Goal: Task Accomplishment & Management: Complete application form

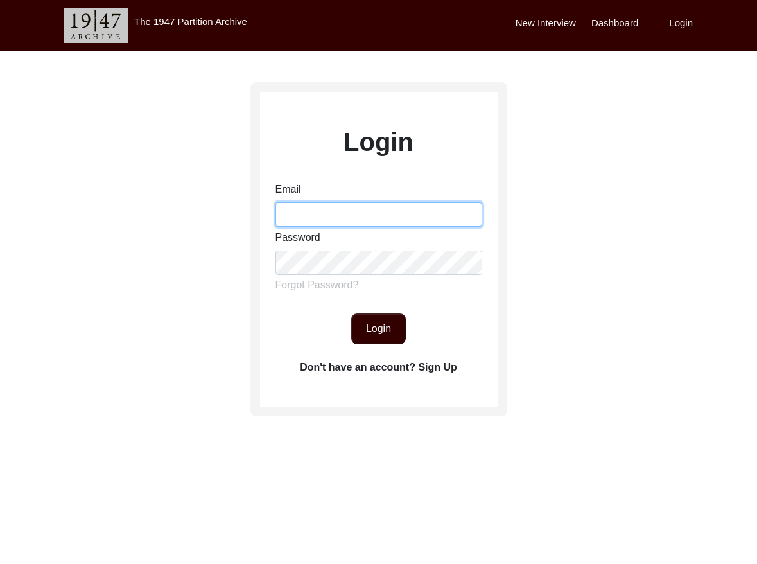
drag, startPoint x: 333, startPoint y: 202, endPoint x: 326, endPoint y: 204, distance: 7.3
click at [332, 200] on div "Email" at bounding box center [379, 204] width 207 height 45
type input "[EMAIL_ADDRESS][DOMAIN_NAME]"
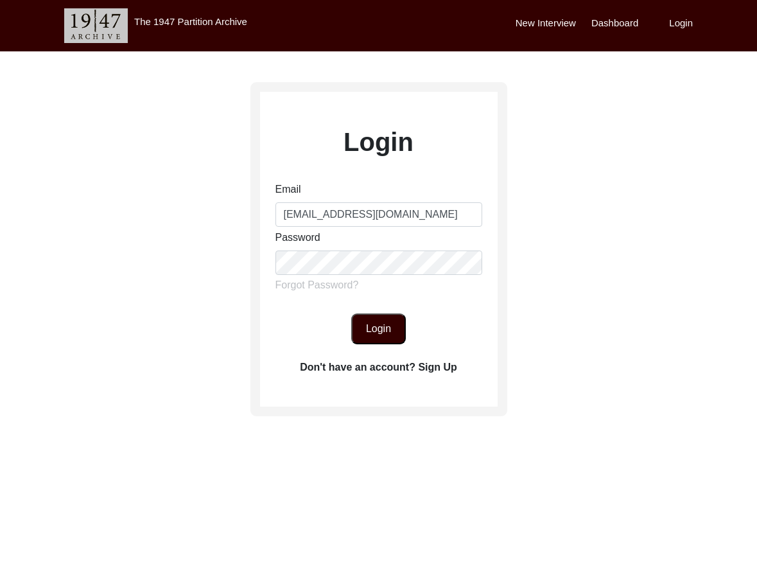
click at [373, 321] on button "Login" at bounding box center [378, 328] width 55 height 31
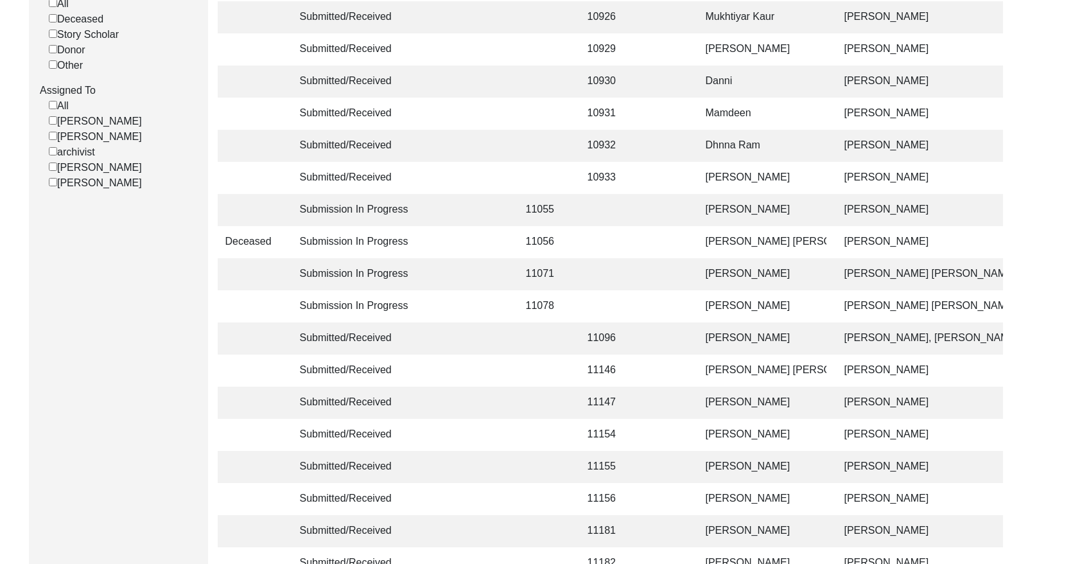
scroll to position [360, 0]
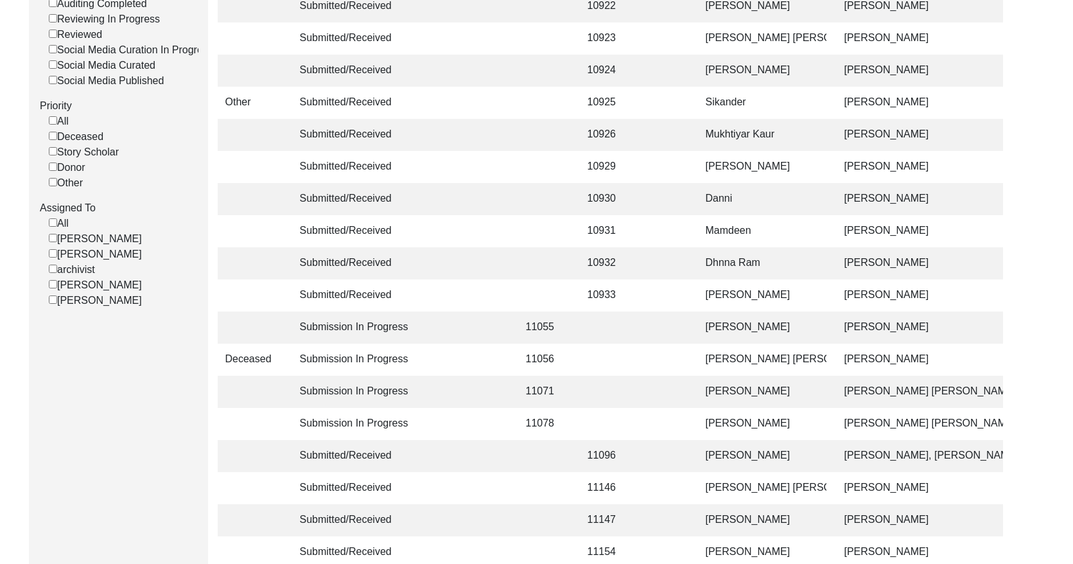
click at [54, 288] on input "[PERSON_NAME]" at bounding box center [53, 284] width 8 height 8
checkbox input "false"
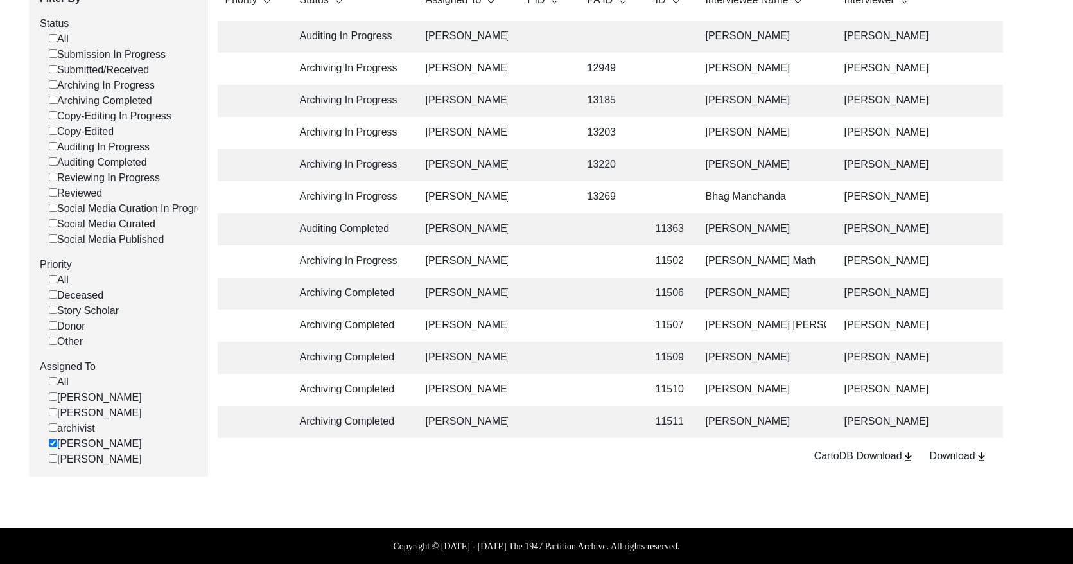
scroll to position [211, 0]
click at [55, 446] on input "[PERSON_NAME]" at bounding box center [53, 443] width 8 height 8
checkbox input "false"
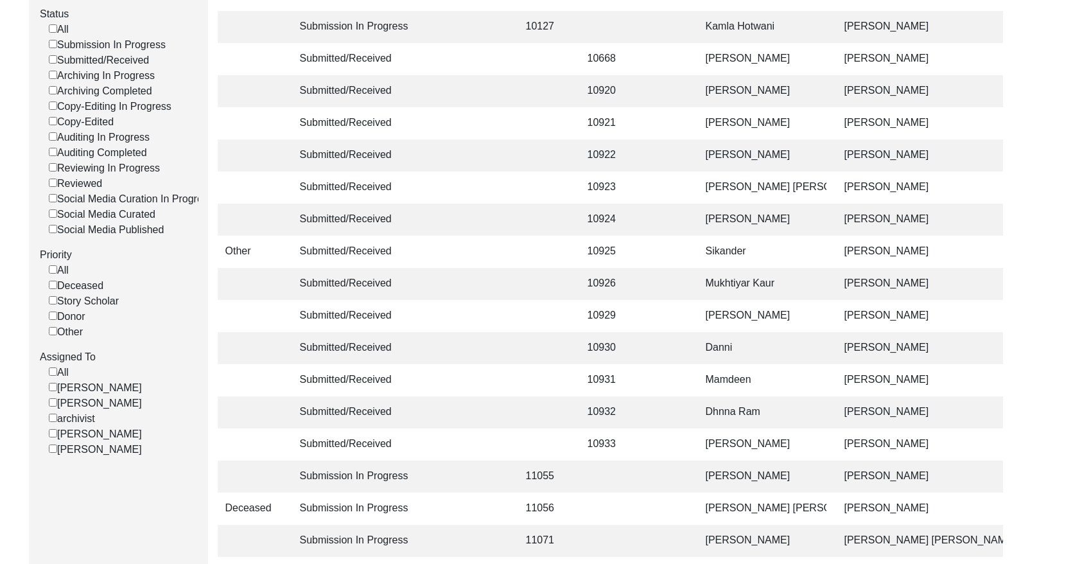
click at [54, 60] on input "Submitted/Received" at bounding box center [53, 59] width 8 height 8
checkbox input "false"
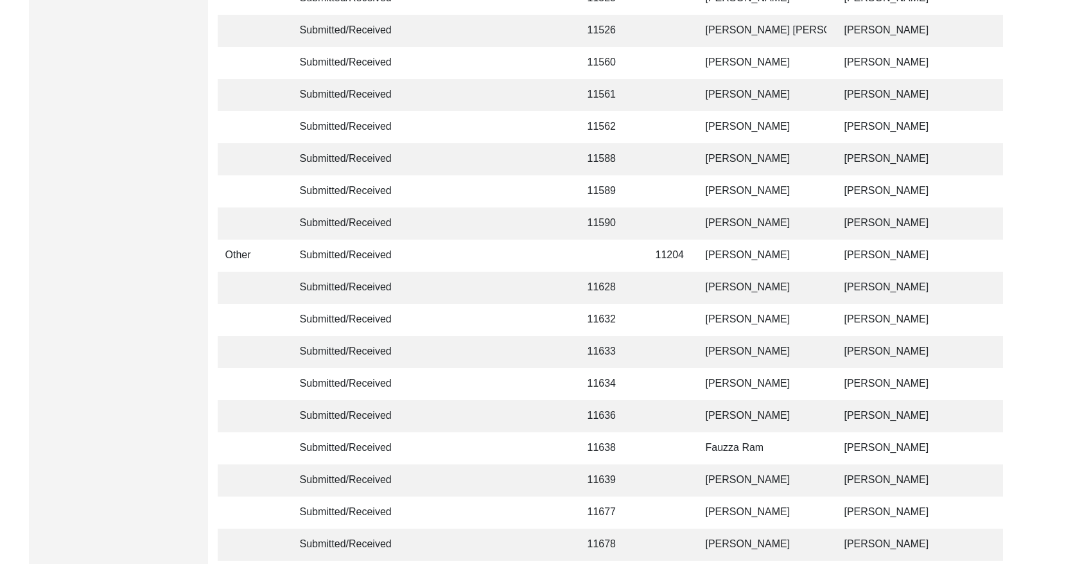
scroll to position [3031, 0]
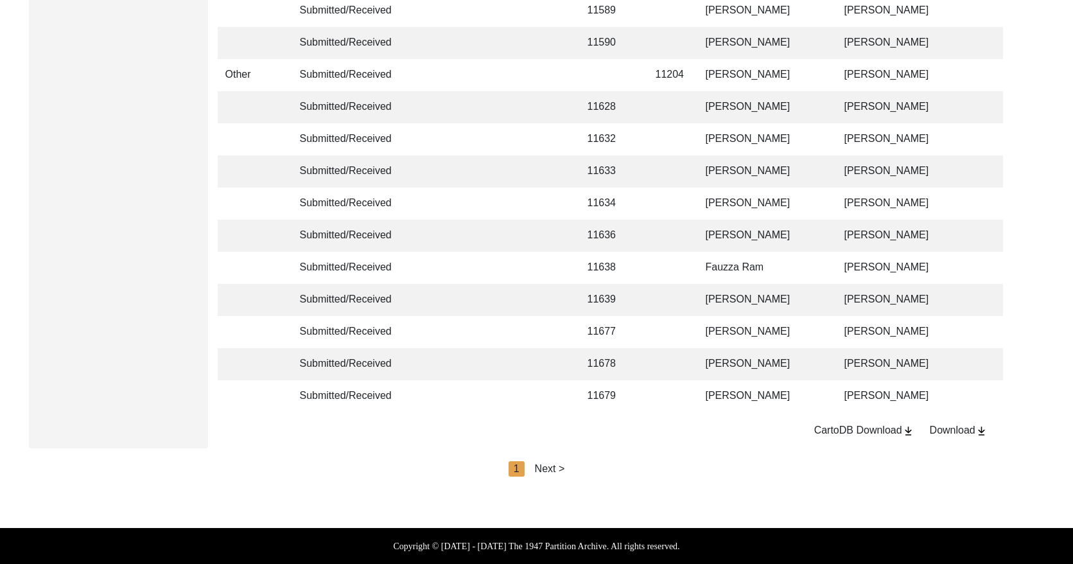
click at [543, 470] on div "Next >" at bounding box center [550, 468] width 30 height 15
click at [581, 469] on div "Next >" at bounding box center [580, 468] width 30 height 15
click at [579, 466] on div "Next >" at bounding box center [580, 468] width 30 height 15
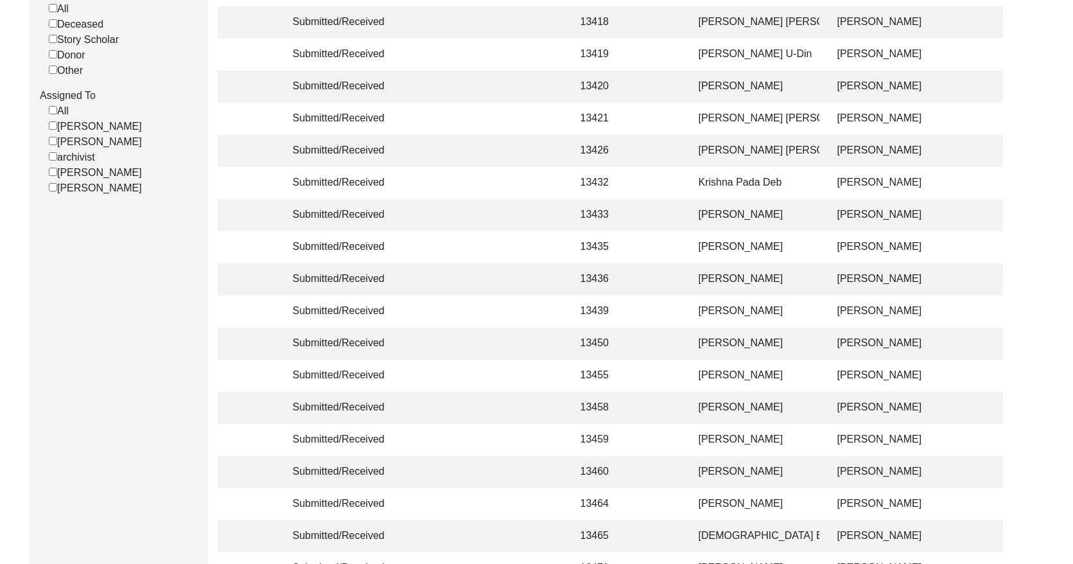
scroll to position [478, 0]
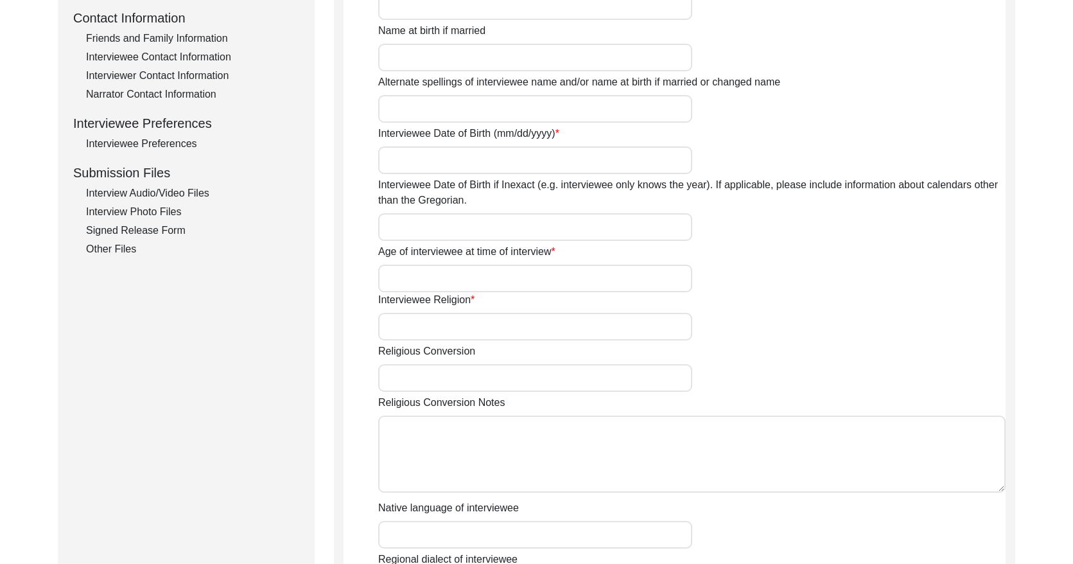
type input "Mr."
type input "[PERSON_NAME]"
type input "Waraich"
type input "[PERSON_NAME] [PERSON_NAME]"
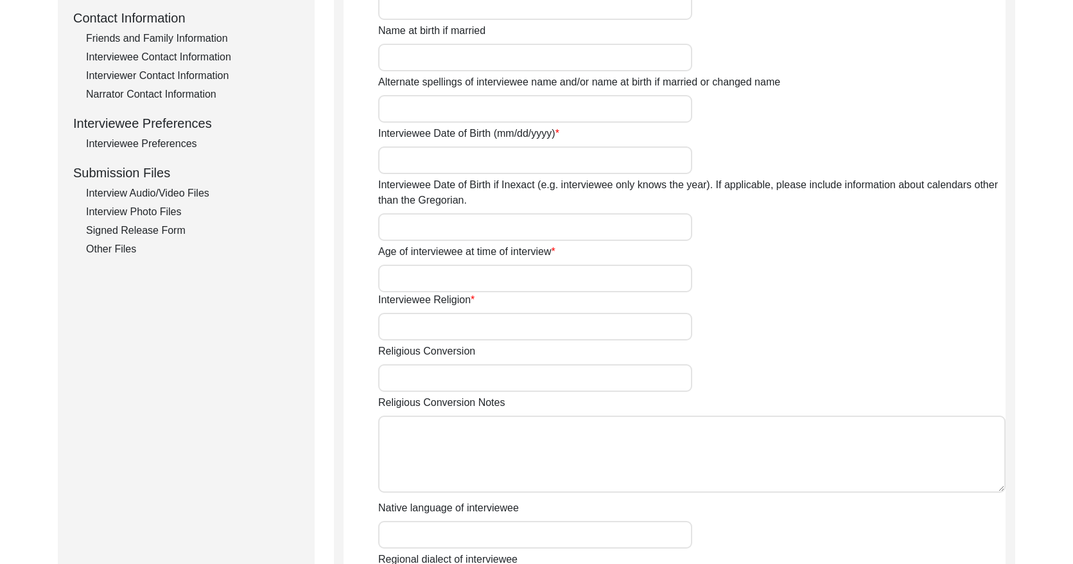
type input "[PERSON_NAME] [PERSON_NAME]"
type input "[DATE]"
type input "90"
type input "[DEMOGRAPHIC_DATA]"
type input "No"
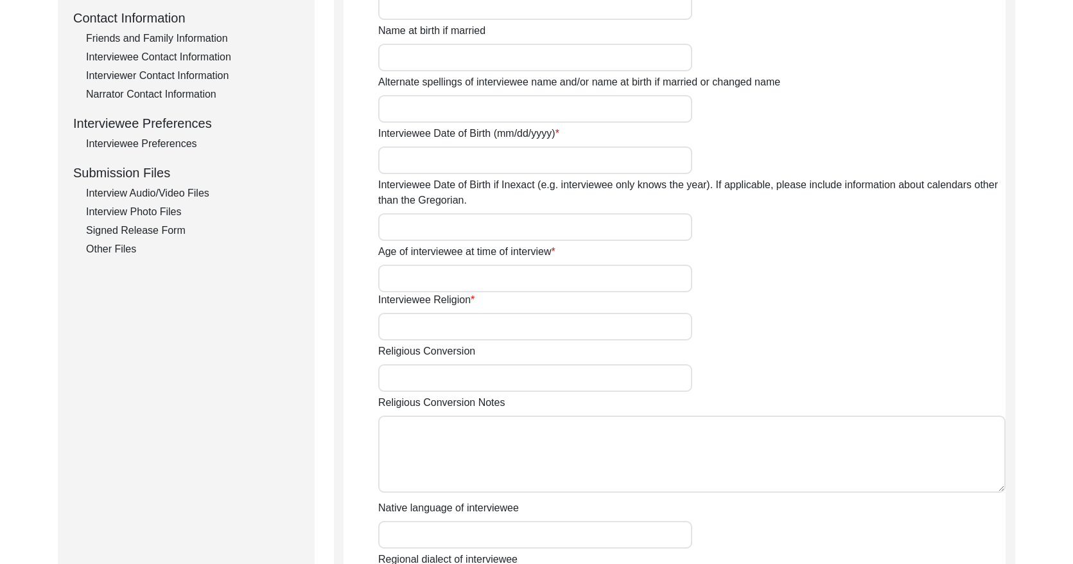
type textarea "Not Applicable"
type input "Urdu, Punjabi"
type input "Hindi"
type input "[DEMOGRAPHIC_DATA]"
type input "-"
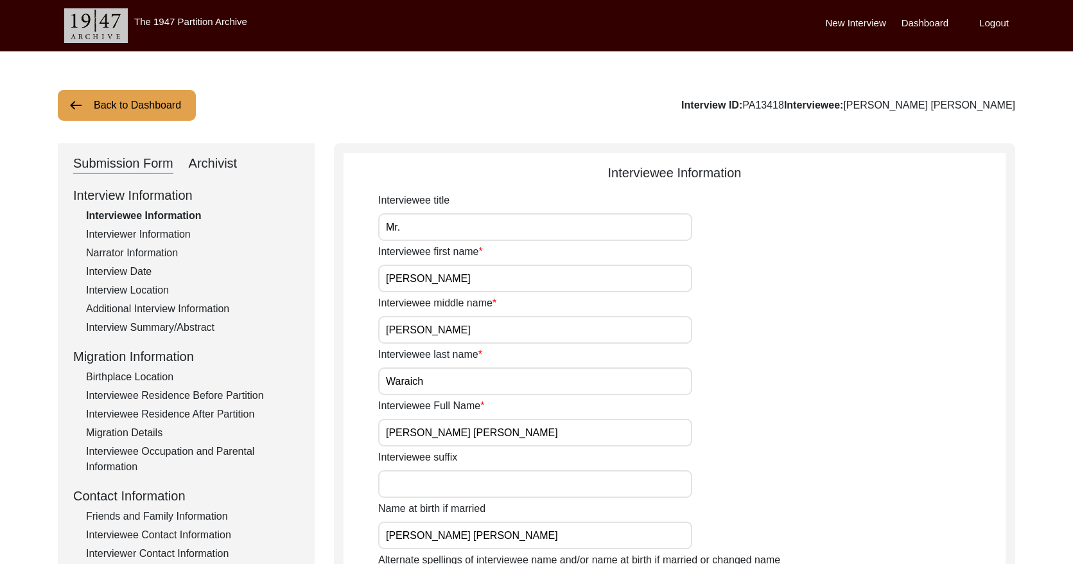
click at [149, 233] on div "Interviewer Information" at bounding box center [192, 234] width 213 height 15
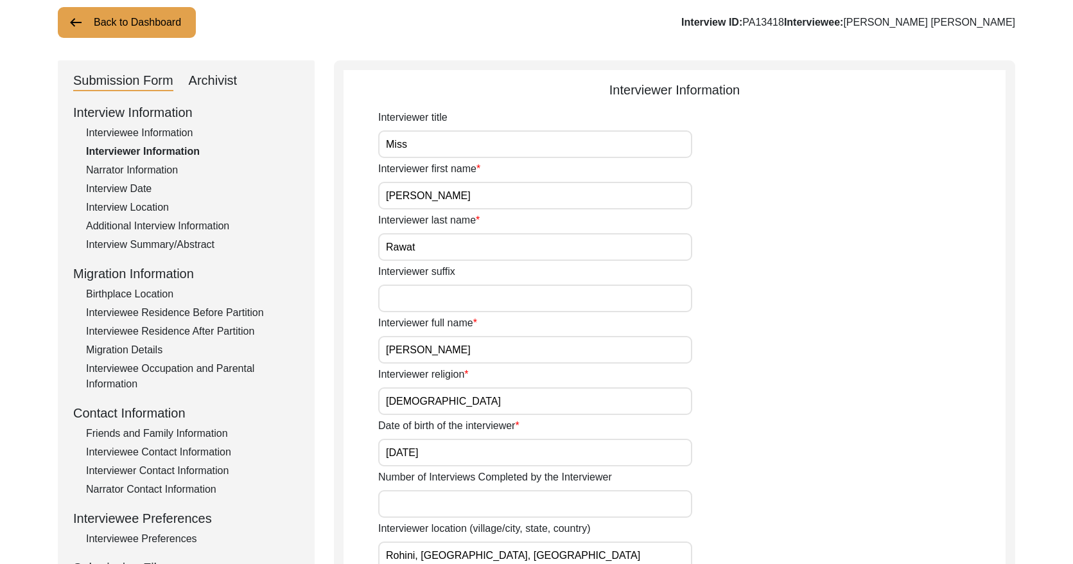
scroll to position [99, 0]
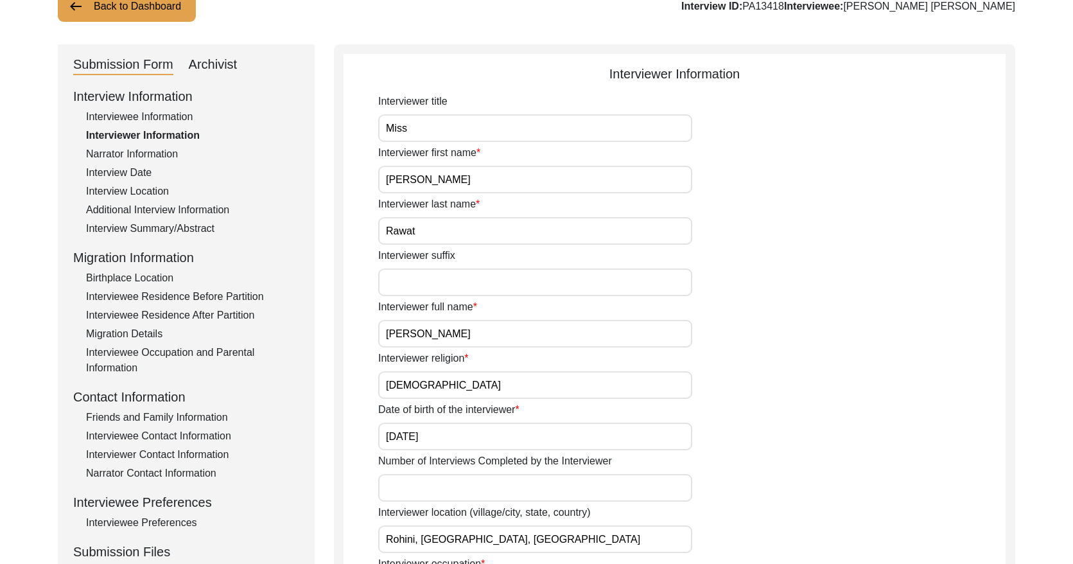
click at [497, 336] on input "[PERSON_NAME]" at bounding box center [535, 334] width 314 height 28
click at [497, 335] on input "[PERSON_NAME]" at bounding box center [535, 334] width 314 height 28
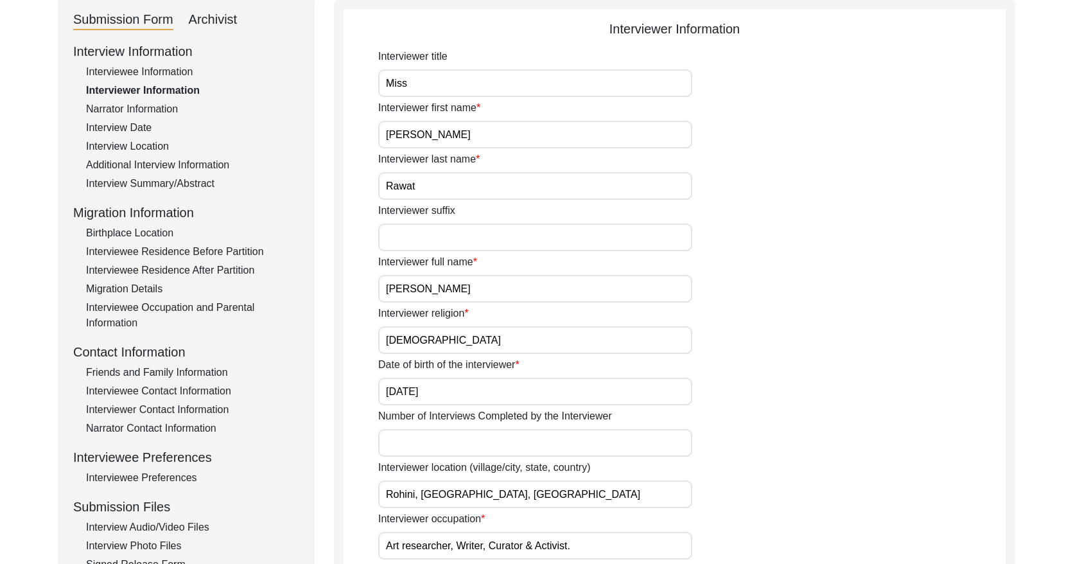
scroll to position [145, 0]
drag, startPoint x: 154, startPoint y: 132, endPoint x: 148, endPoint y: 128, distance: 6.9
click at [154, 131] on div "Interview Date" at bounding box center [192, 126] width 213 height 15
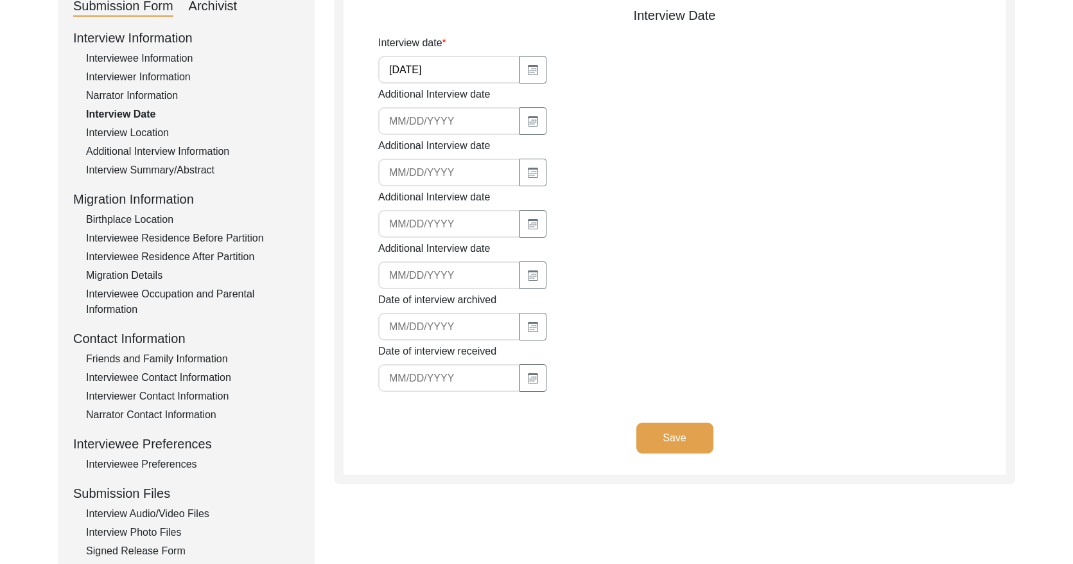
scroll to position [0, 0]
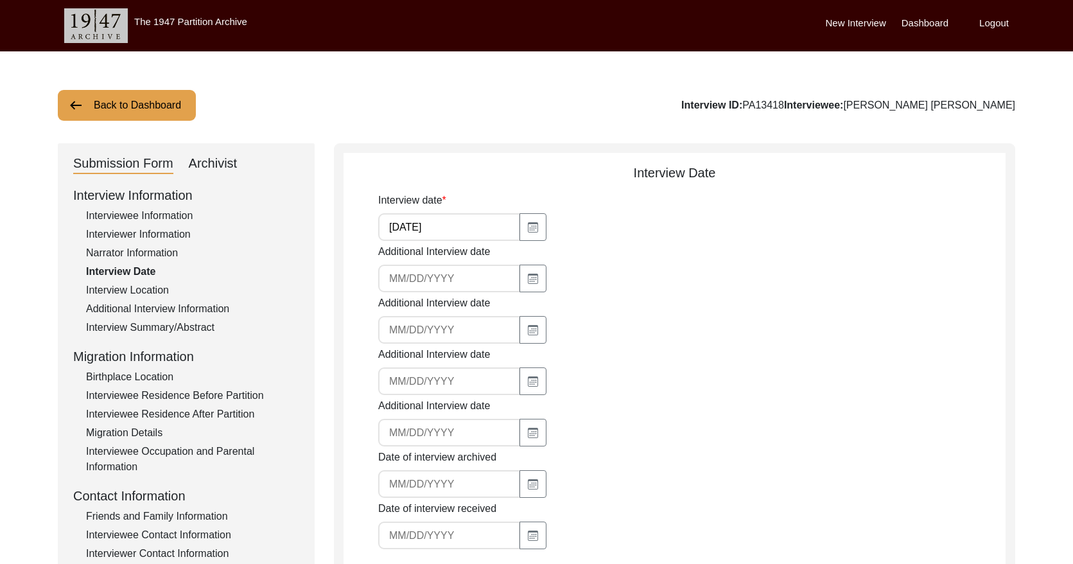
drag, startPoint x: 825, startPoint y: 103, endPoint x: 792, endPoint y: 104, distance: 33.4
click at [766, 104] on div "Interview ID: PA13418 Interviewee: [PERSON_NAME] [PERSON_NAME]" at bounding box center [848, 105] width 334 height 15
copy div "PA13418"
click at [153, 216] on div "Interviewee Information" at bounding box center [192, 215] width 213 height 15
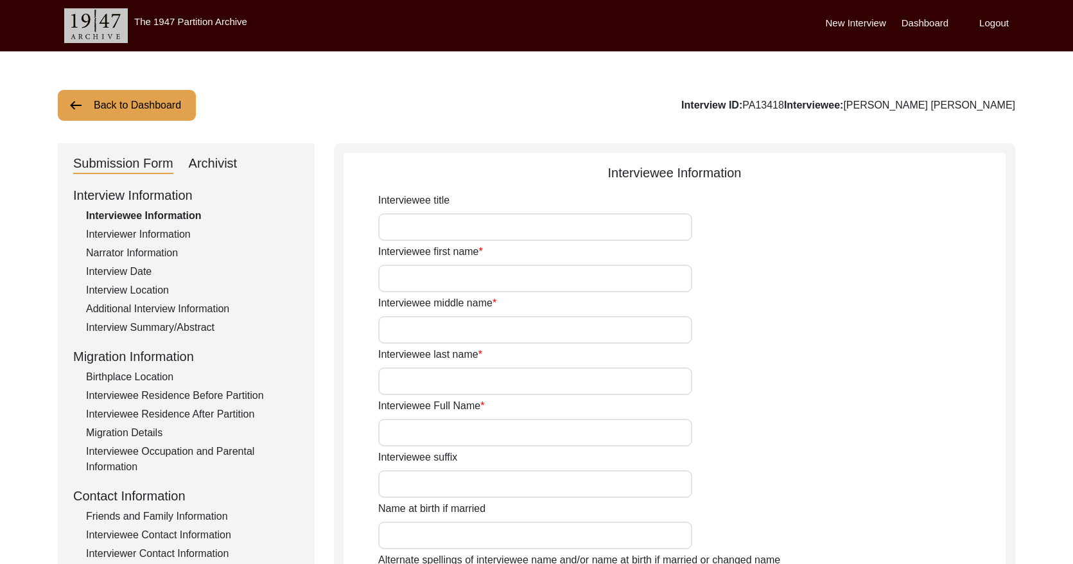
type input "Mr."
type input "[PERSON_NAME]"
type input "Waraich"
type input "[PERSON_NAME] [PERSON_NAME]"
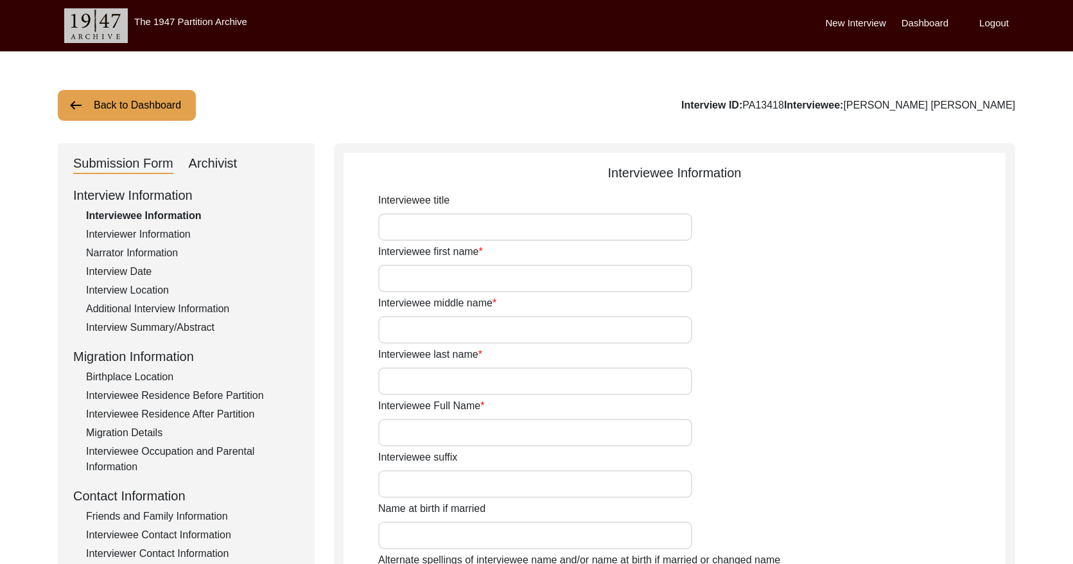
type input "[PERSON_NAME] [PERSON_NAME]"
type input "[DATE]"
type input "90"
type input "[DEMOGRAPHIC_DATA]"
type input "No"
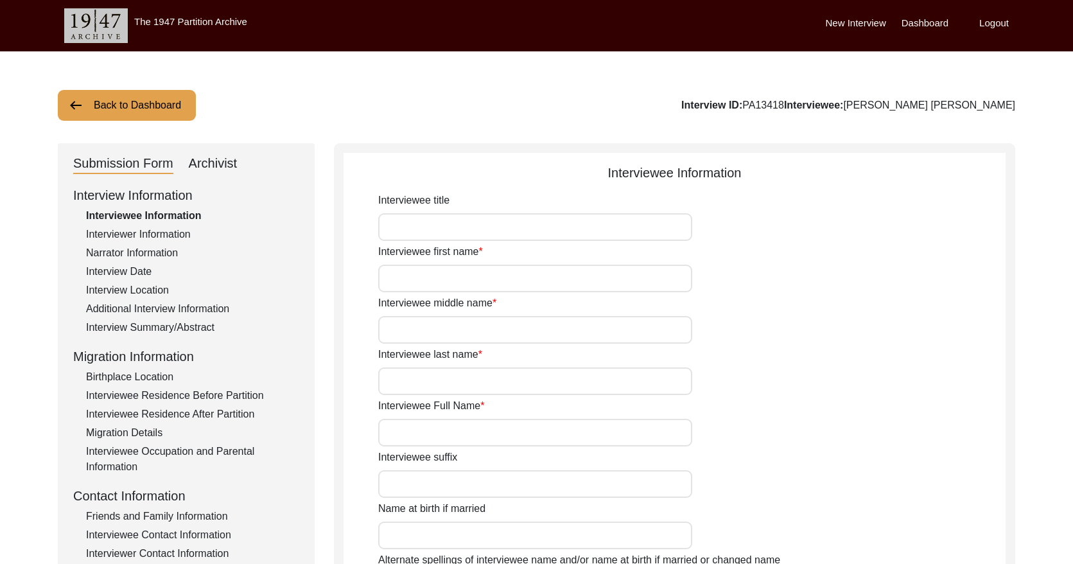
type textarea "Not Applicable"
type input "Urdu, Punjabi"
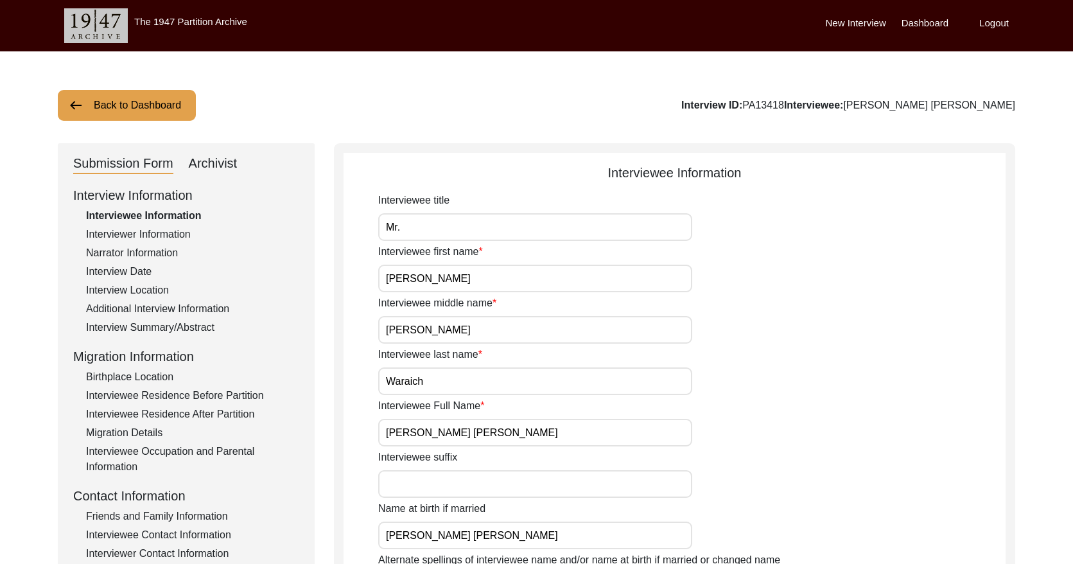
type input "Hindi"
type input "[DEMOGRAPHIC_DATA]"
type input "-"
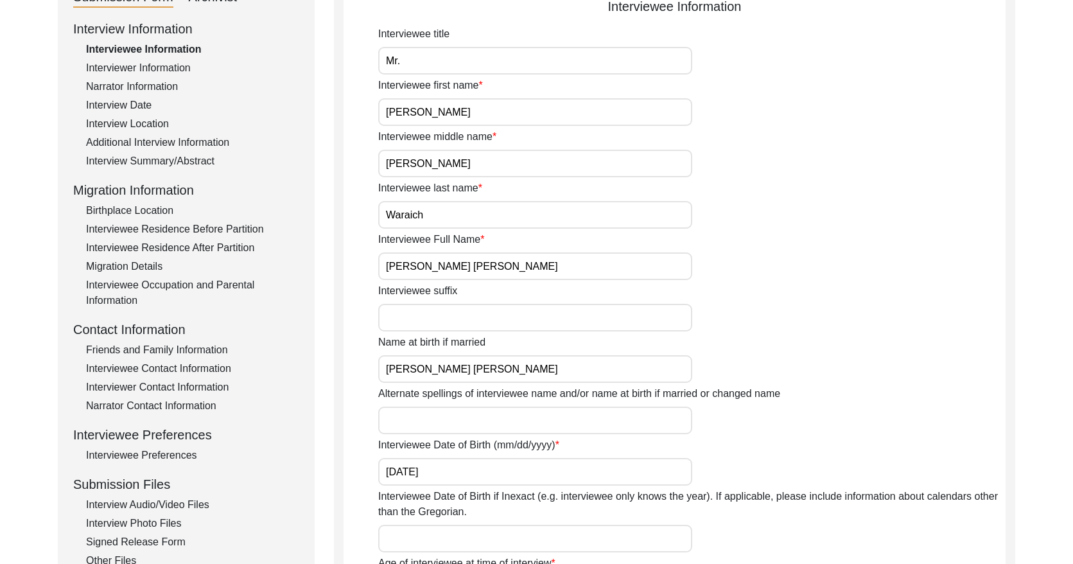
scroll to position [171, 0]
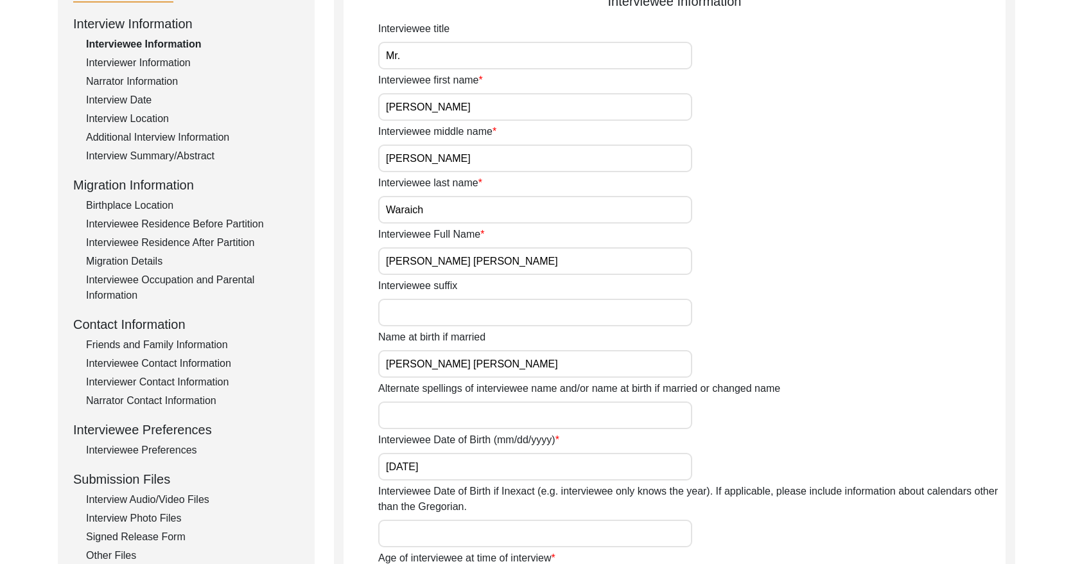
drag, startPoint x: 527, startPoint y: 261, endPoint x: 403, endPoint y: 256, distance: 123.4
click at [403, 256] on input "[PERSON_NAME] [PERSON_NAME]" at bounding box center [535, 261] width 314 height 28
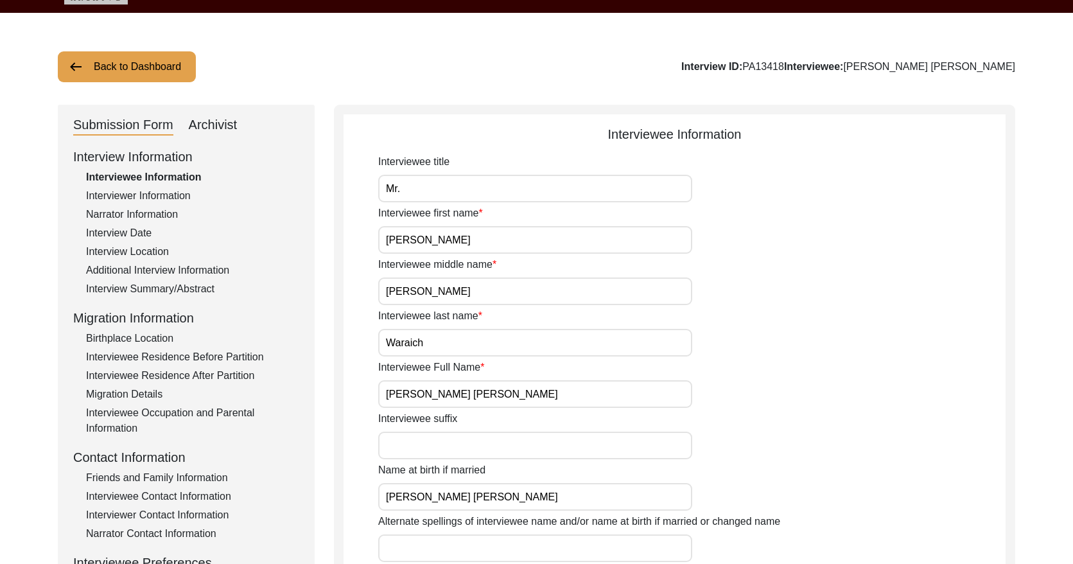
scroll to position [36, 0]
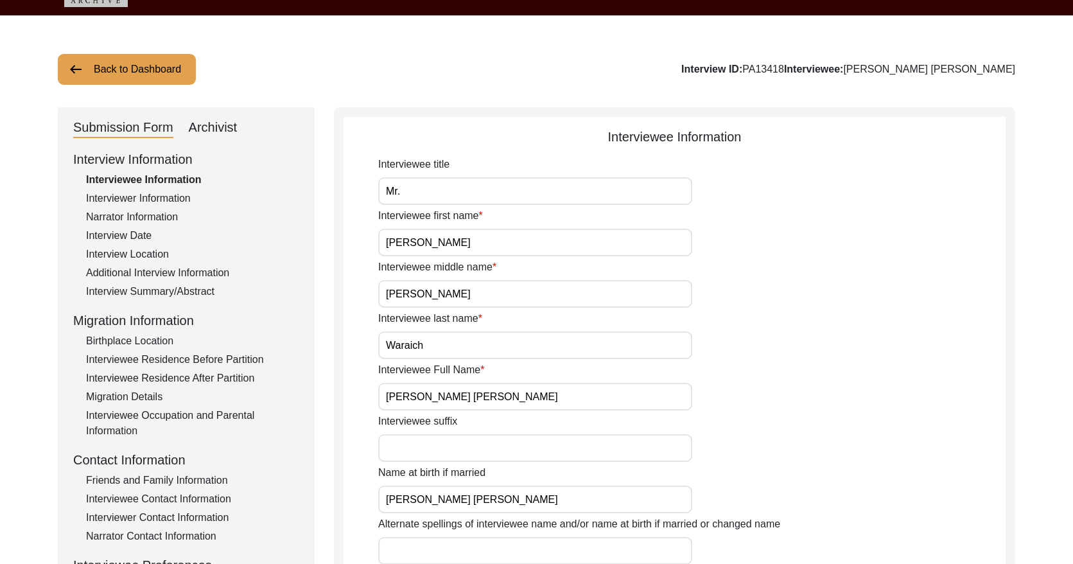
drag, startPoint x: 125, startPoint y: 231, endPoint x: 333, endPoint y: 225, distance: 208.8
click at [126, 231] on div "Interview Date" at bounding box center [192, 235] width 213 height 15
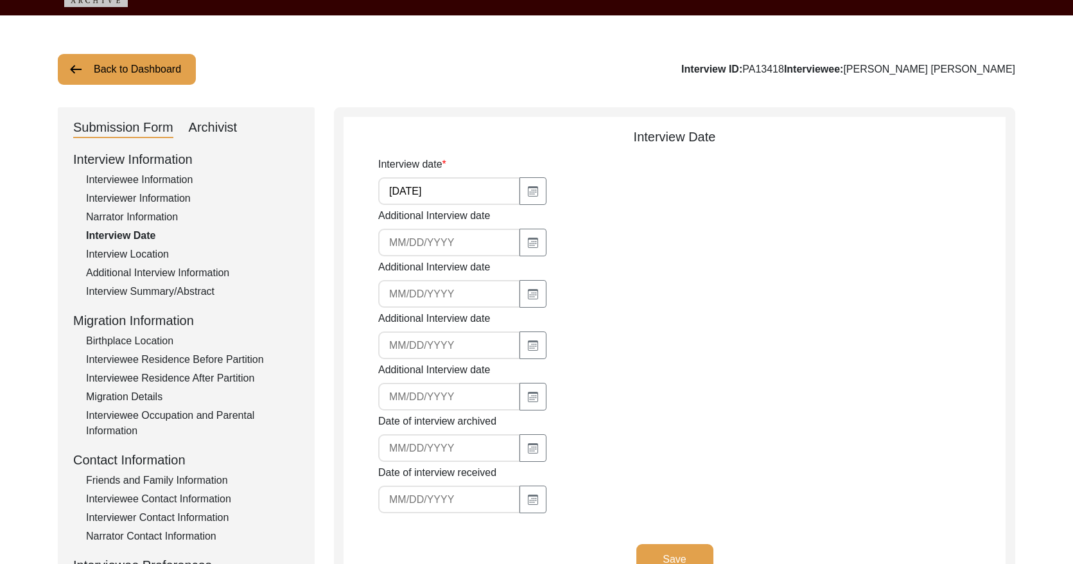
click at [437, 195] on input "[DATE]" at bounding box center [449, 191] width 142 height 28
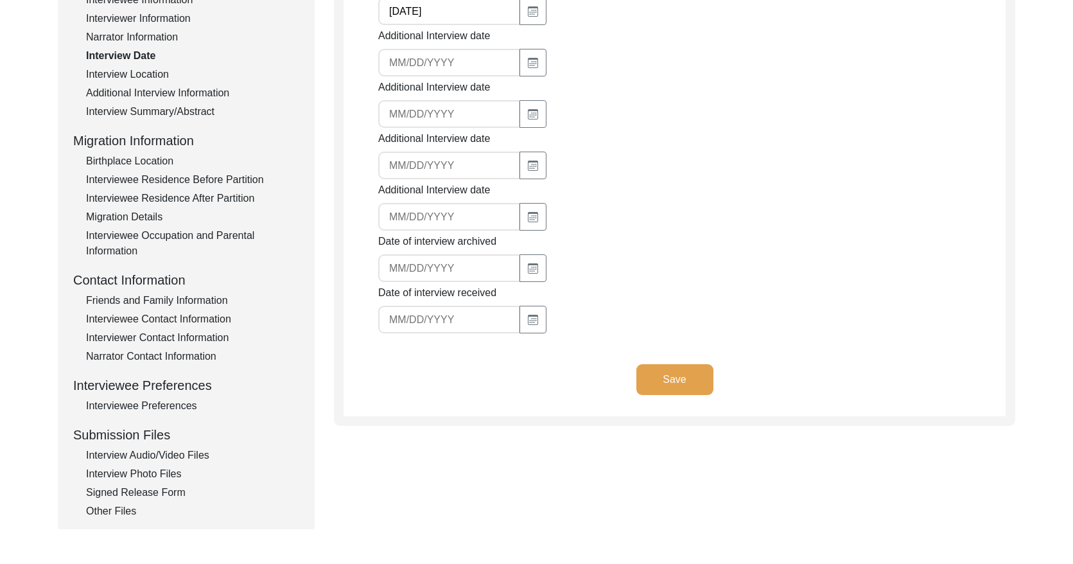
scroll to position [238, 0]
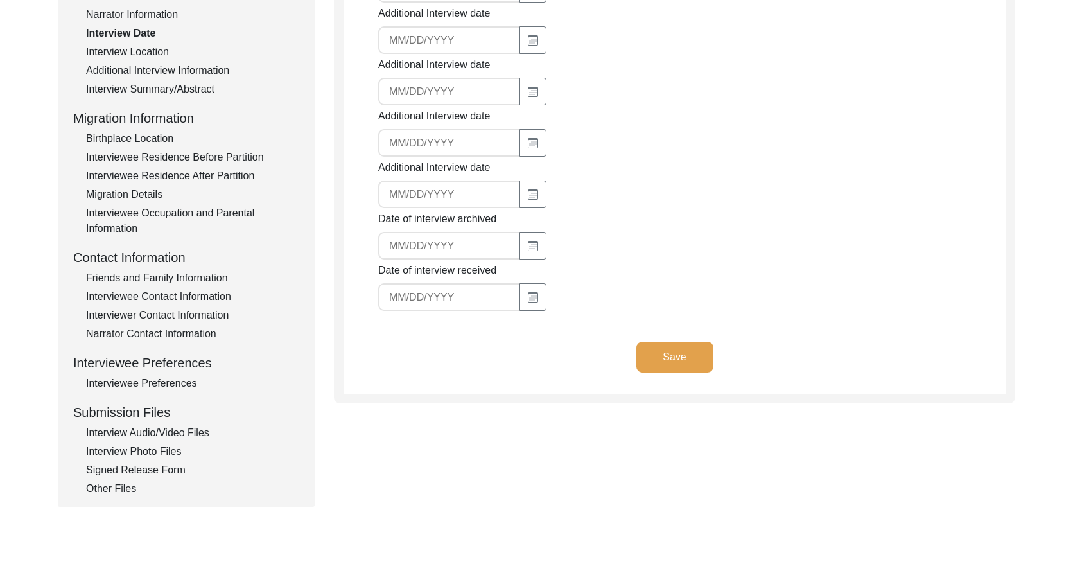
drag, startPoint x: 168, startPoint y: 313, endPoint x: 187, endPoint y: 312, distance: 18.7
click at [170, 313] on div "Interviewer Contact Information" at bounding box center [192, 315] width 213 height 15
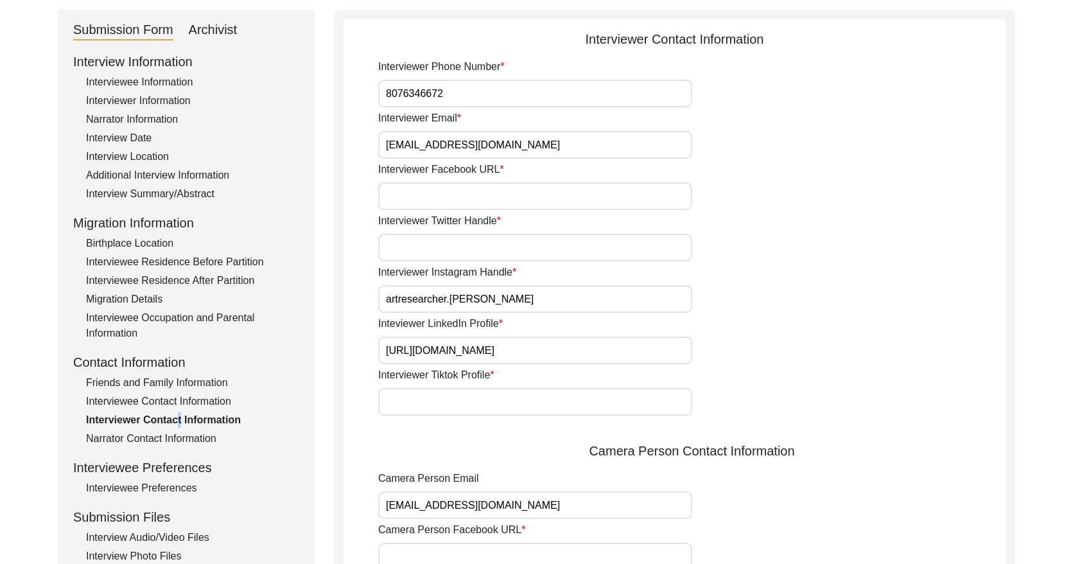
scroll to position [118, 0]
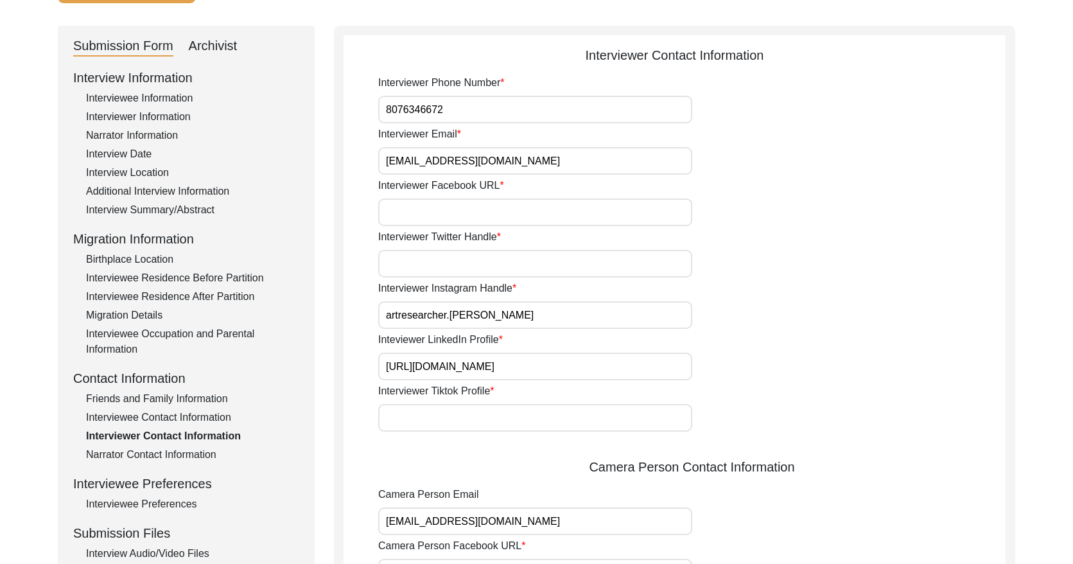
click at [633, 161] on input "[EMAIL_ADDRESS][DOMAIN_NAME]" at bounding box center [535, 161] width 314 height 28
drag, startPoint x: 762, startPoint y: 246, endPoint x: 604, endPoint y: 292, distance: 165.1
click at [753, 245] on div "Interviewer Twitter Handle" at bounding box center [692, 253] width 628 height 48
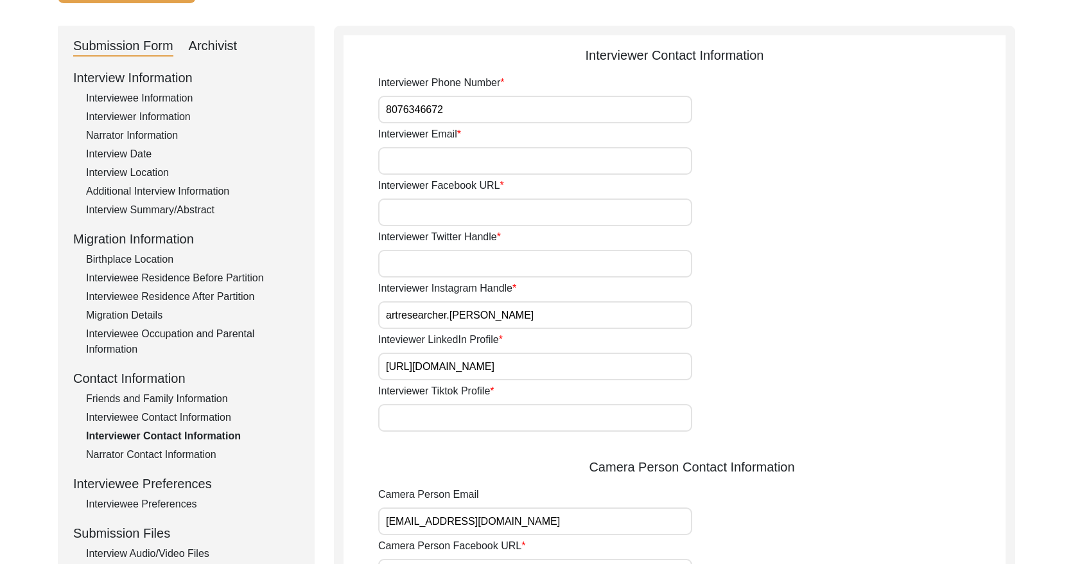
click at [128, 455] on div "Narrator Contact Information" at bounding box center [192, 454] width 213 height 15
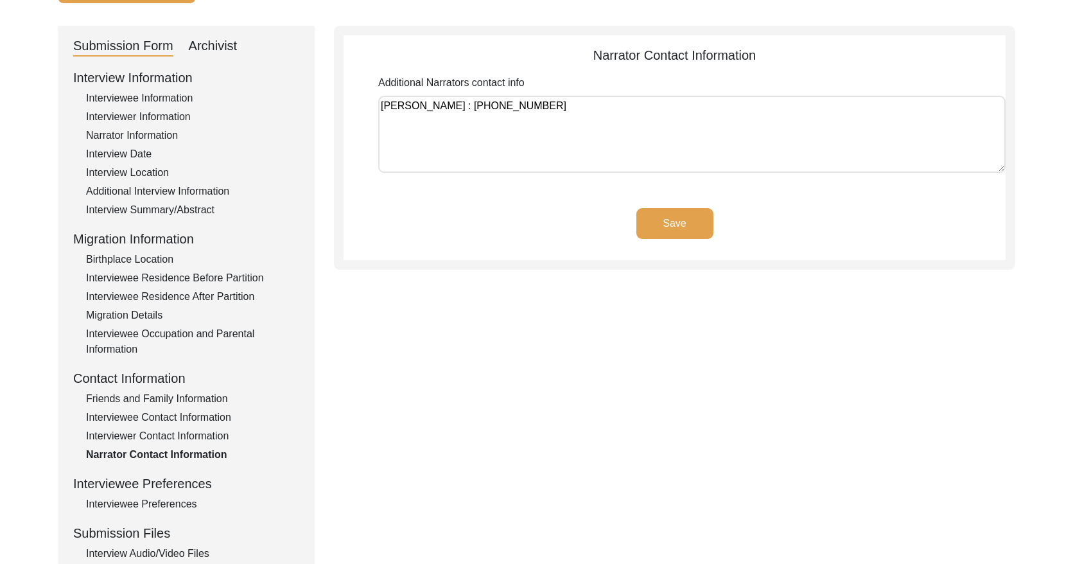
click at [132, 437] on div "Interviewer Contact Information" at bounding box center [192, 435] width 213 height 15
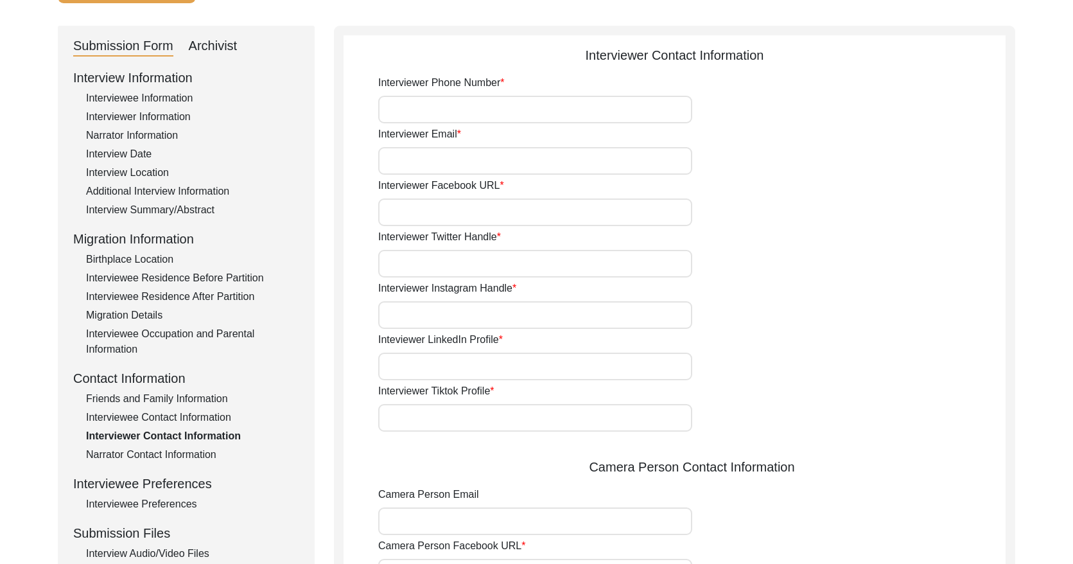
type input "8076346672"
type input "[EMAIL_ADDRESS][DOMAIN_NAME]"
type input "artresearcher.[PERSON_NAME]"
type input "[URL][DOMAIN_NAME]"
type input "[EMAIL_ADDRESS][DOMAIN_NAME]"
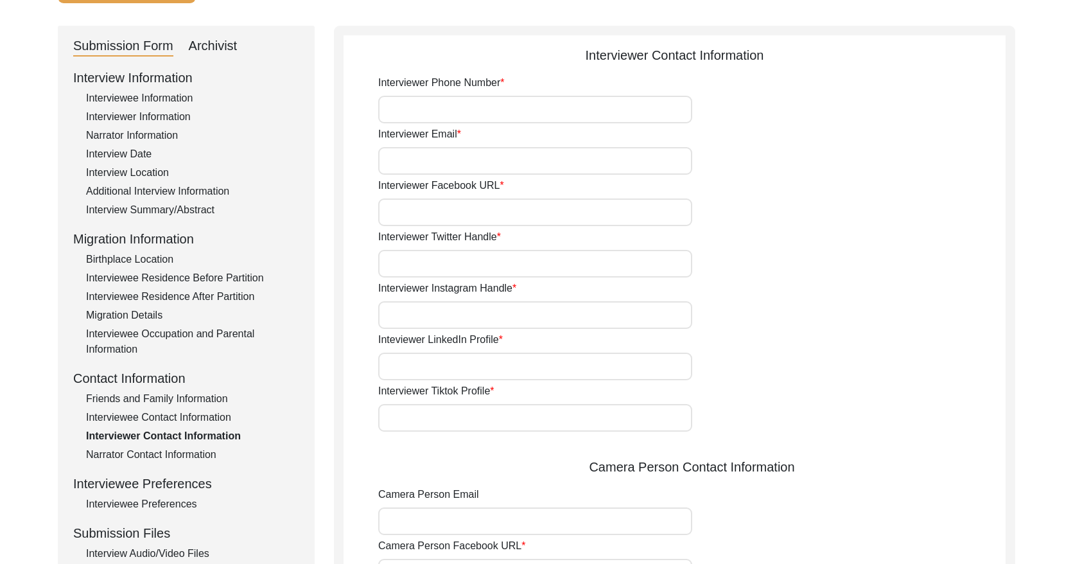
type input "_chehak.yadav"
type input "[URL][DOMAIN_NAME][PERSON_NAME]"
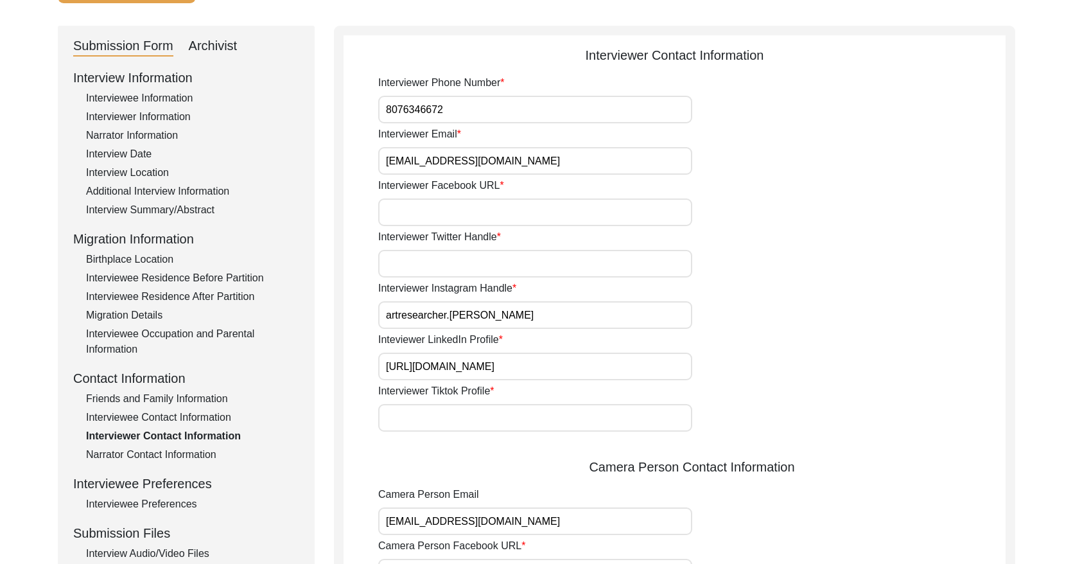
click at [553, 156] on input "[EMAIL_ADDRESS][DOMAIN_NAME]" at bounding box center [535, 161] width 314 height 28
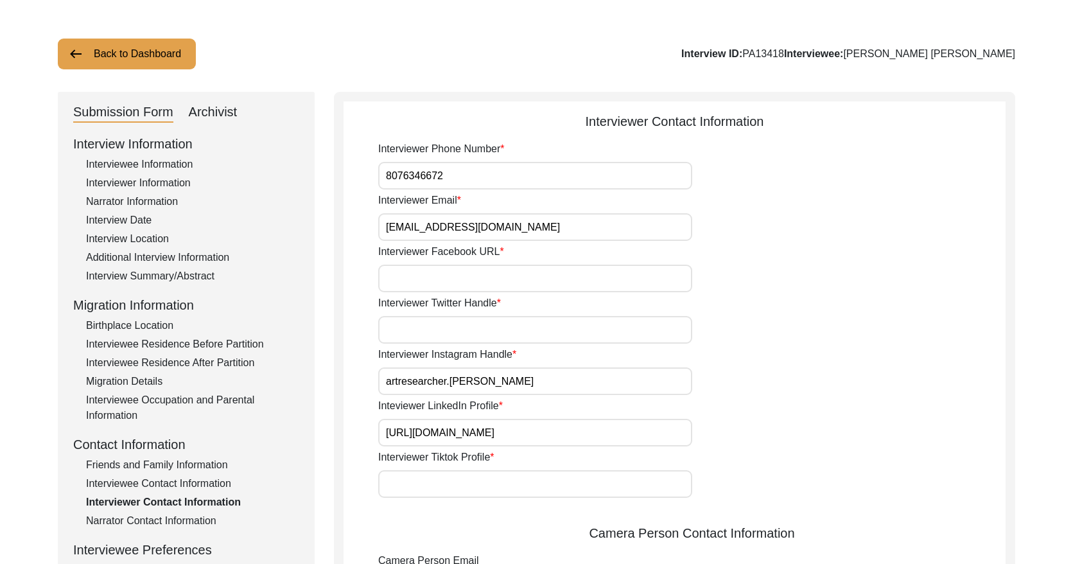
scroll to position [0, 0]
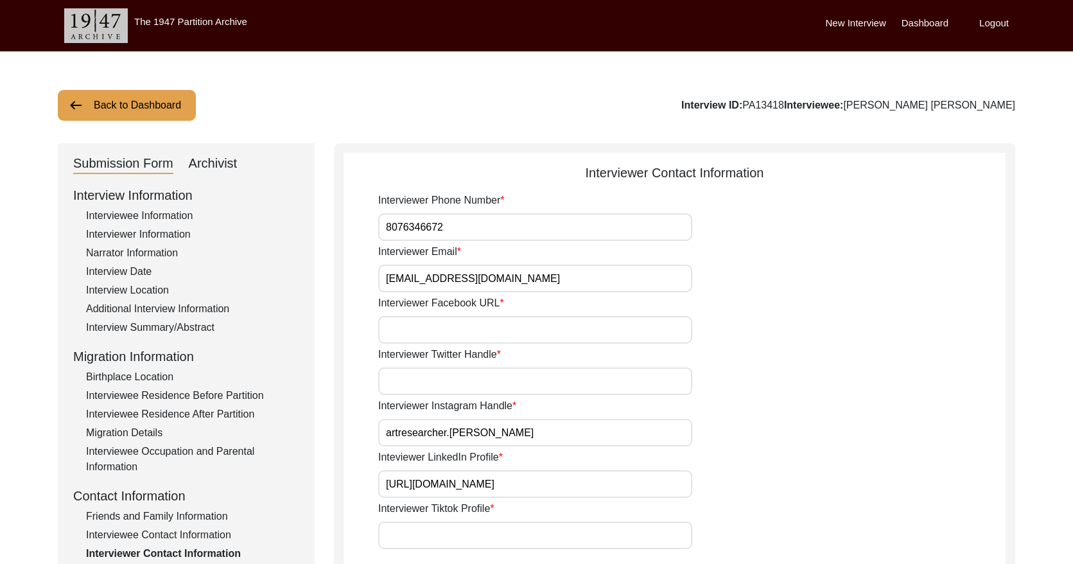
click at [157, 104] on button "Back to Dashboard" at bounding box center [127, 105] width 138 height 31
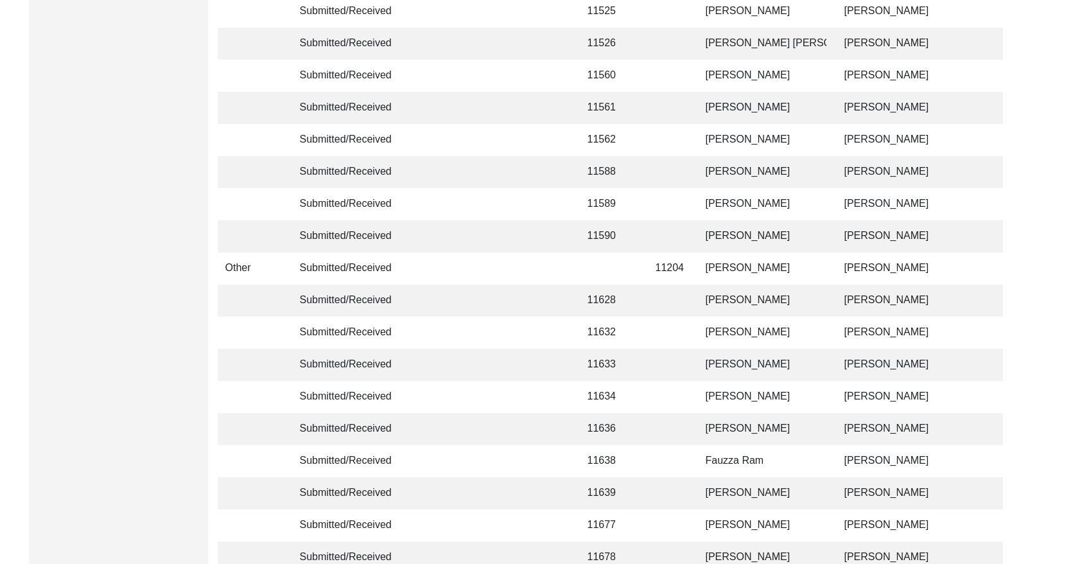
scroll to position [3031, 0]
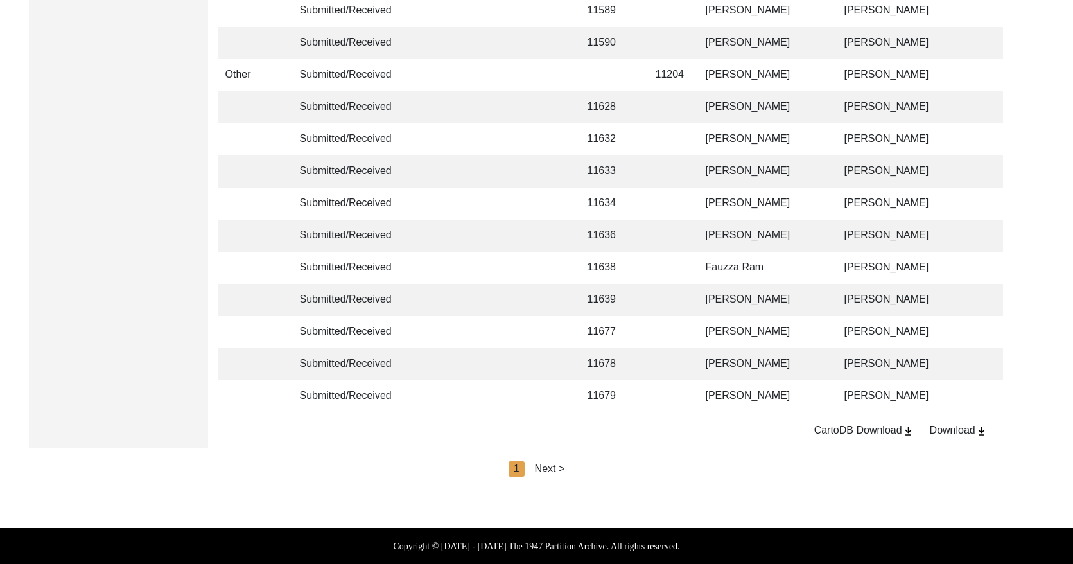
click at [557, 466] on div "Next >" at bounding box center [550, 468] width 30 height 15
drag, startPoint x: 557, startPoint y: 466, endPoint x: 565, endPoint y: 466, distance: 7.7
click at [557, 466] on div "< Previous 2 Next >" at bounding box center [537, 468] width 116 height 15
click at [575, 466] on div "Next >" at bounding box center [580, 468] width 30 height 15
click at [581, 464] on div "Next >" at bounding box center [580, 468] width 30 height 15
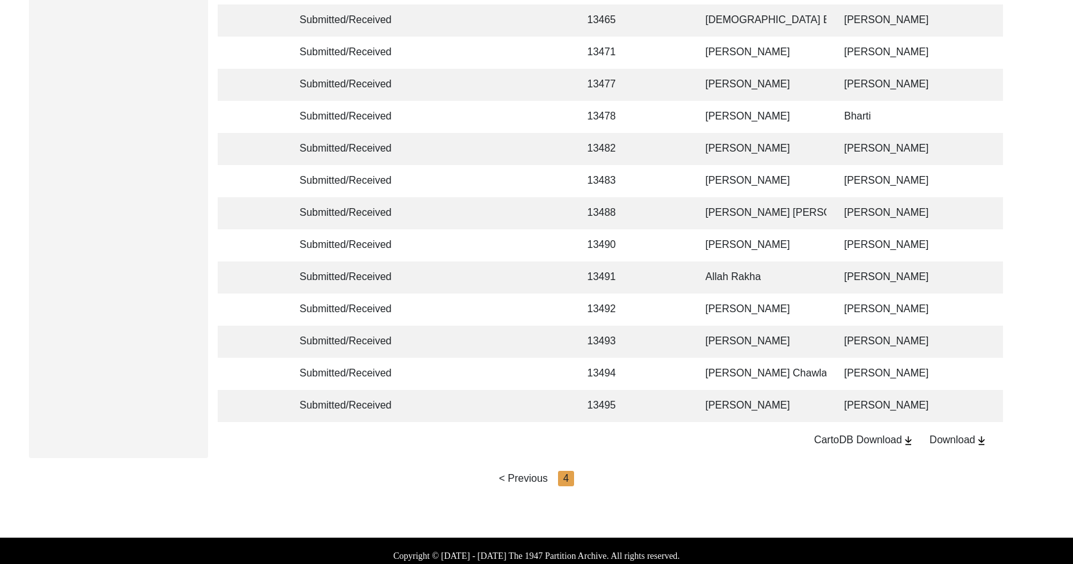
scroll to position [990, 0]
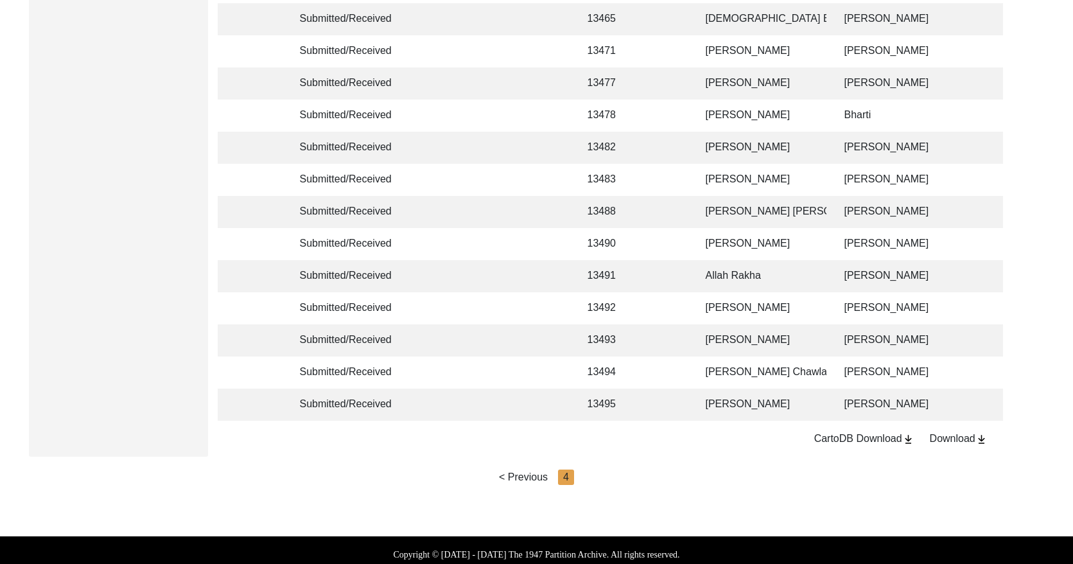
click at [765, 401] on td "[PERSON_NAME]" at bounding box center [762, 405] width 128 height 32
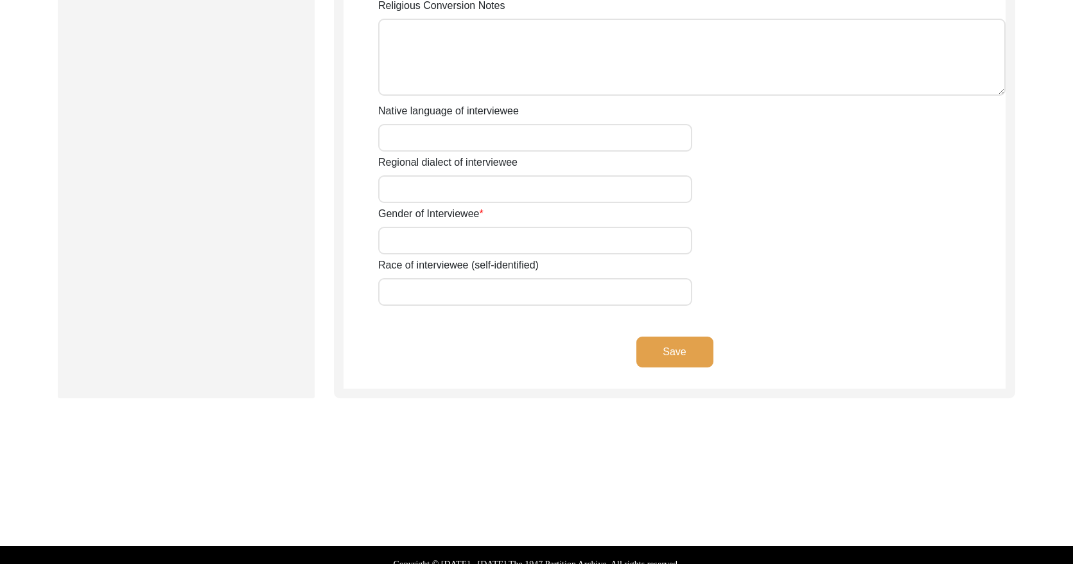
type input "Mr"
type input "Rehmat"
type input "[PERSON_NAME]"
type input "Mehr"
type input "[PERSON_NAME]"
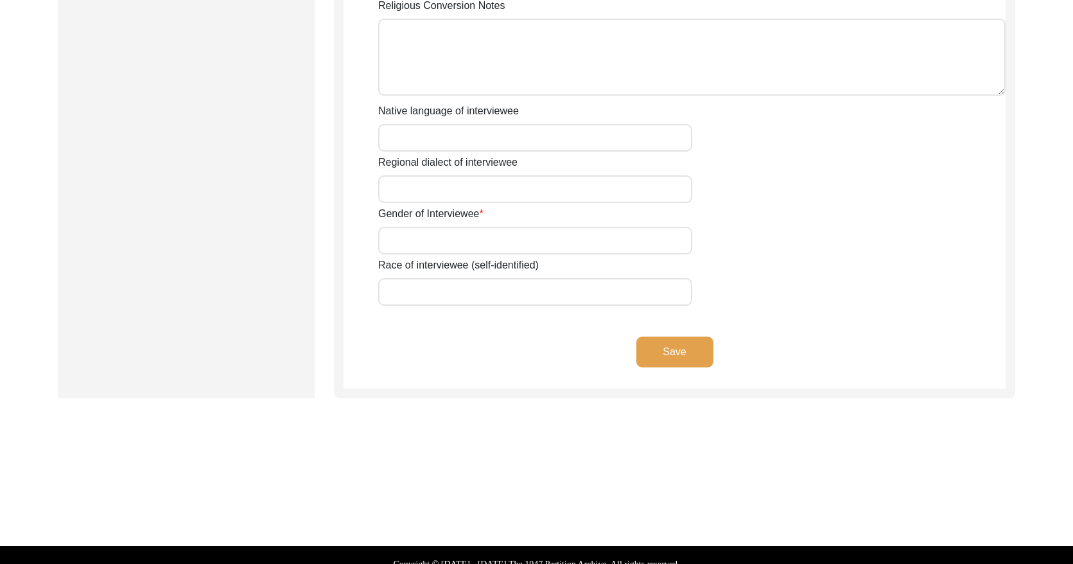
type input "N/A"
type input "[PERSON_NAME]"
type input "1923"
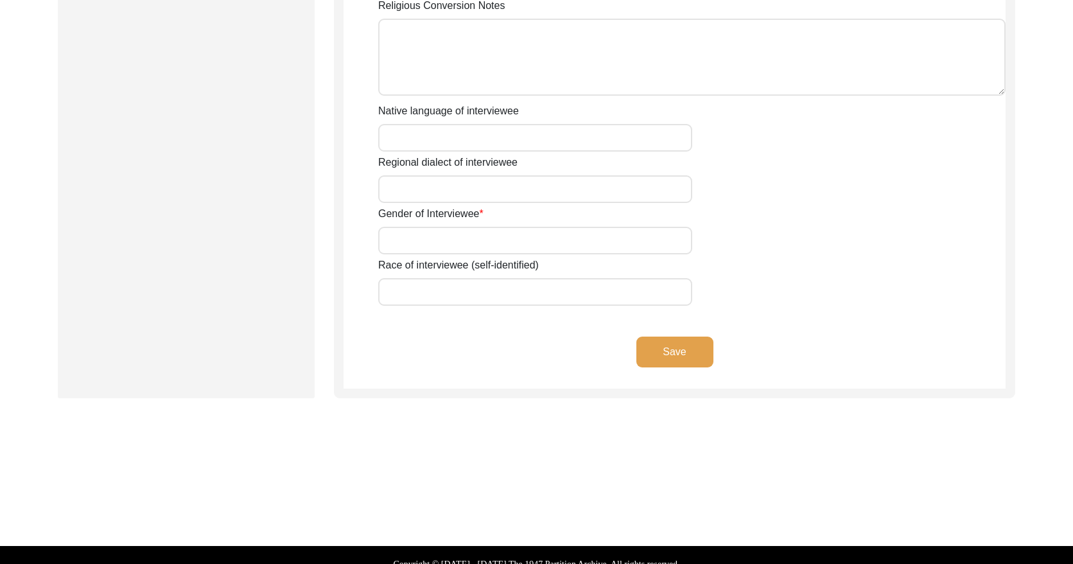
type input "102 Years"
type input "[DEMOGRAPHIC_DATA]"
type input "N/A"
type textarea "N/A"
type input "Punjabi"
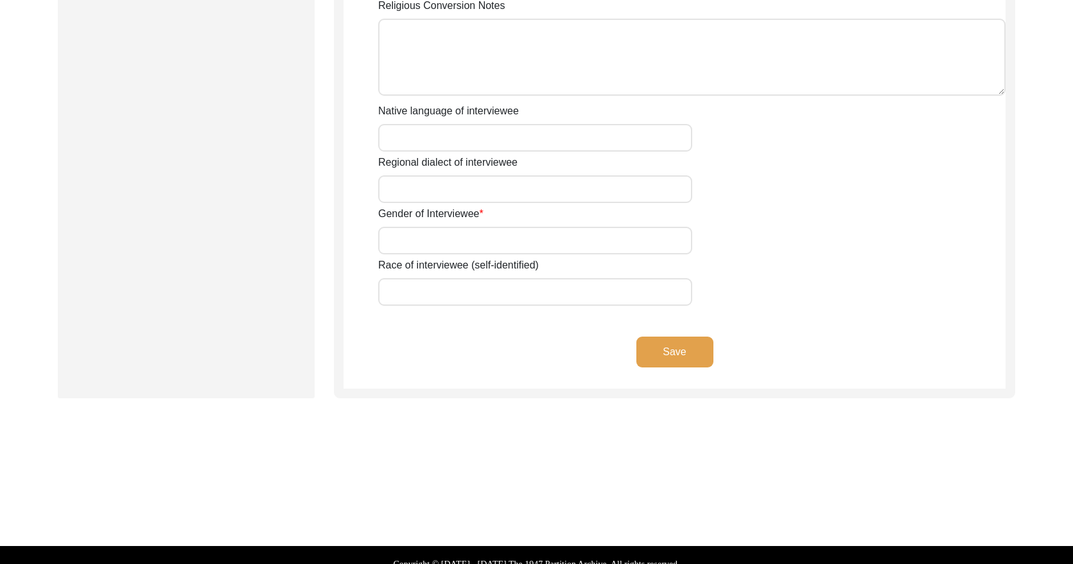
type input "Malwai"
type input "[DEMOGRAPHIC_DATA]"
type input "Araein"
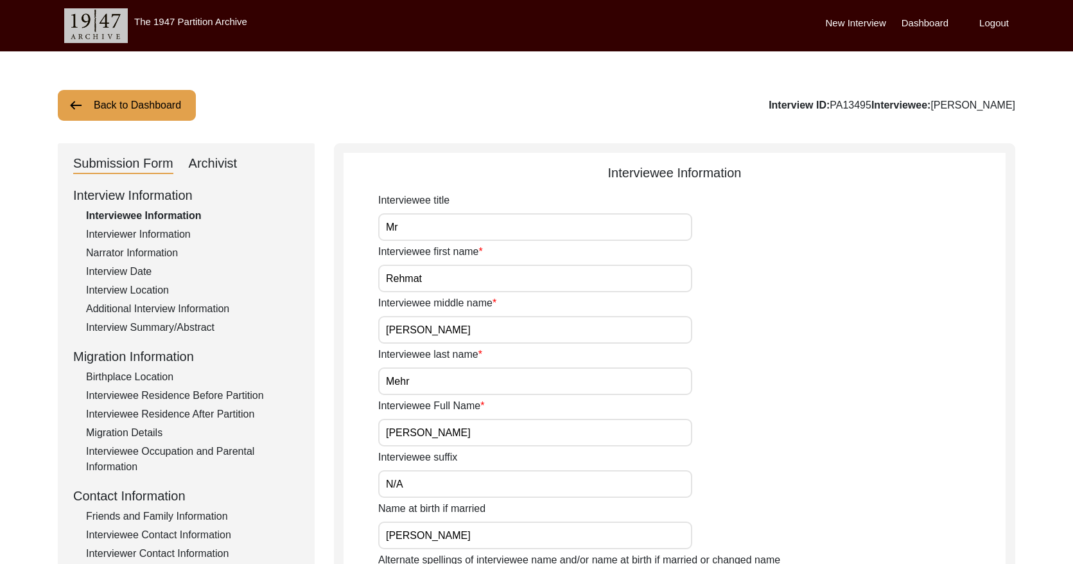
click at [160, 234] on div "Interviewer Information" at bounding box center [192, 234] width 213 height 15
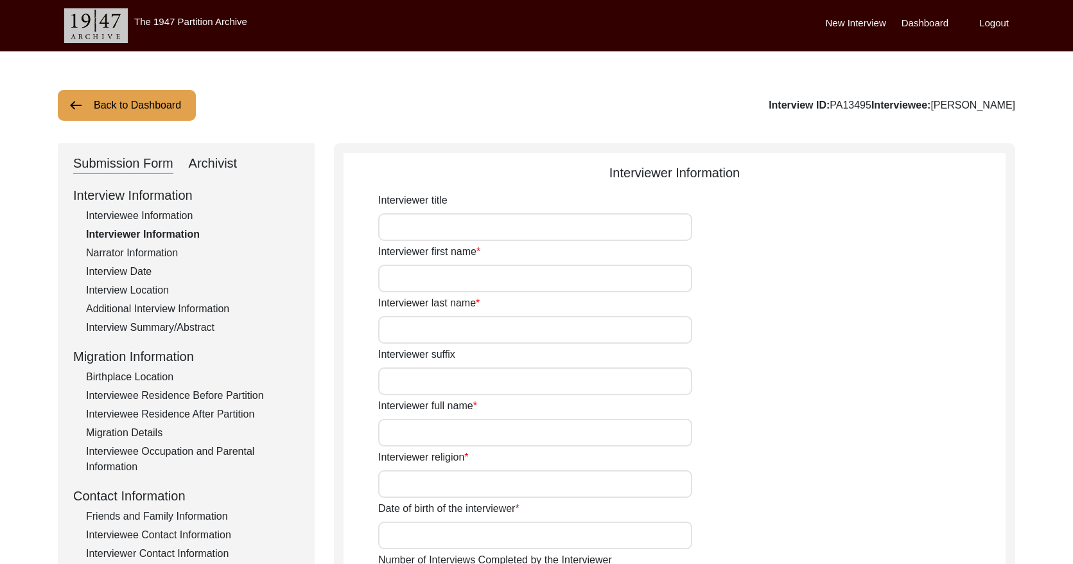
type input "Mr"
type input "[DEMOGRAPHIC_DATA]"
type input "[PERSON_NAME]"
type input "N/A"
type input "[PERSON_NAME]"
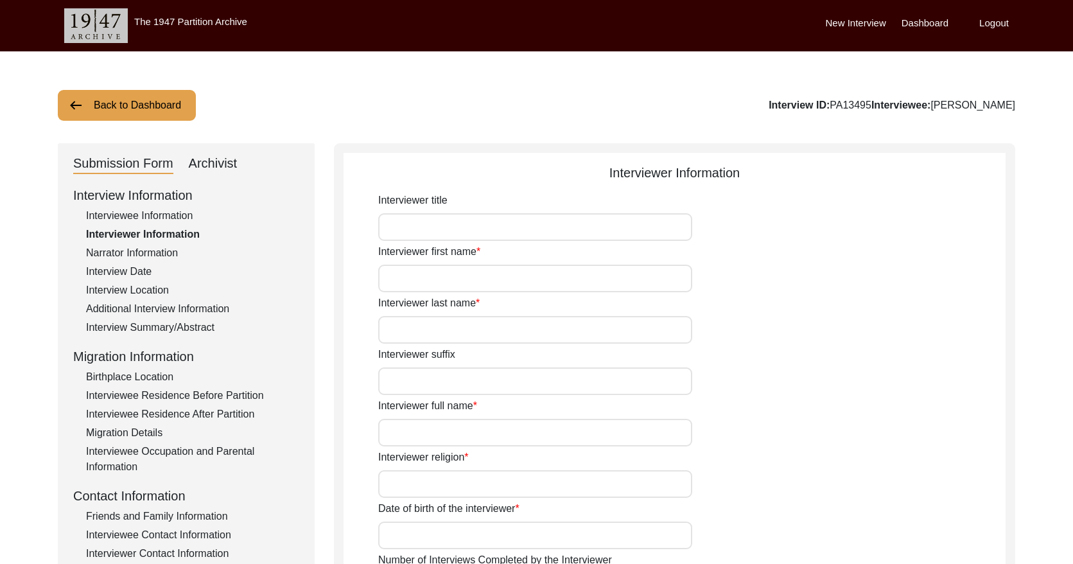
type input "[DEMOGRAPHIC_DATA]"
type input "[DATE]"
type input "[GEOGRAPHIC_DATA], [GEOGRAPHIC_DATA], [GEOGRAPHIC_DATA]"
type input "Retired Govt Servant"
type input "Mr"
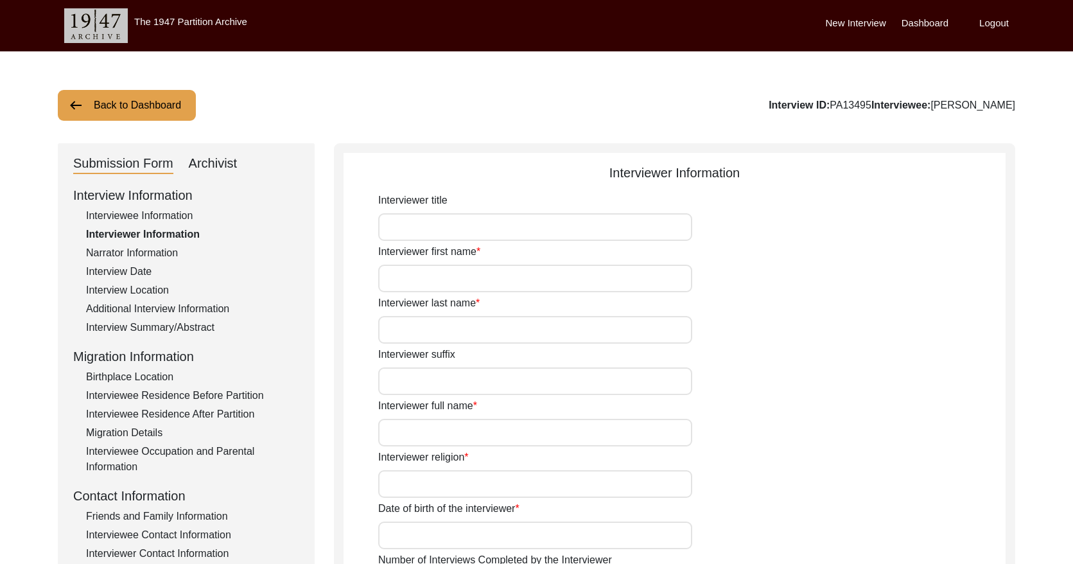
type input "[DEMOGRAPHIC_DATA]"
type input "[PERSON_NAME]"
type input "N/A"
type input "[PERSON_NAME]"
type textarea "A graduate in the subjects of education and [DEMOGRAPHIC_DATA] history."
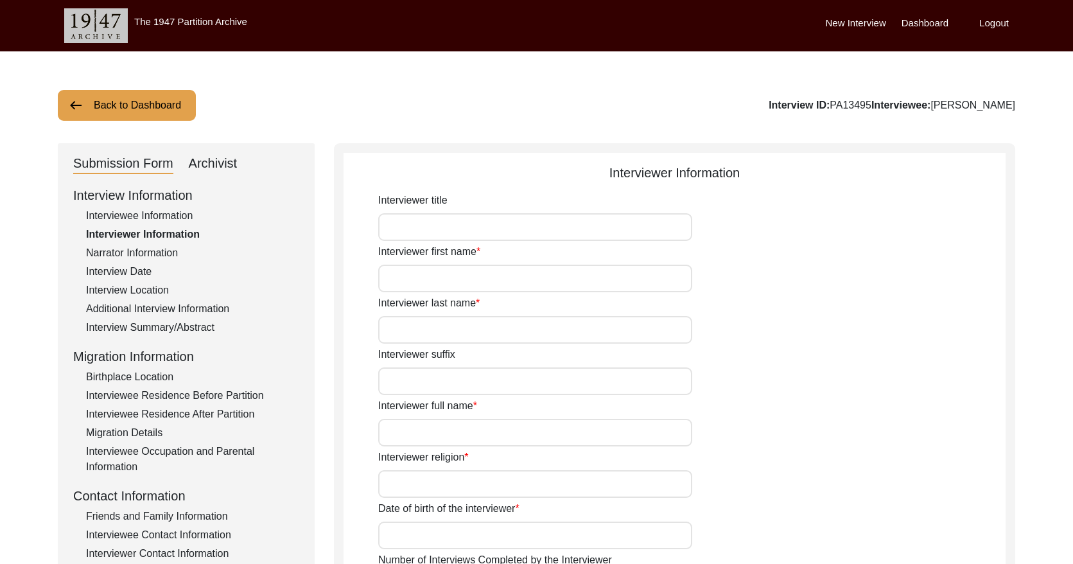
type input "Pujabi"
type input "Malwai"
type textarea "N/A"
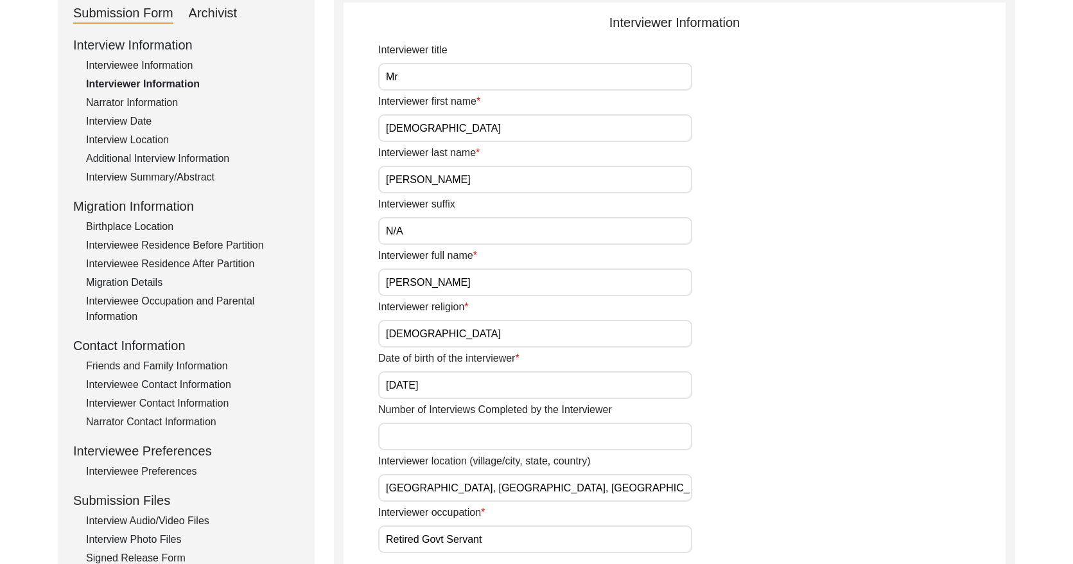
scroll to position [120, 0]
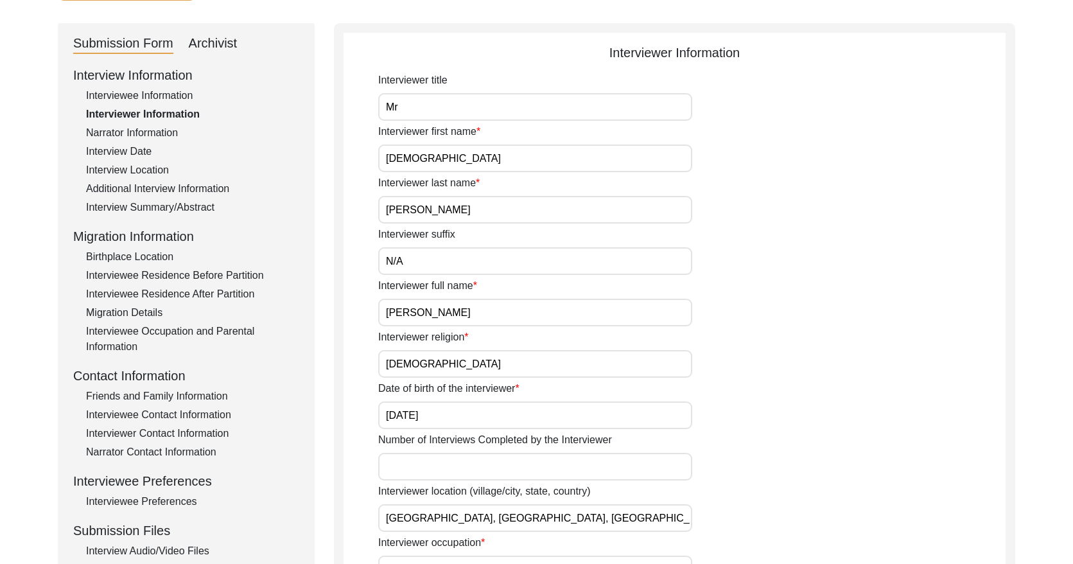
click at [128, 132] on div "Narrator Information" at bounding box center [192, 132] width 213 height 15
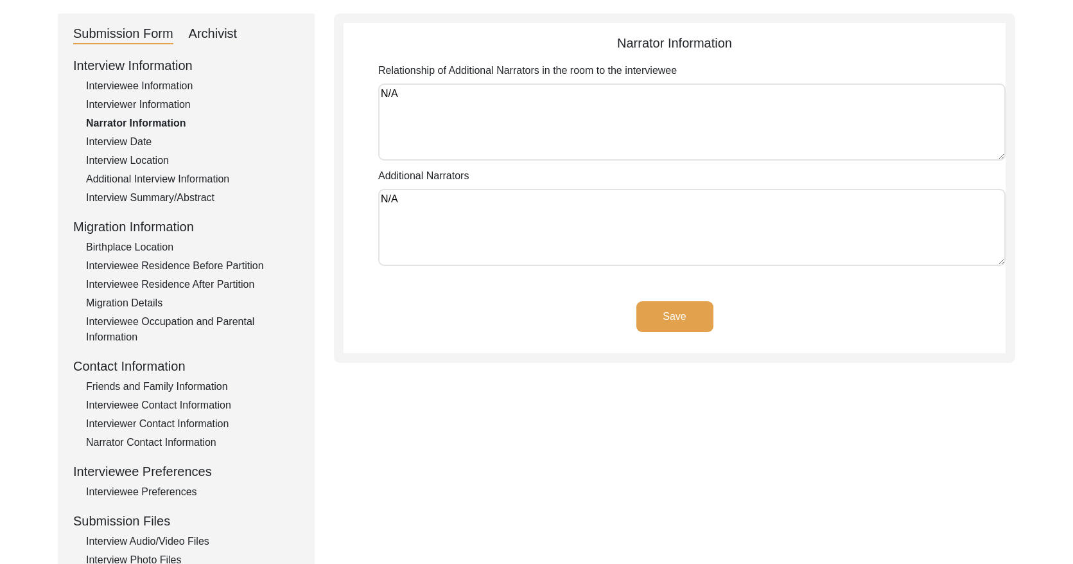
scroll to position [130, 0]
click at [141, 137] on div "Interview Date" at bounding box center [192, 141] width 213 height 15
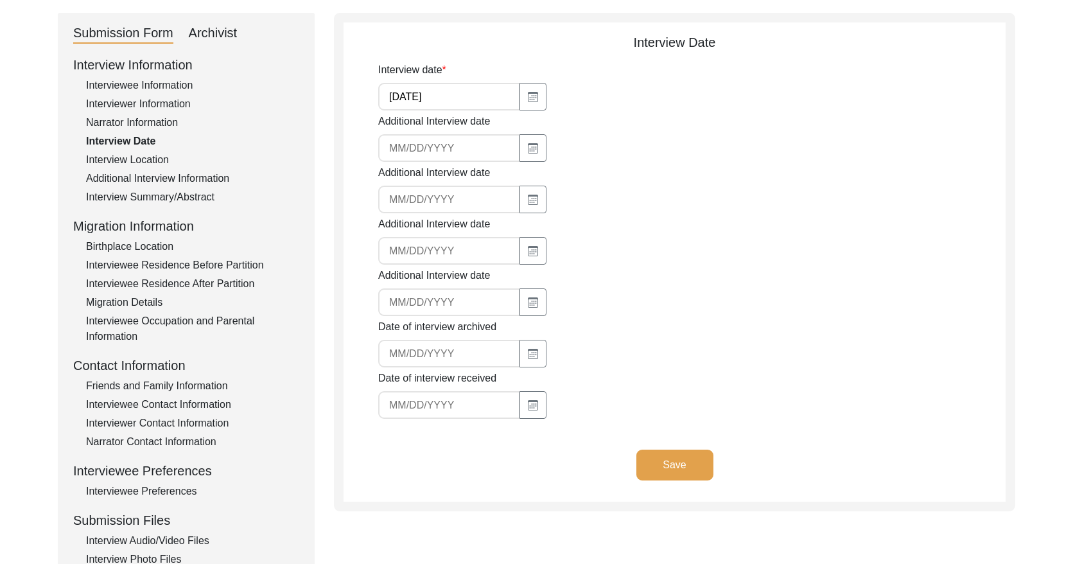
click at [145, 159] on div "Interview Location" at bounding box center [192, 159] width 213 height 15
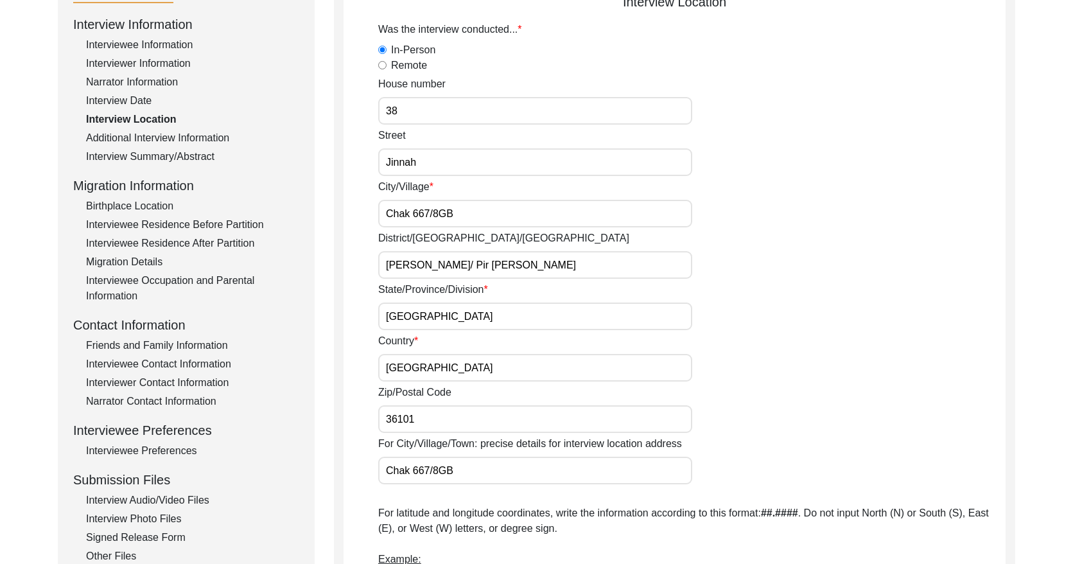
scroll to position [132, 0]
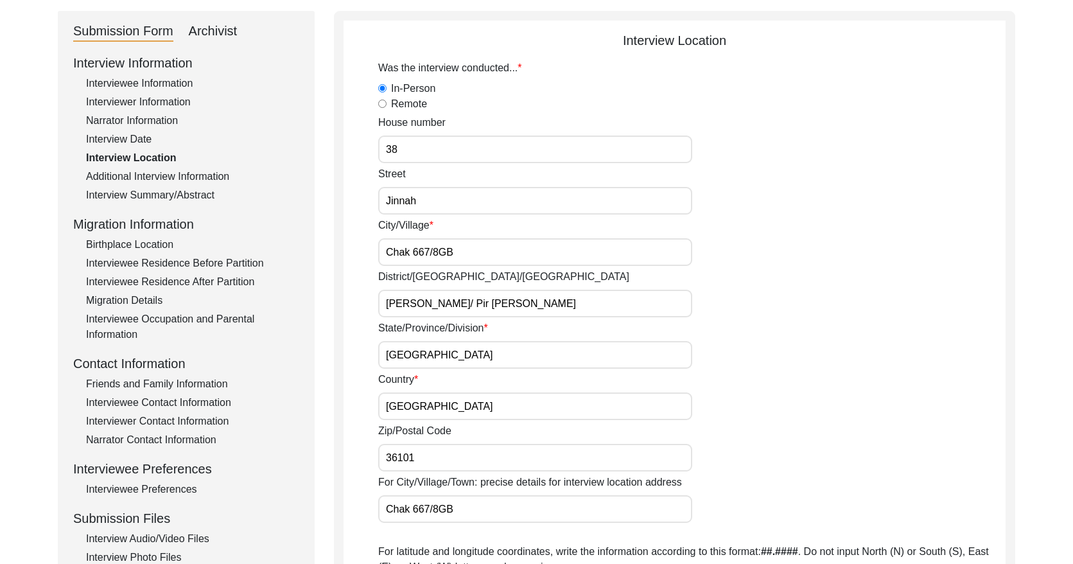
click at [204, 166] on div "Interview Information Interviewee Information Interviewer Information Narrator …" at bounding box center [186, 327] width 226 height 549
click at [209, 171] on div "Additional Interview Information" at bounding box center [192, 176] width 213 height 15
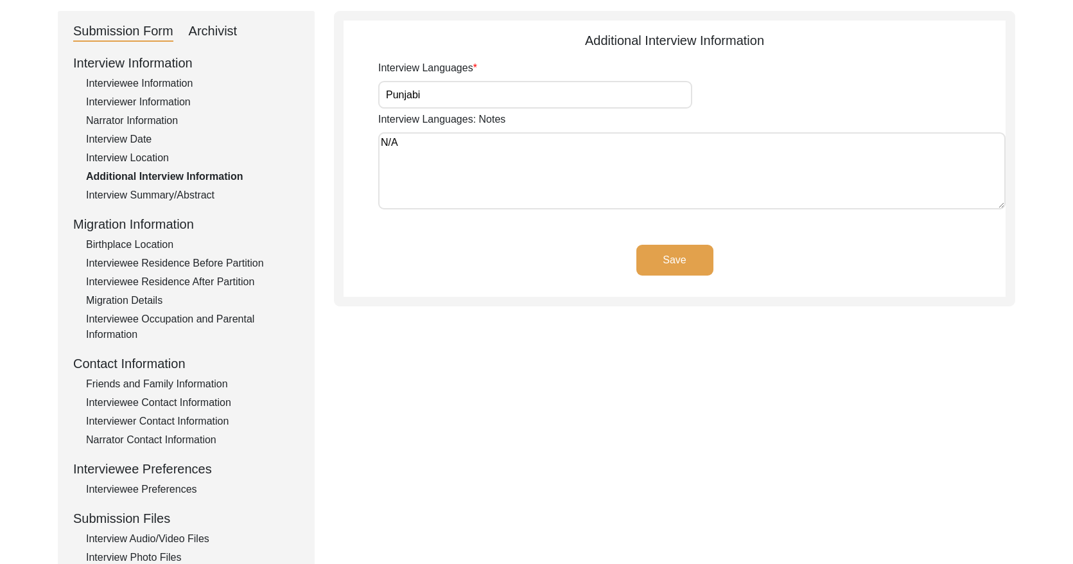
click at [205, 198] on div "Interview Summary/Abstract" at bounding box center [192, 195] width 213 height 15
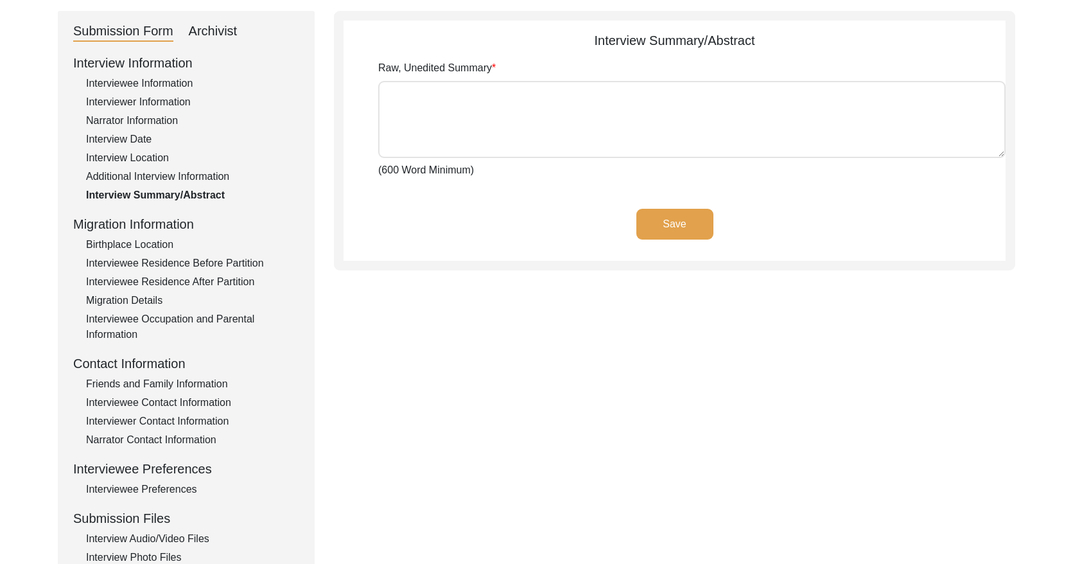
type textarea "[PERSON_NAME] [PERSON_NAME] [PERSON_NAME] Son of [PERSON_NAME], Araien, was bor…"
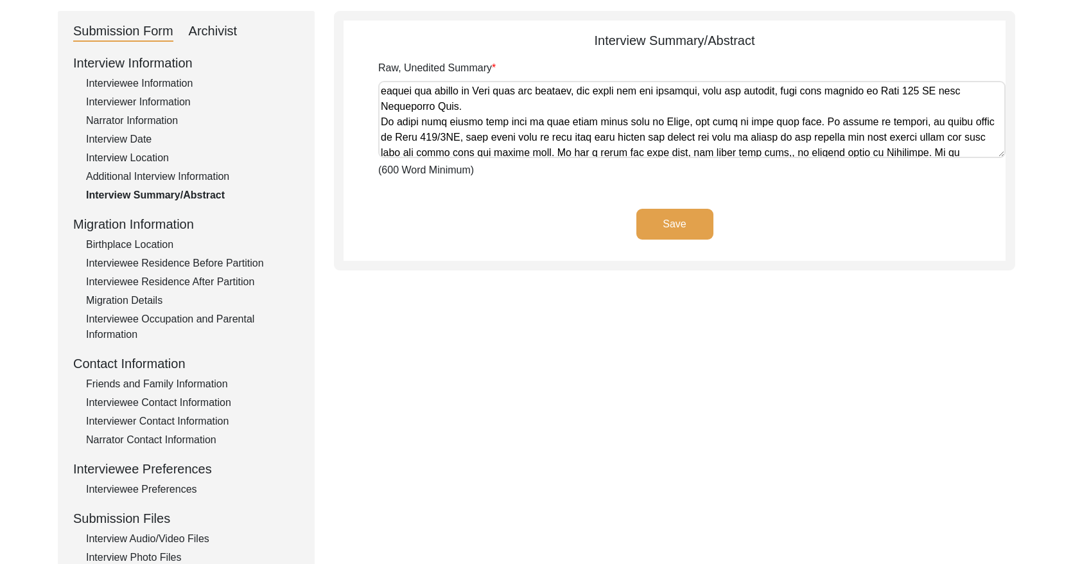
scroll to position [1346, 0]
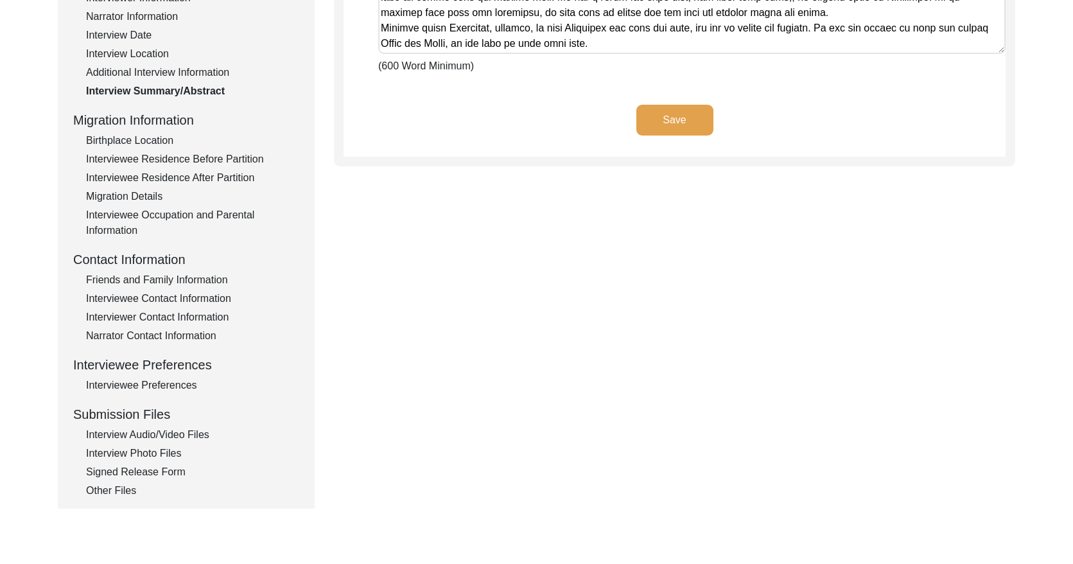
click at [141, 134] on div "Birthplace Location" at bounding box center [192, 140] width 213 height 15
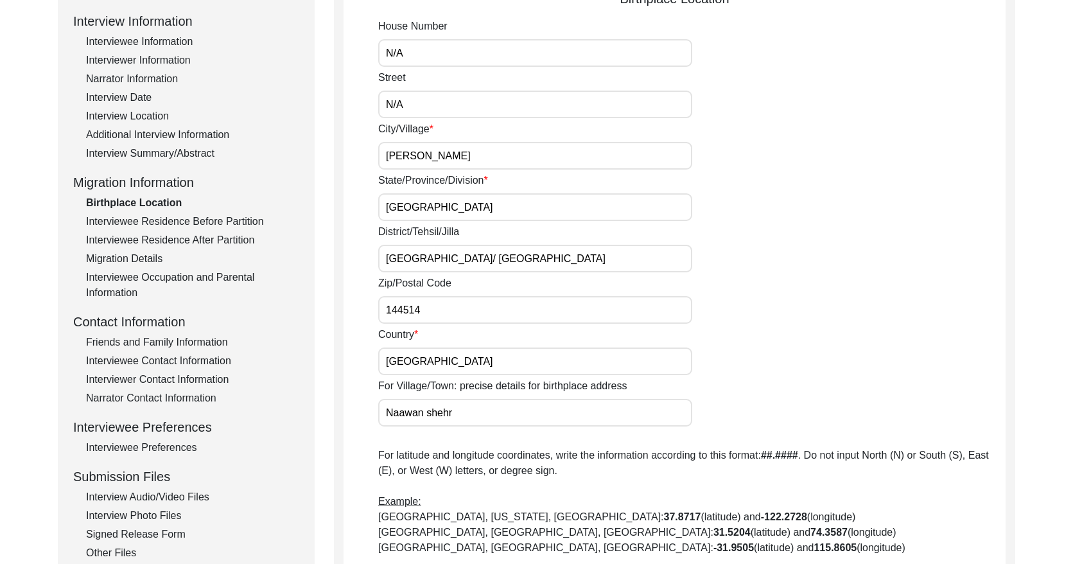
scroll to position [159, 0]
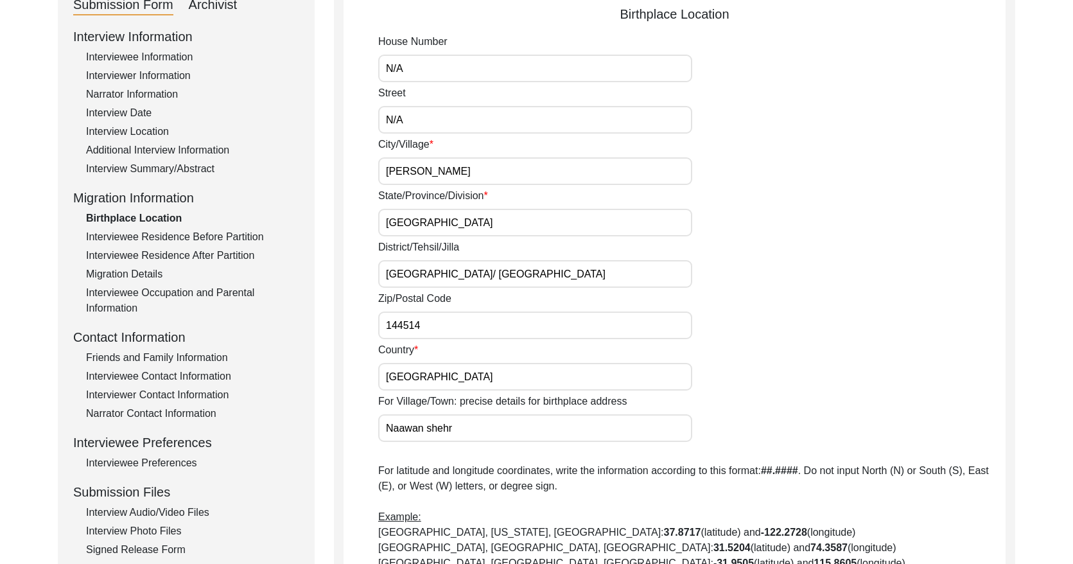
click at [216, 229] on div "Interviewee Residence Before Partition" at bounding box center [192, 236] width 213 height 15
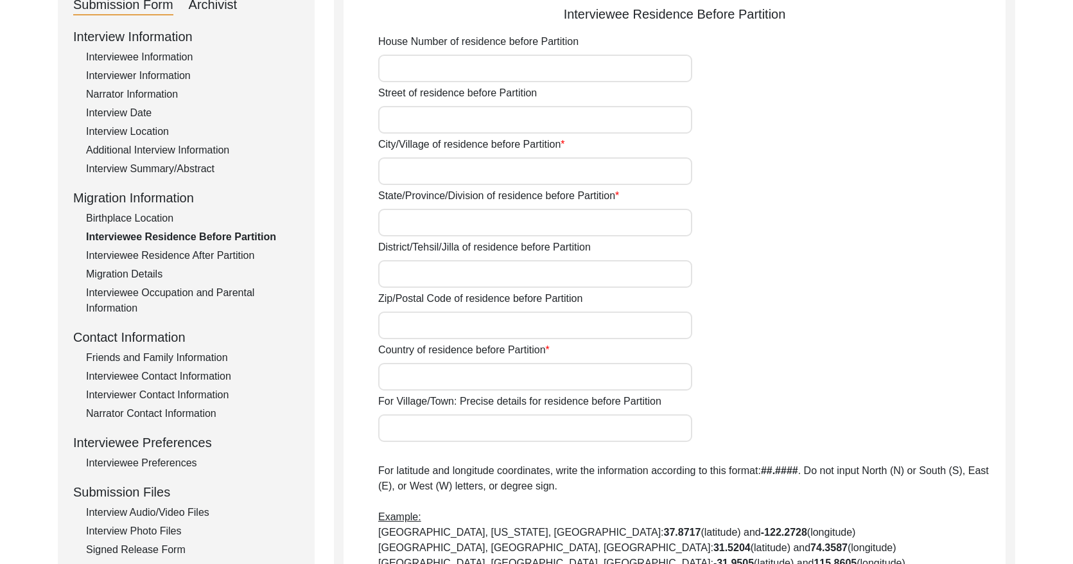
type input "N/A"
type input "[PERSON_NAME]"
type input "[GEOGRAPHIC_DATA]"
type input "[GEOGRAPHIC_DATA]/ [GEOGRAPHIC_DATA]"
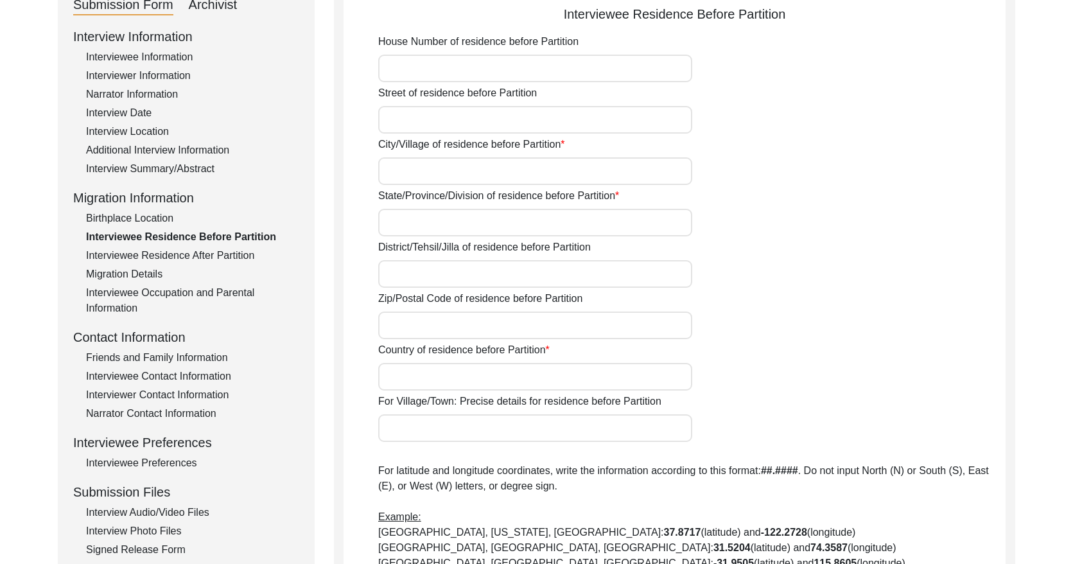
type input "144514"
type input "[GEOGRAPHIC_DATA]"
type input "[PERSON_NAME]"
type input "[PERSON_NAME], [GEOGRAPHIC_DATA], [GEOGRAPHIC_DATA]"
type input "N/A"
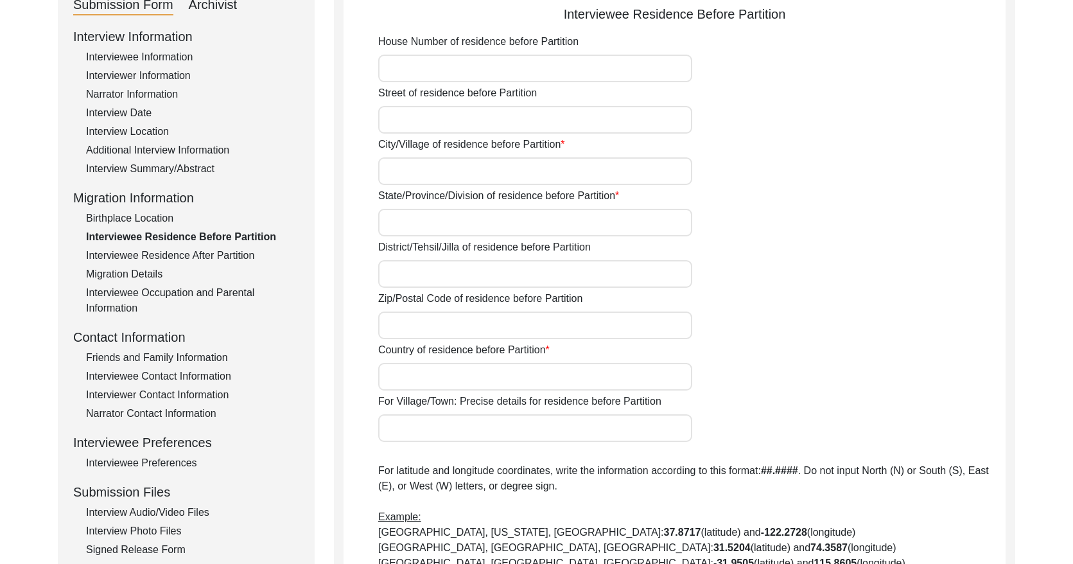
type input "N/A"
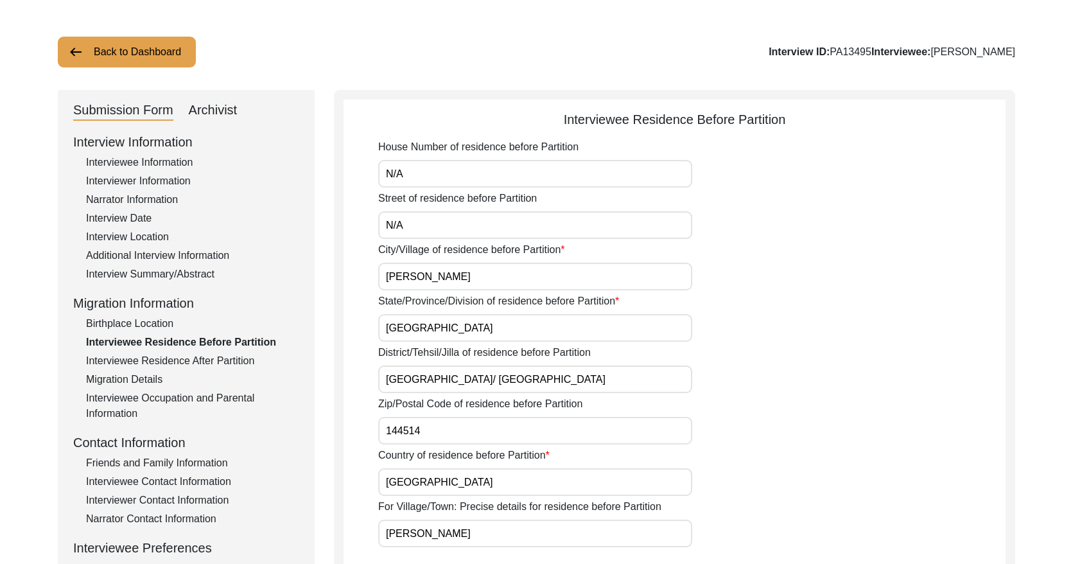
scroll to position [0, 0]
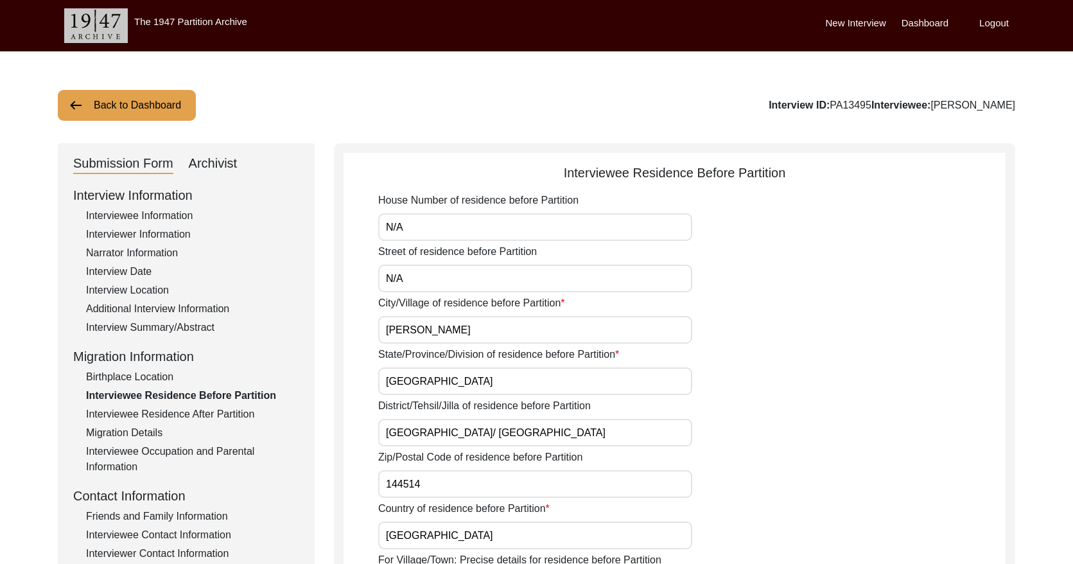
click at [221, 419] on div "Interviewee Residence After Partition" at bounding box center [192, 414] width 213 height 15
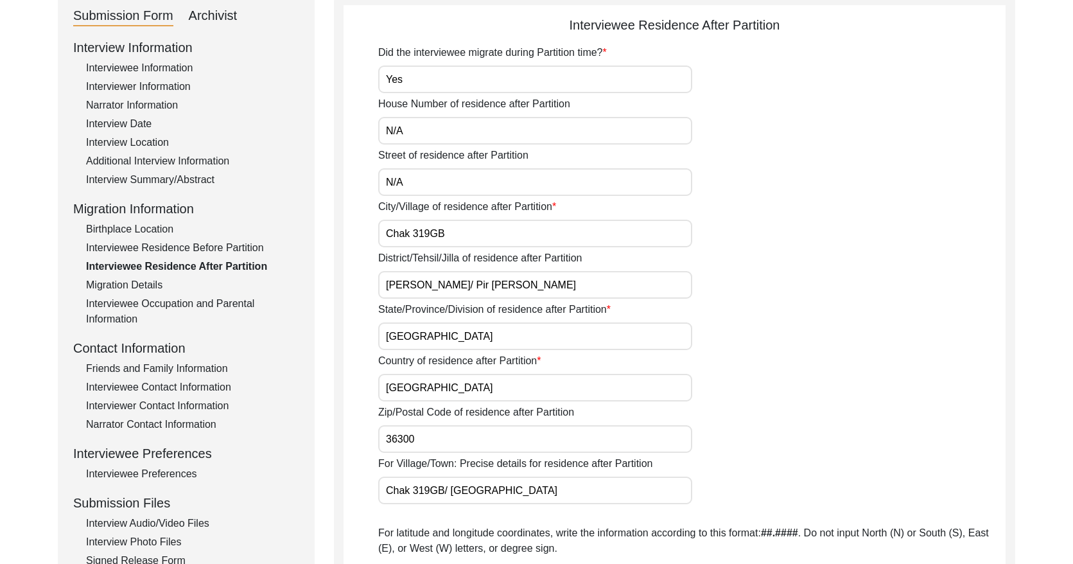
scroll to position [134, 0]
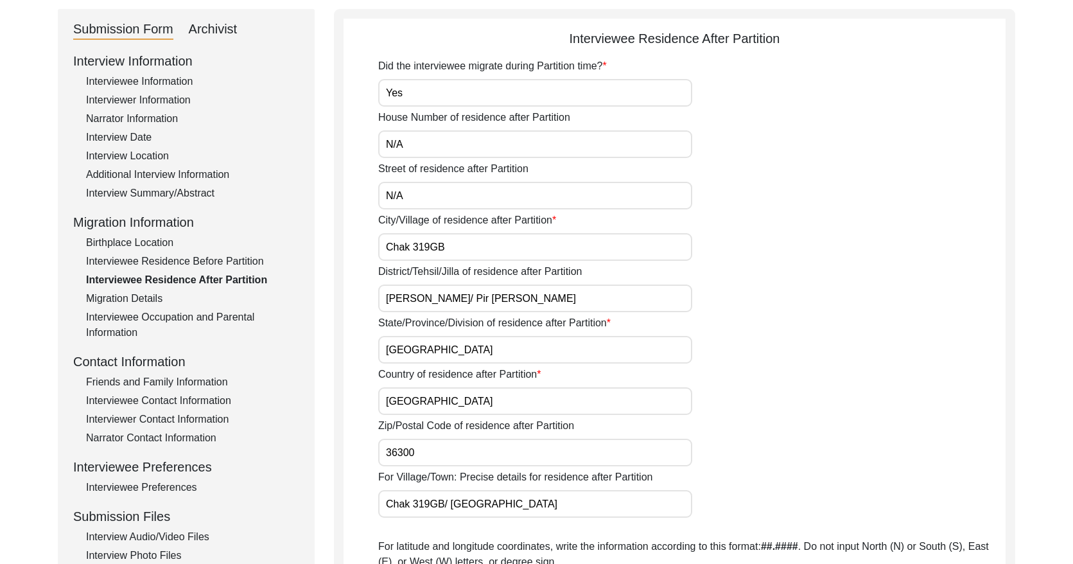
click at [127, 292] on div "Migration Details" at bounding box center [192, 298] width 213 height 15
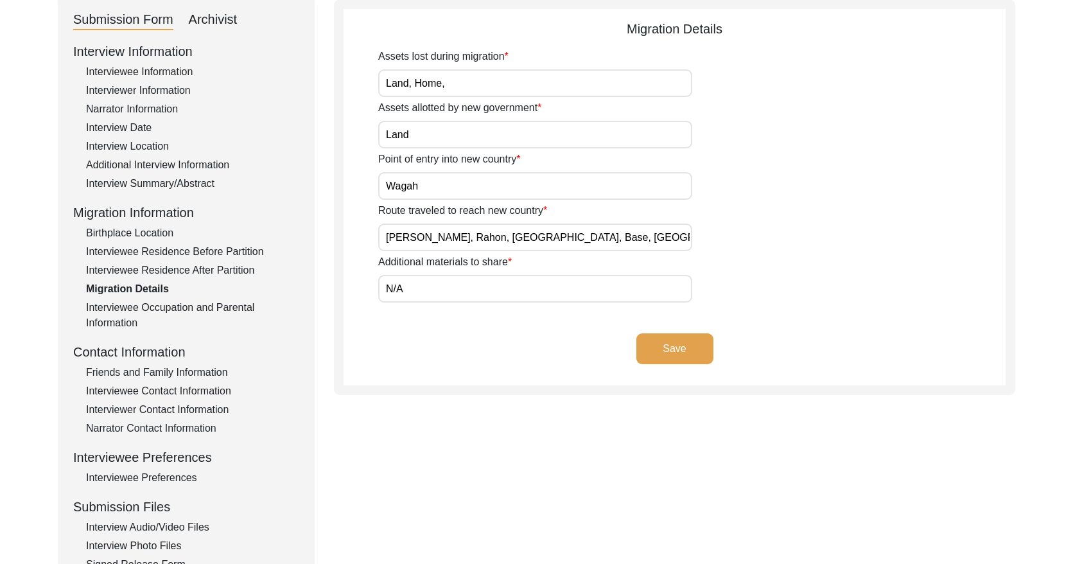
scroll to position [145, 0]
click at [222, 299] on div "Interviewee Occupation and Parental Information" at bounding box center [192, 314] width 213 height 31
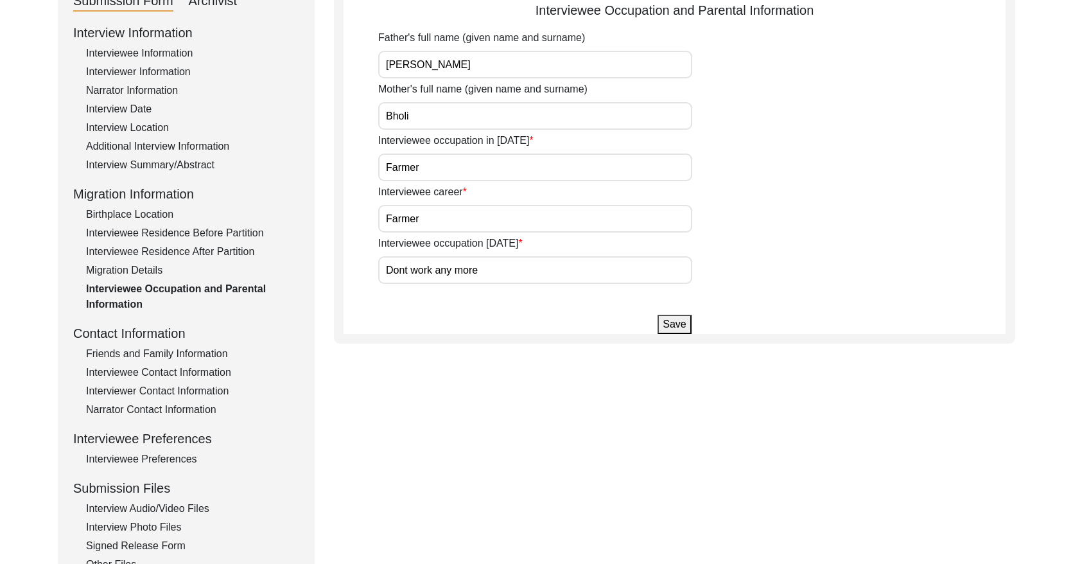
scroll to position [168, 0]
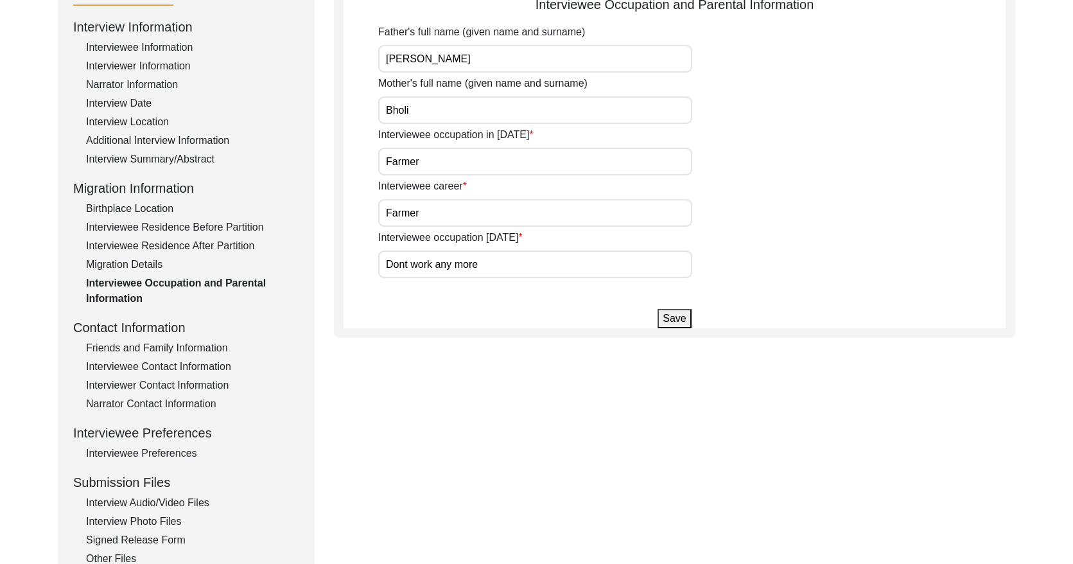
drag, startPoint x: 201, startPoint y: 341, endPoint x: 255, endPoint y: 332, distance: 54.7
click at [201, 341] on div "Friends and Family Information" at bounding box center [192, 347] width 213 height 15
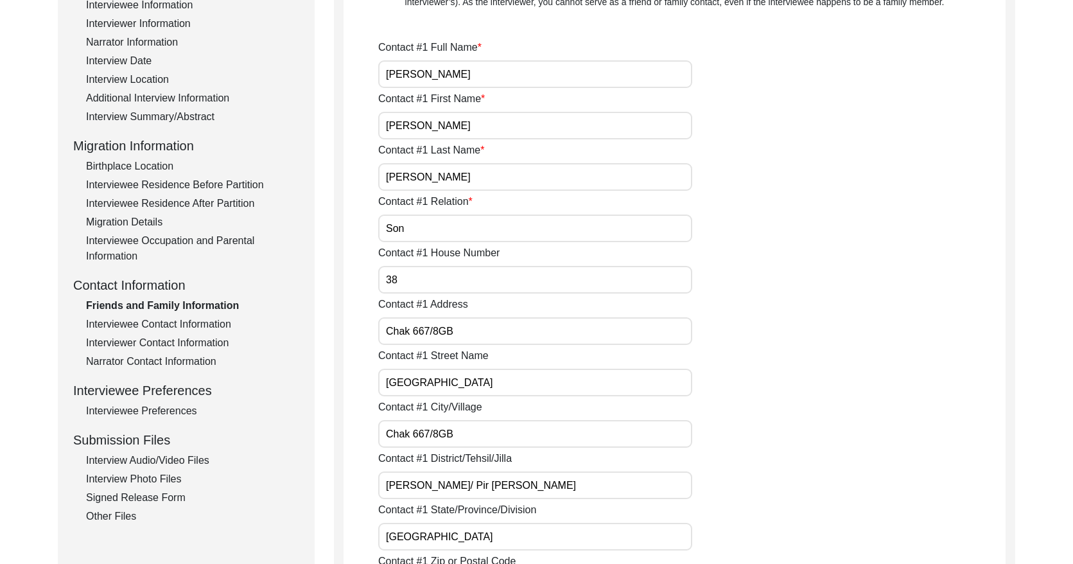
scroll to position [211, 0]
click at [233, 326] on div "Interviewee Contact Information" at bounding box center [192, 323] width 213 height 15
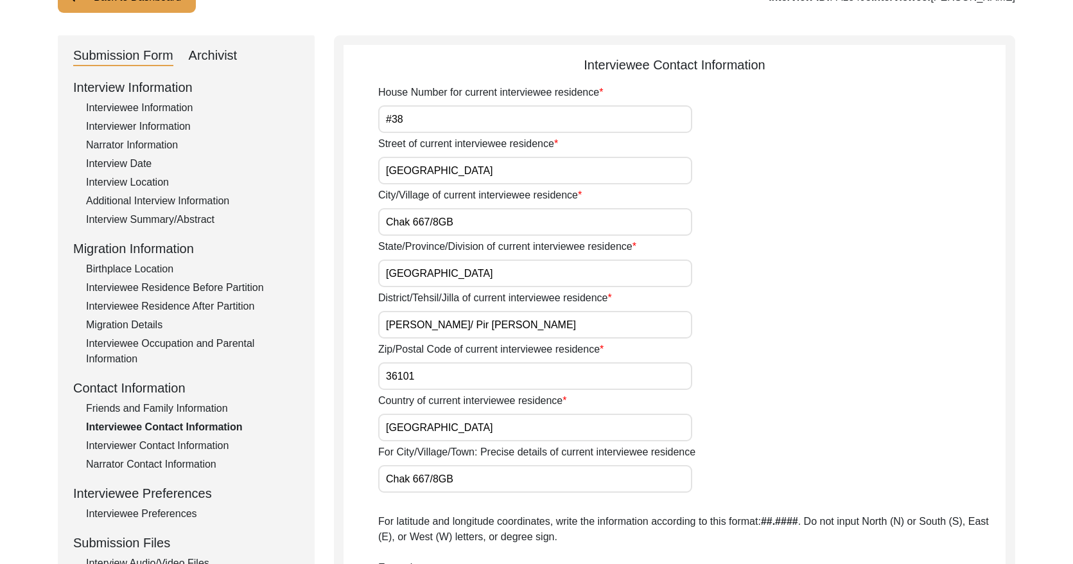
scroll to position [109, 0]
click at [209, 444] on div "Interviewer Contact Information" at bounding box center [192, 444] width 213 height 15
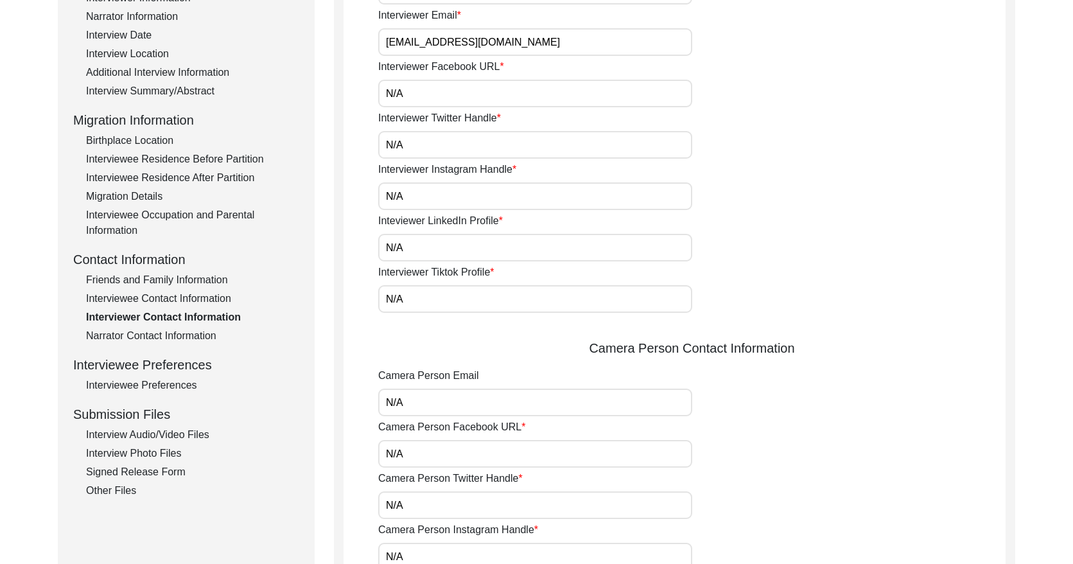
scroll to position [179, 0]
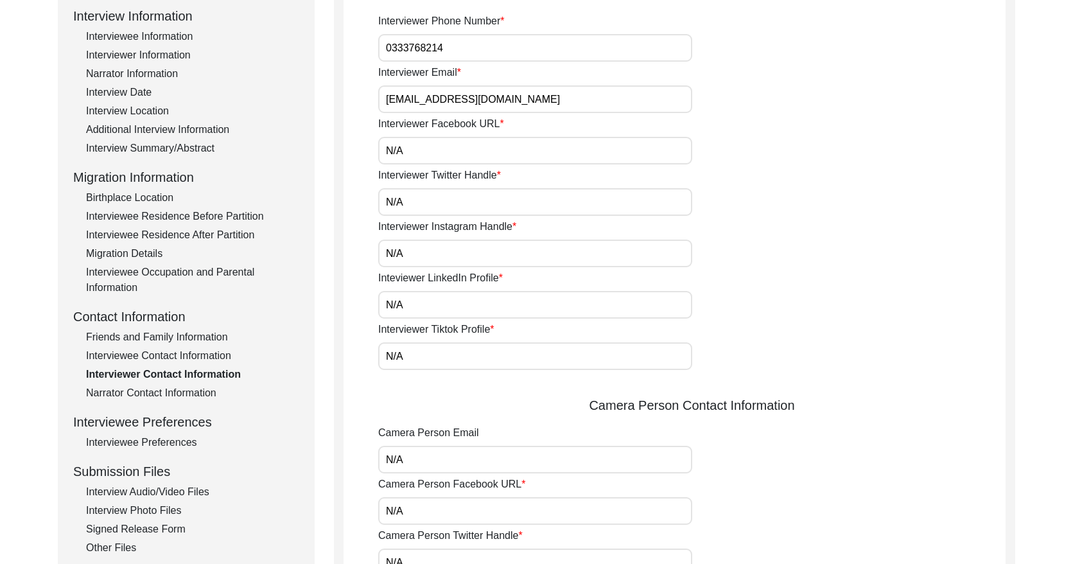
click at [196, 392] on div "Narrator Contact Information" at bounding box center [192, 392] width 213 height 15
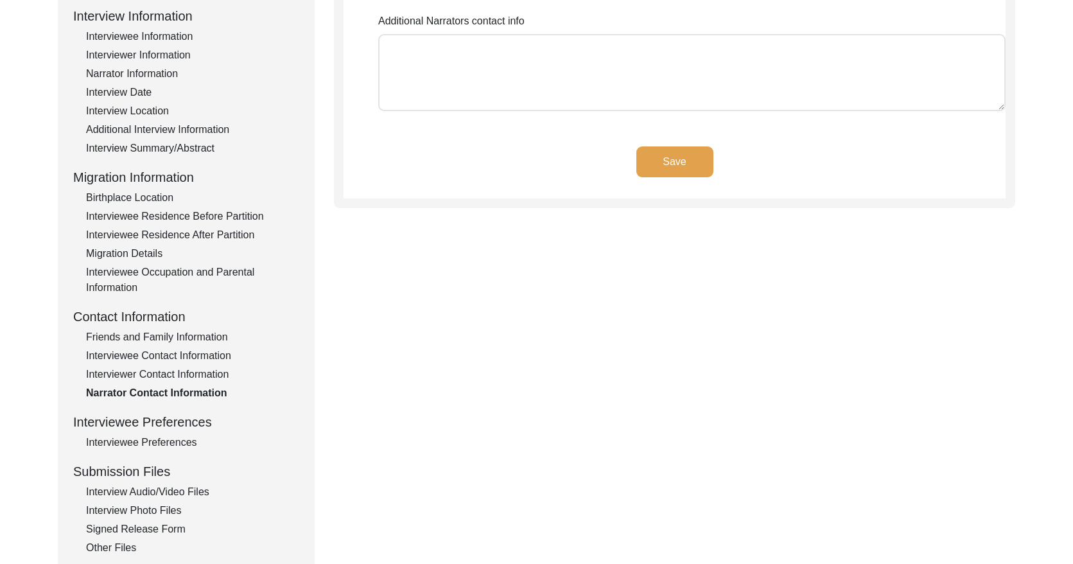
type textarea "N/A"
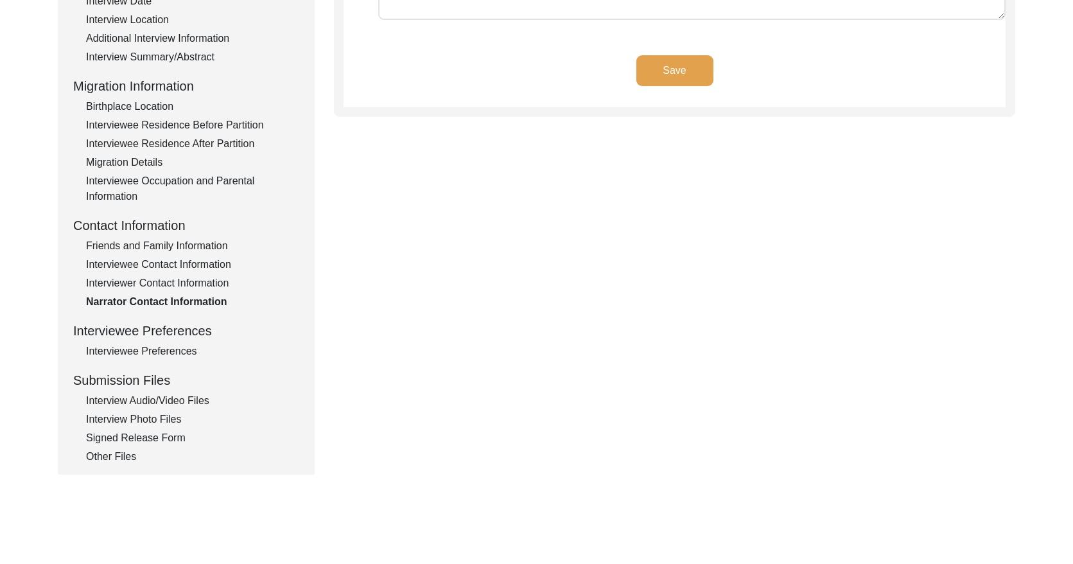
scroll to position [318, 0]
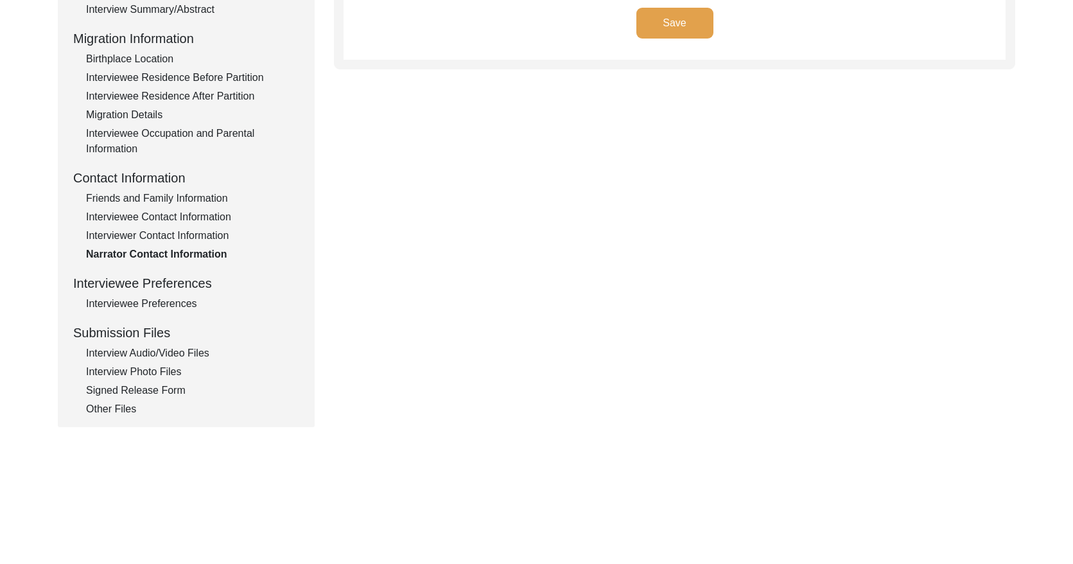
drag, startPoint x: 166, startPoint y: 303, endPoint x: 180, endPoint y: 305, distance: 14.9
click at [166, 303] on div "Interviewee Preferences" at bounding box center [192, 303] width 213 height 15
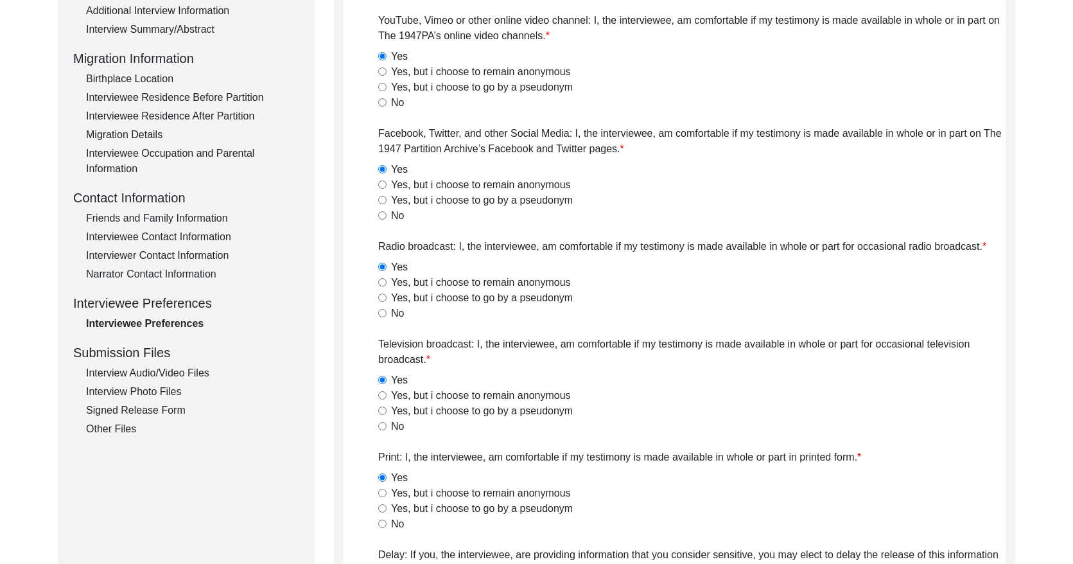
scroll to position [295, 0]
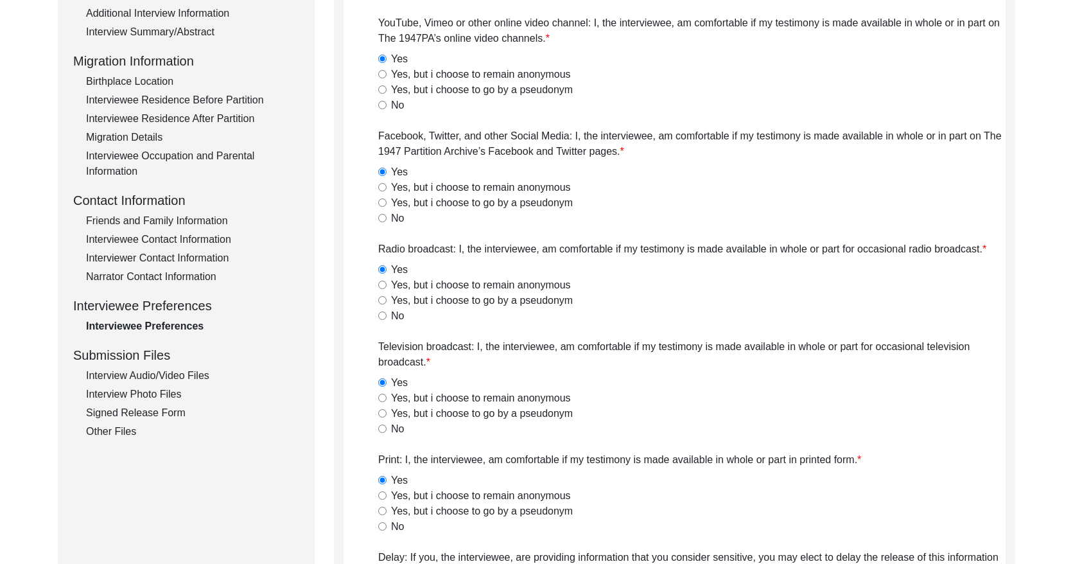
click at [196, 370] on div "Interview Audio/Video Files" at bounding box center [192, 375] width 213 height 15
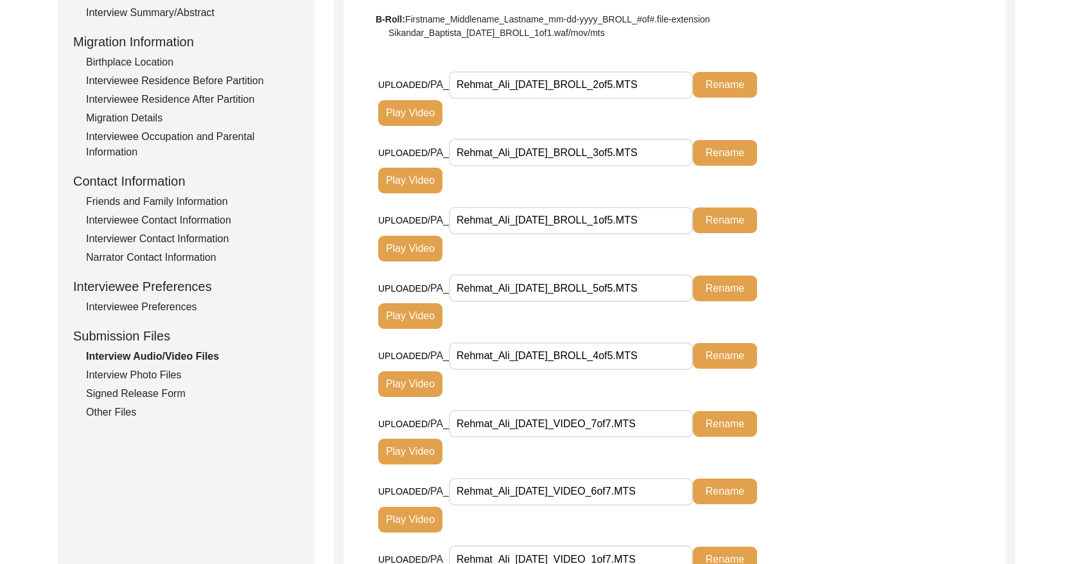
scroll to position [308, 0]
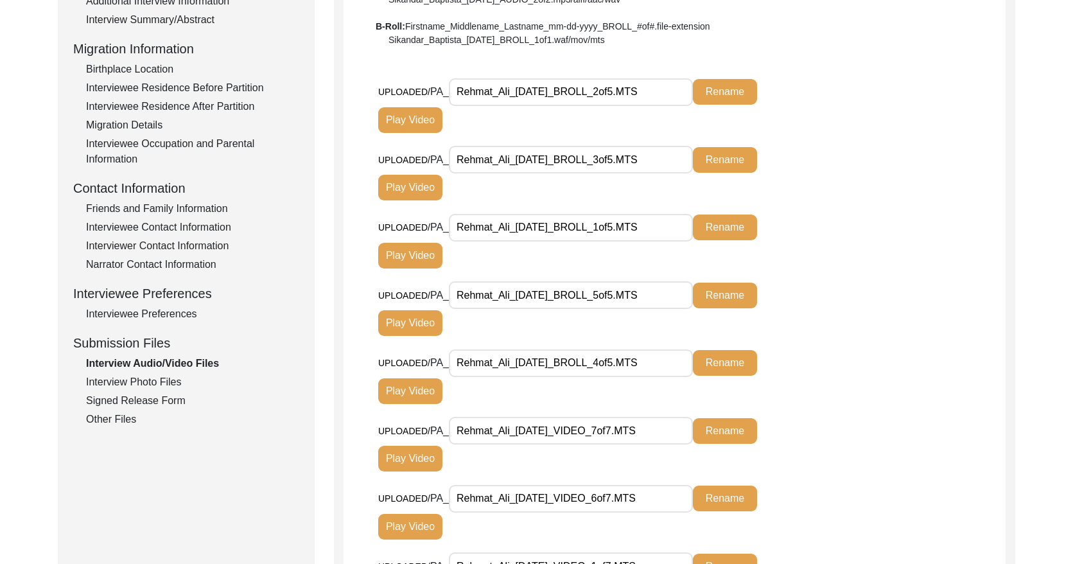
drag, startPoint x: 166, startPoint y: 376, endPoint x: 185, endPoint y: 373, distance: 18.8
click at [168, 375] on div "Interview Photo Files" at bounding box center [192, 381] width 213 height 15
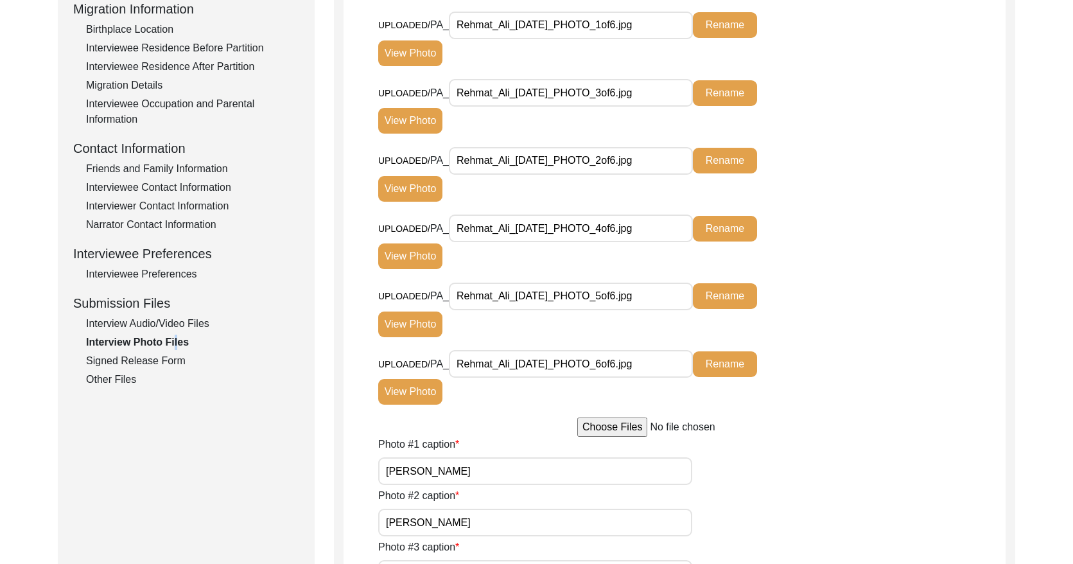
scroll to position [353, 0]
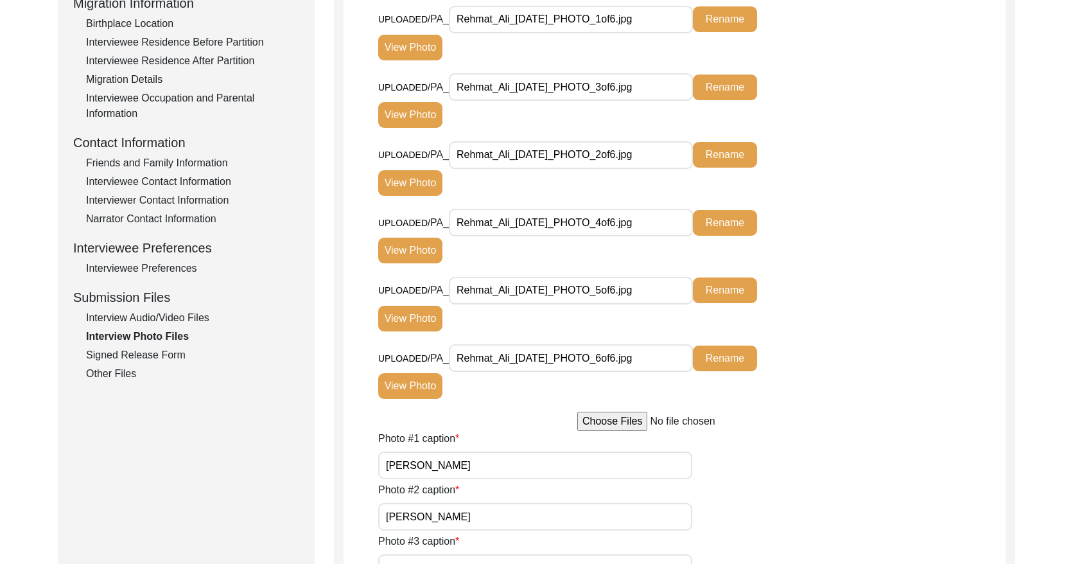
click at [159, 355] on div "Signed Release Form" at bounding box center [192, 354] width 213 height 15
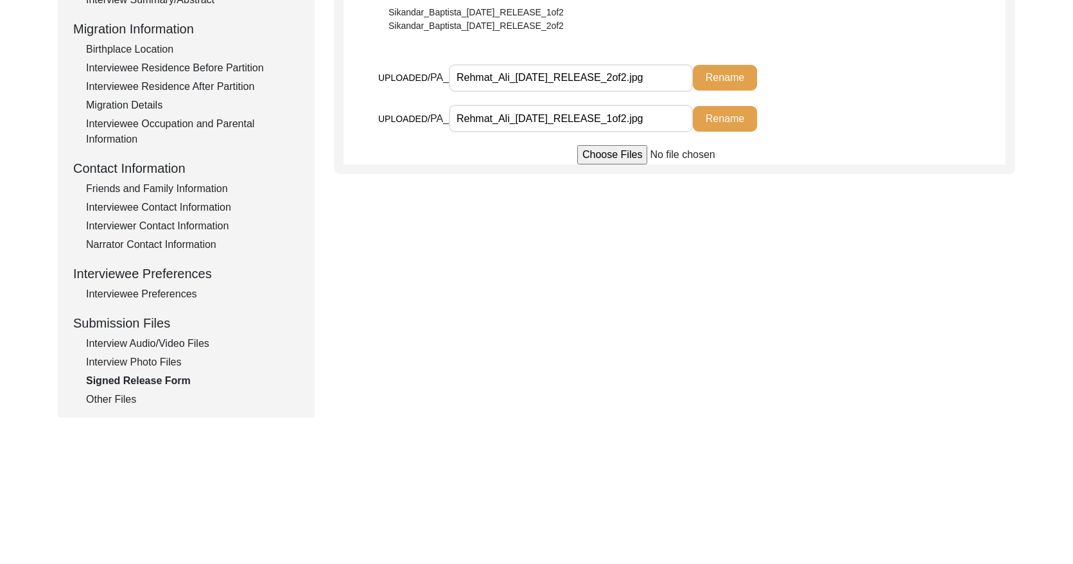
scroll to position [330, 0]
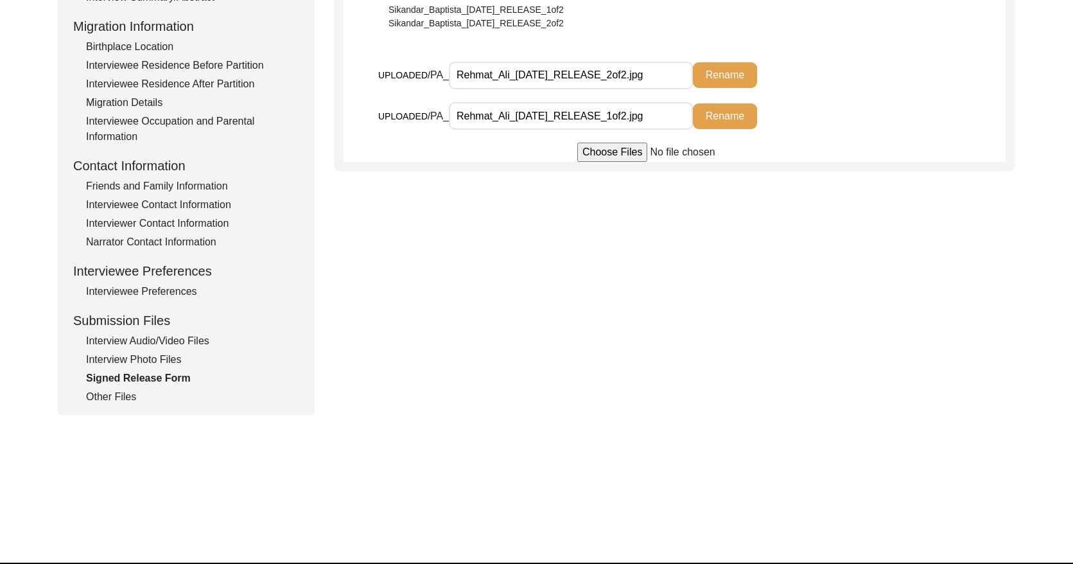
click at [139, 397] on div "Other Files" at bounding box center [192, 396] width 213 height 15
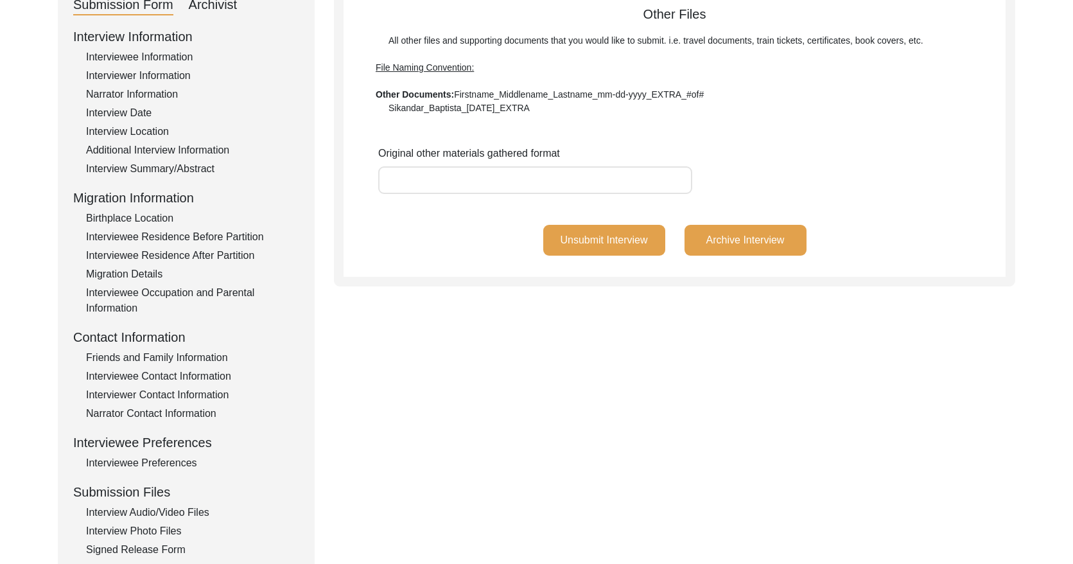
scroll to position [0, 0]
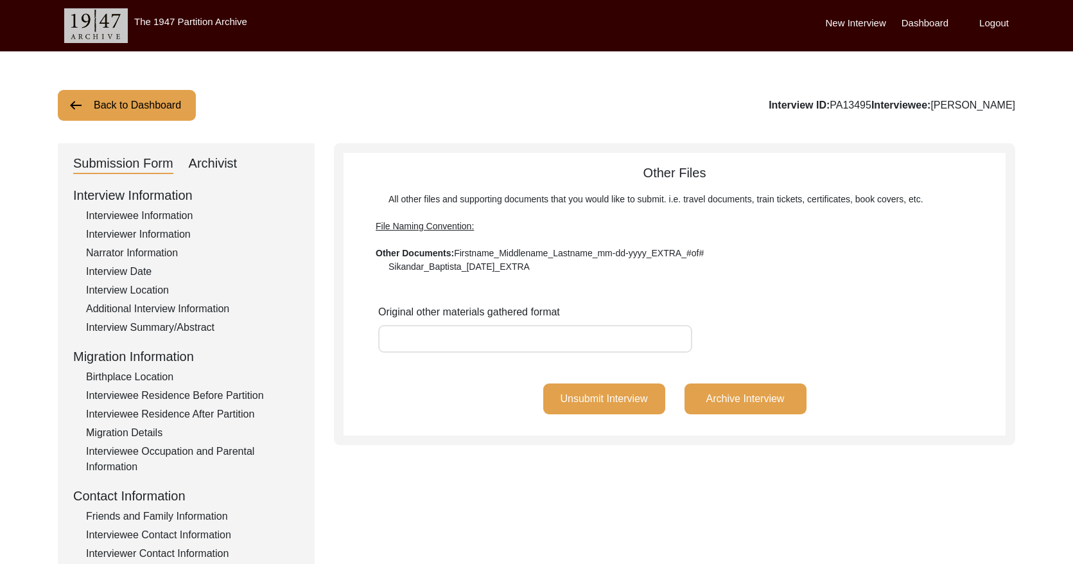
drag, startPoint x: 901, startPoint y: 104, endPoint x: 862, endPoint y: 102, distance: 38.6
click at [766, 103] on div "Interview ID: PA13495 Interviewee: [PERSON_NAME]" at bounding box center [892, 105] width 247 height 15
copy div "PA13495"
click at [116, 109] on button "Back to Dashboard" at bounding box center [127, 105] width 138 height 31
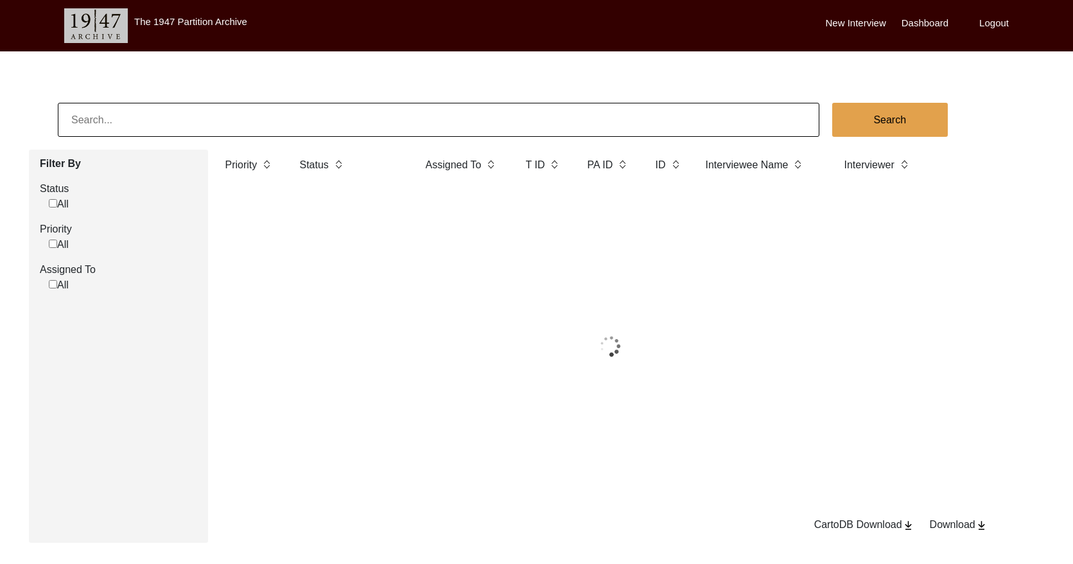
click at [186, 132] on input at bounding box center [439, 120] width 762 height 34
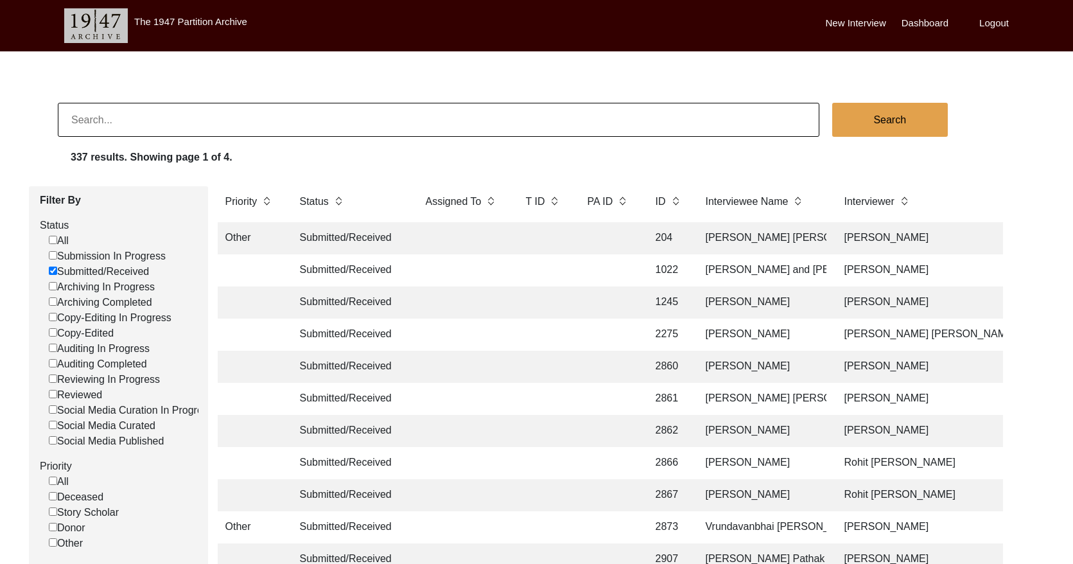
click at [186, 127] on input at bounding box center [439, 120] width 762 height 34
paste input "[PERSON_NAME]"
type input "[PERSON_NAME]"
checkbox input "false"
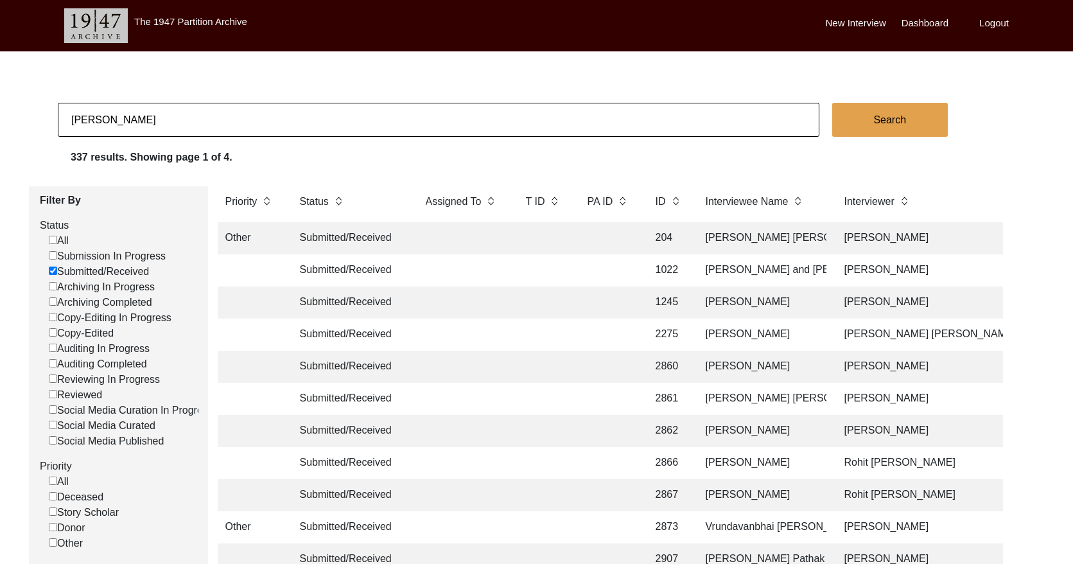
checkbox input "false"
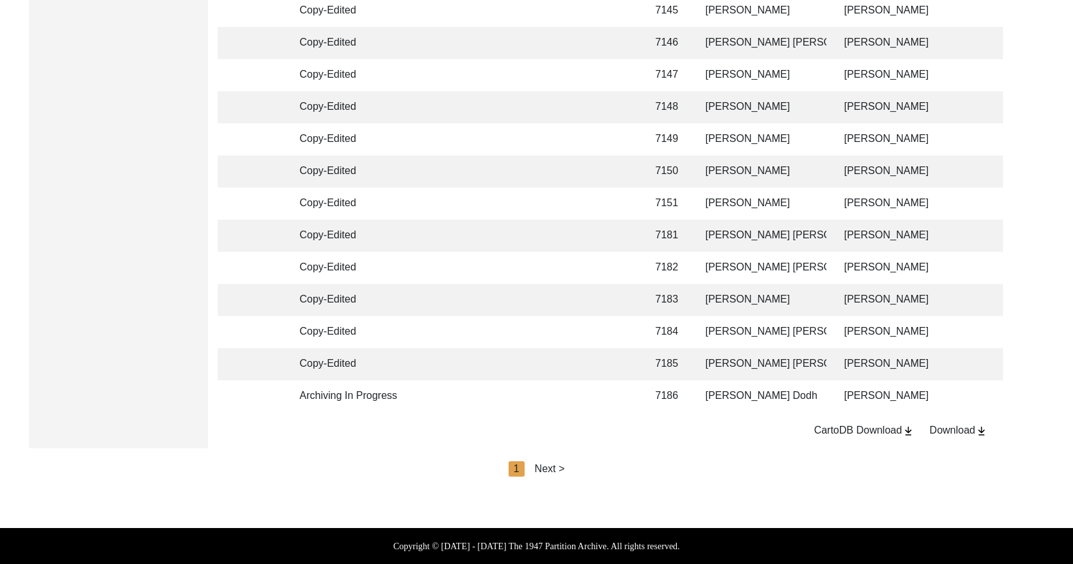
scroll to position [0, 10]
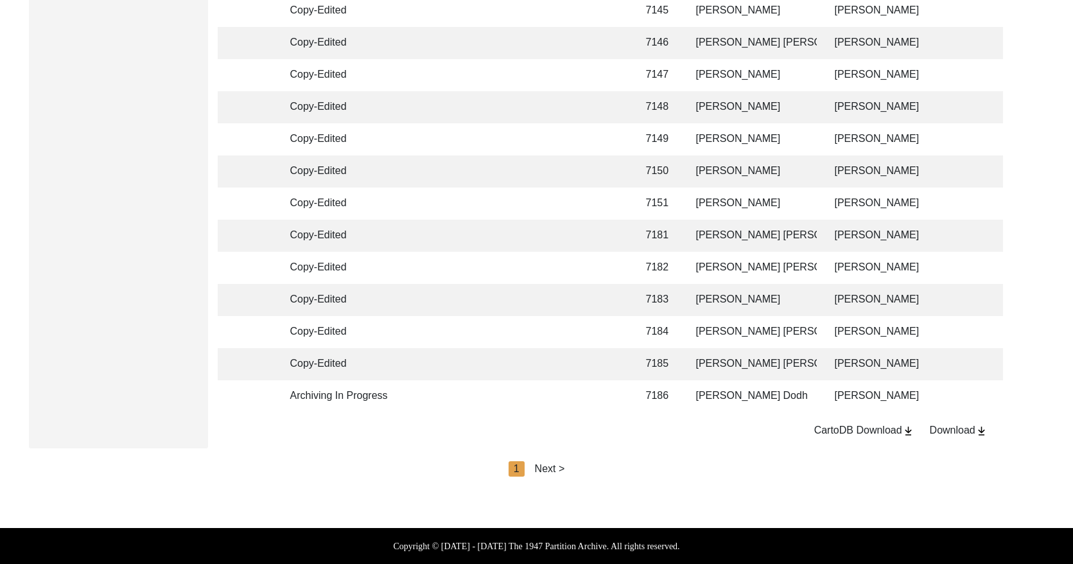
click at [551, 470] on div "Next >" at bounding box center [550, 468] width 30 height 15
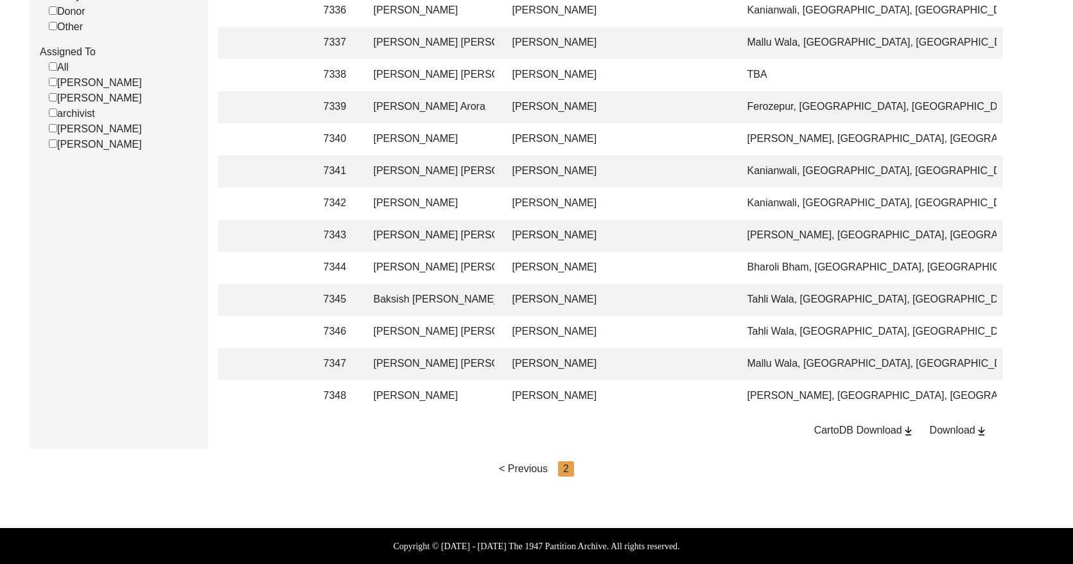
scroll to position [0, 270]
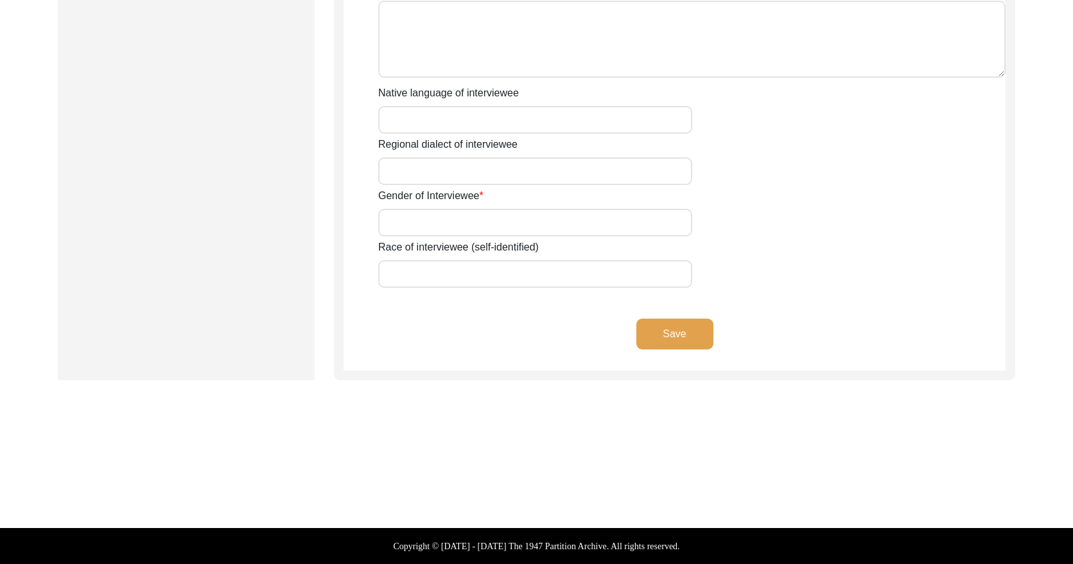
type input "[PERSON_NAME] [PERSON_NAME]"
type input "1945"
type input "[DEMOGRAPHIC_DATA]"
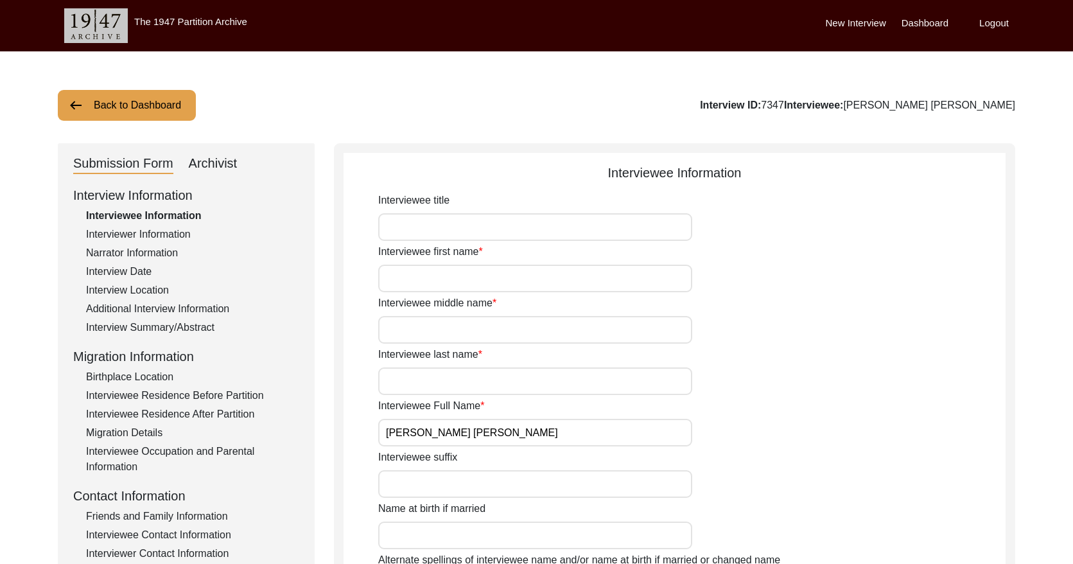
click at [217, 168] on div "Archivist" at bounding box center [213, 164] width 49 height 21
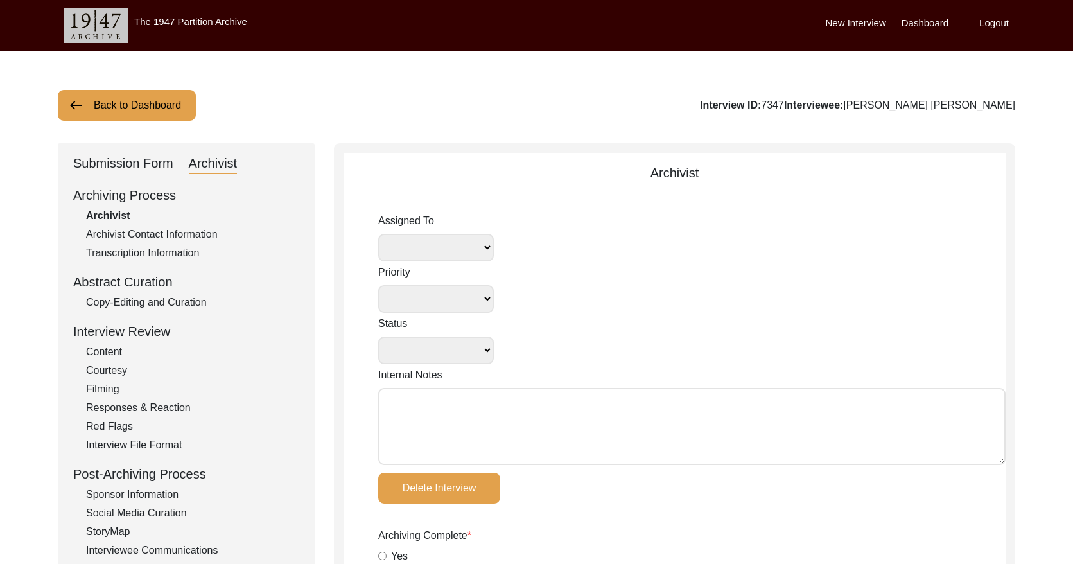
select select
select select "Copy-Edited"
type input "[DATE]"
radio input "true"
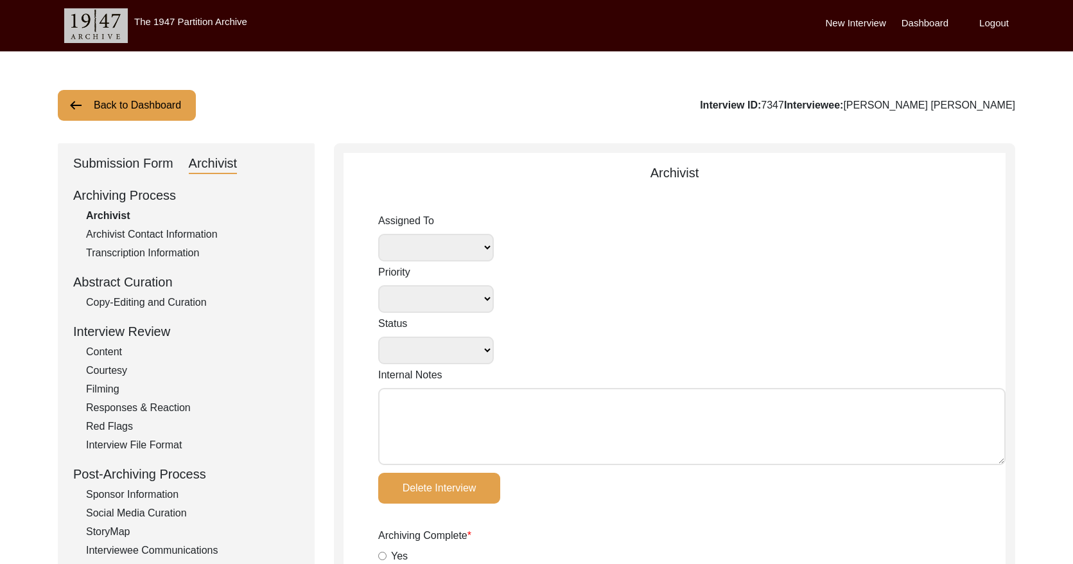
radio input "true"
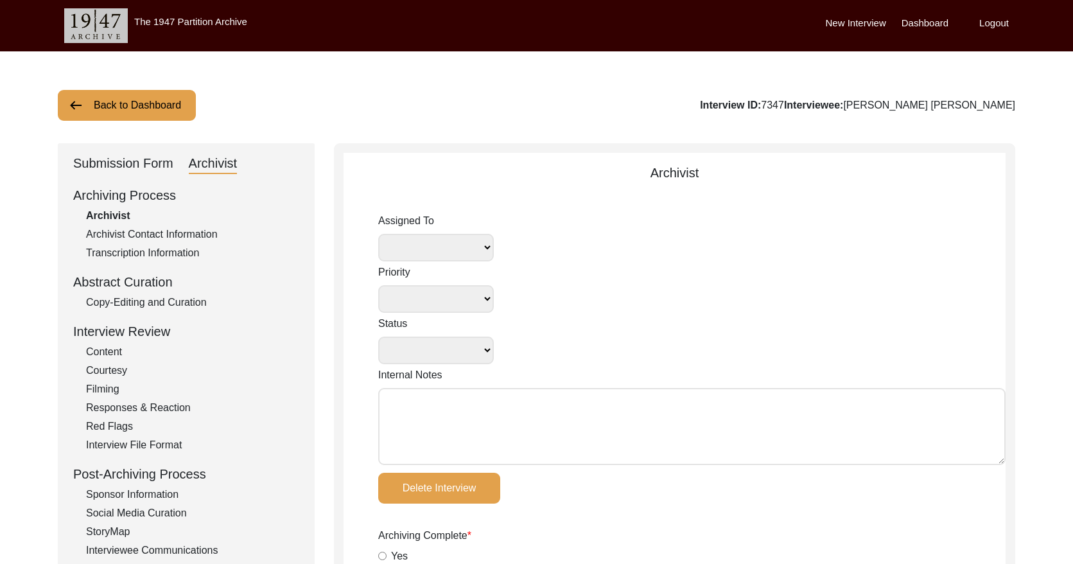
radio input "true"
type input "0:56:37"
radio input "true"
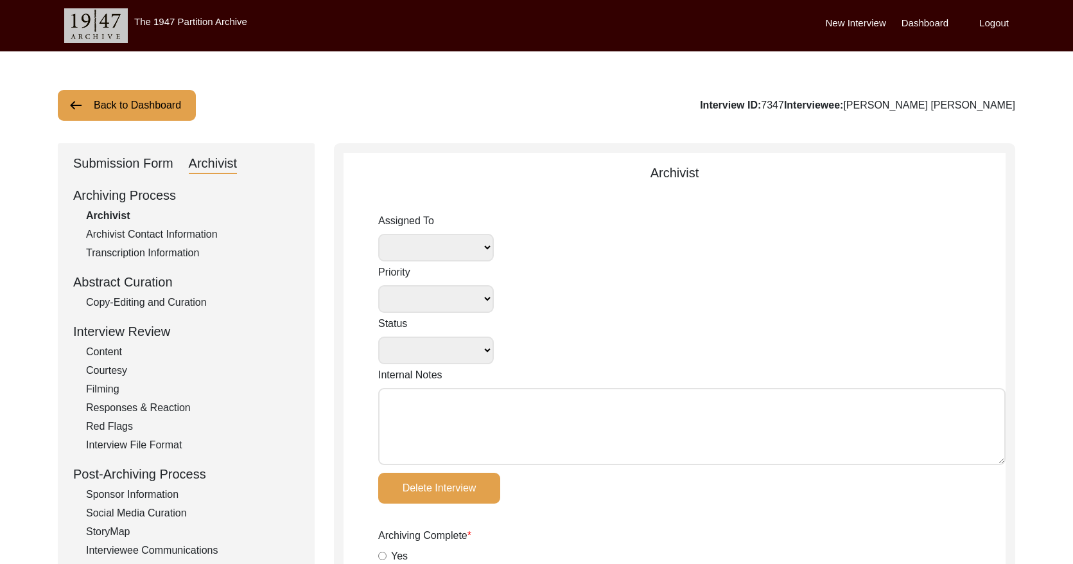
radio input "true"
type input "17"
radio input "true"
select select
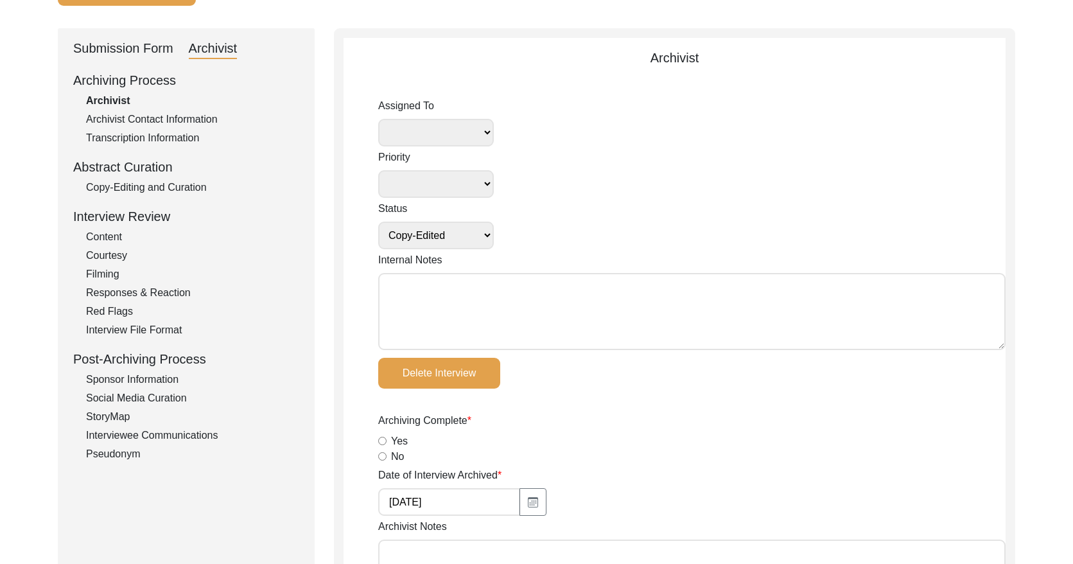
scroll to position [155, 0]
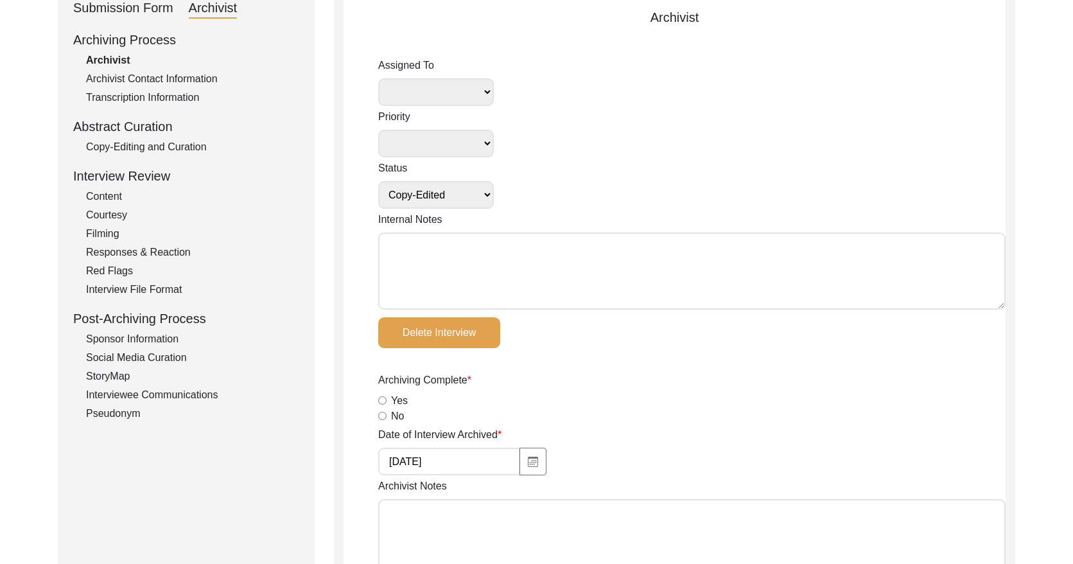
drag, startPoint x: 191, startPoint y: 143, endPoint x: 197, endPoint y: 141, distance: 6.7
click at [193, 142] on div "Copy-Editing and Curation" at bounding box center [192, 146] width 213 height 15
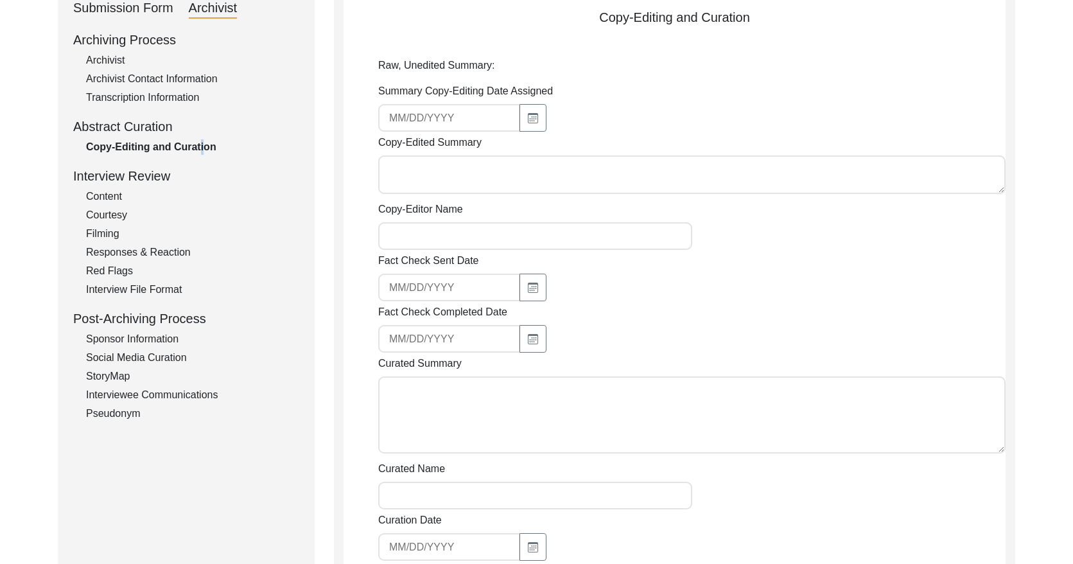
type textarea "“Lor ipsumdol sit ametco adi eli sedd eiusmo te incididun ut lab etdo ma Aliqua…"
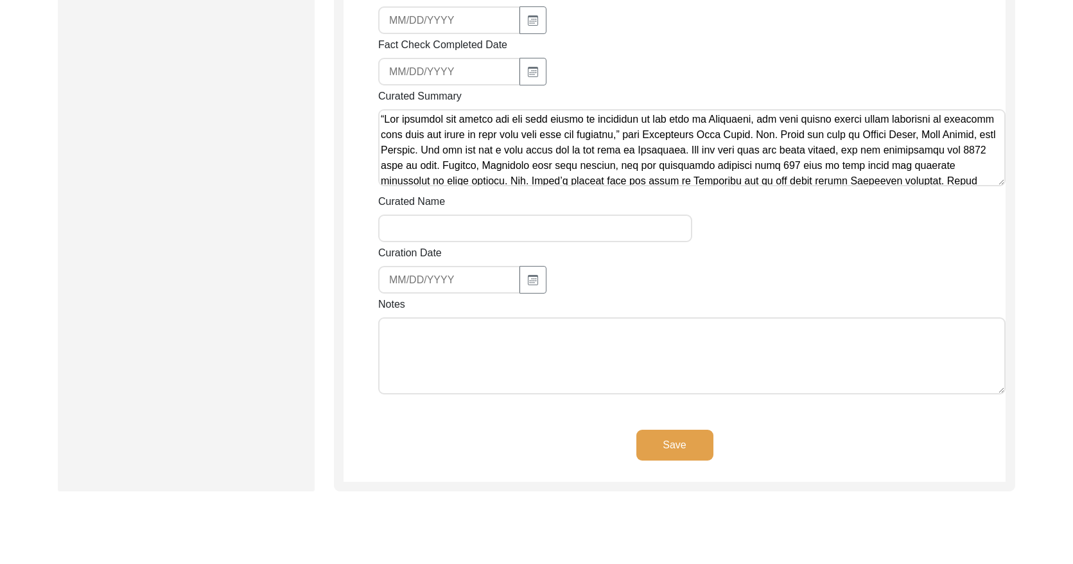
scroll to position [907, 0]
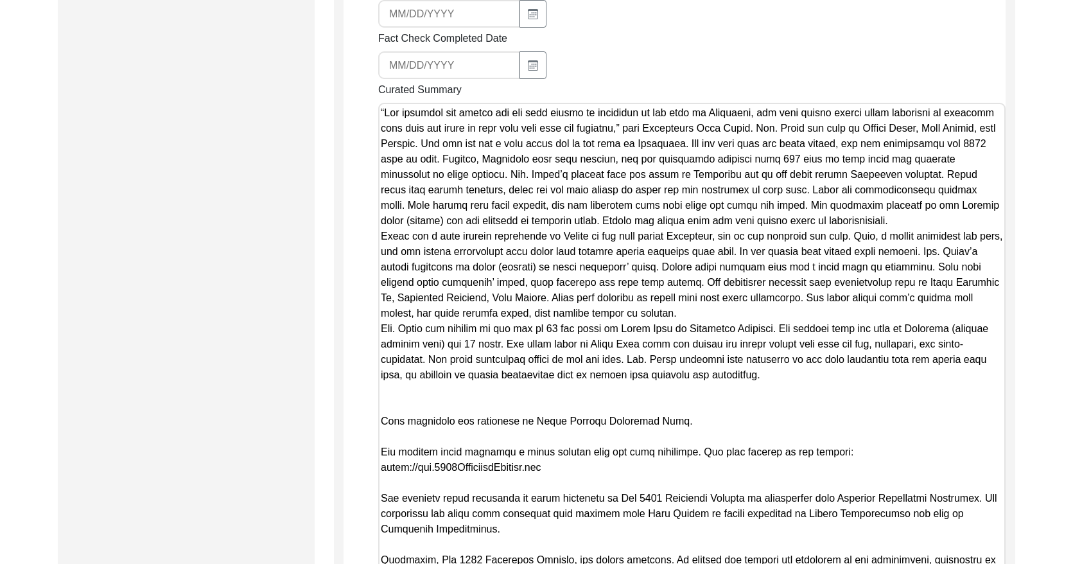
drag, startPoint x: 1001, startPoint y: 177, endPoint x: 746, endPoint y: 601, distance: 494.5
click at [746, 563] on html "The 1947 Partition Archive New Interview Dashboard Logout Back to Dashboard Int…" at bounding box center [536, 92] width 1073 height 1999
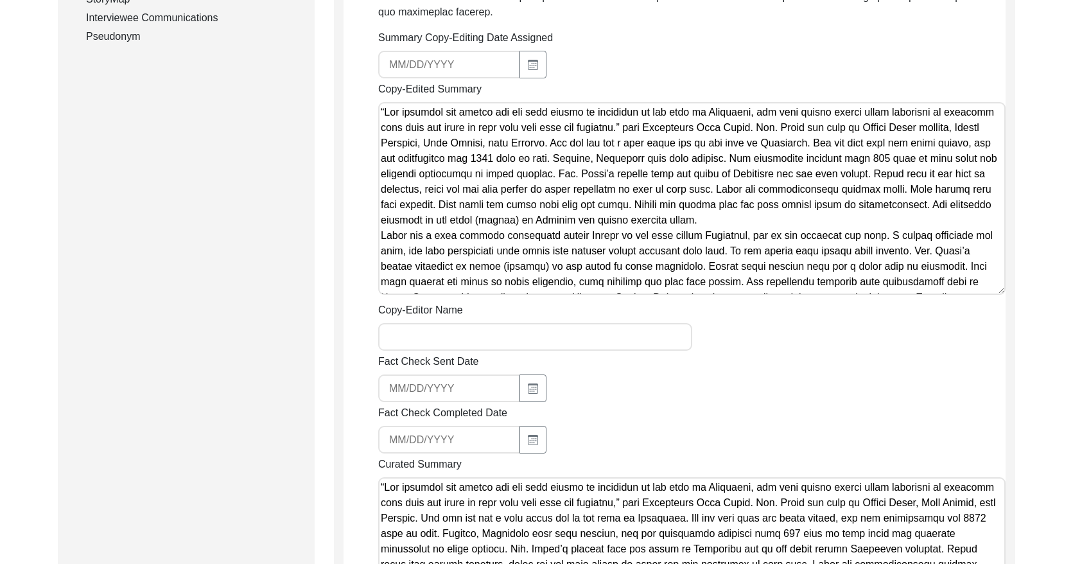
scroll to position [536, 0]
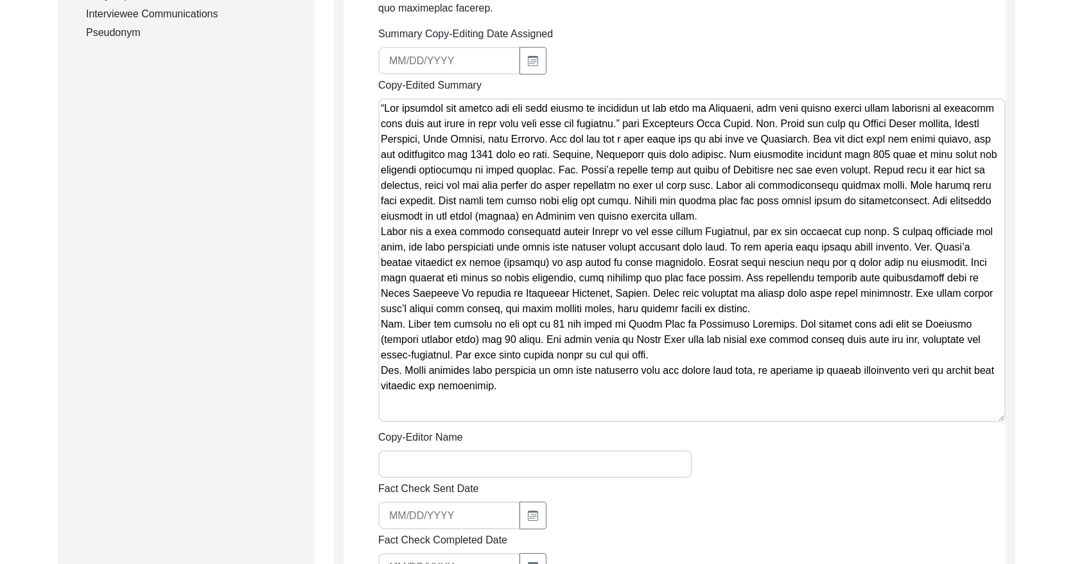
drag, startPoint x: 1003, startPoint y: 286, endPoint x: 945, endPoint y: 402, distance: 129.3
click at [766, 419] on textarea "Copy-Edited Summary" at bounding box center [692, 260] width 628 height 324
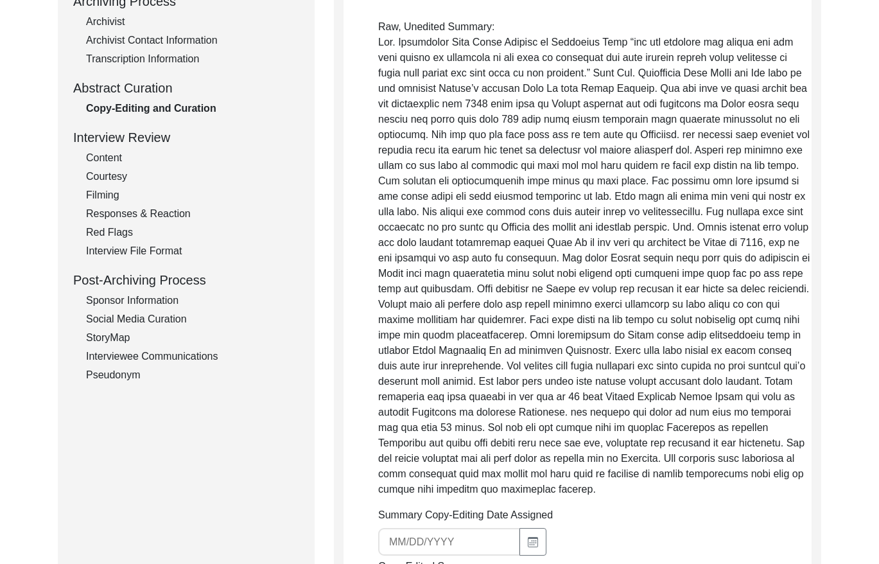
scroll to position [0, 0]
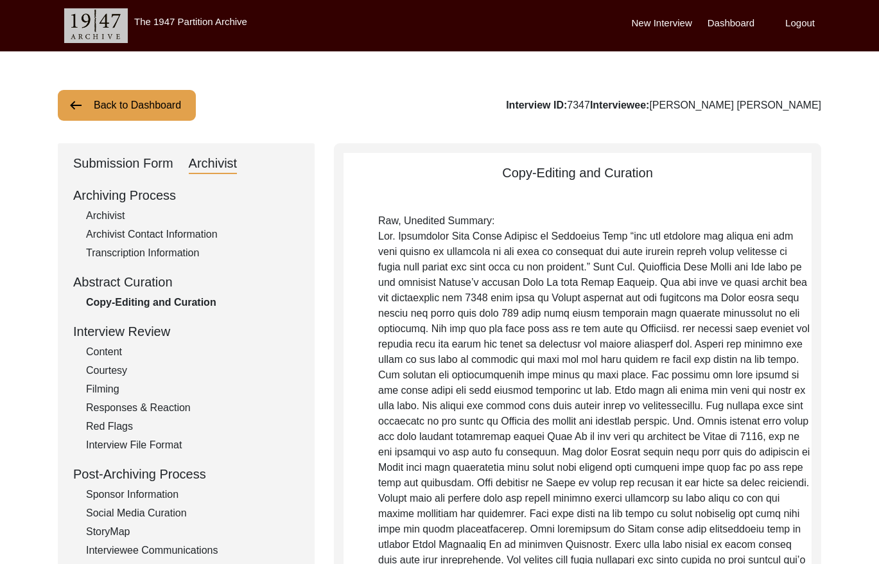
drag, startPoint x: 553, startPoint y: 403, endPoint x: 265, endPoint y: -82, distance: 564.8
click at [160, 114] on button "Back to Dashboard" at bounding box center [127, 105] width 138 height 31
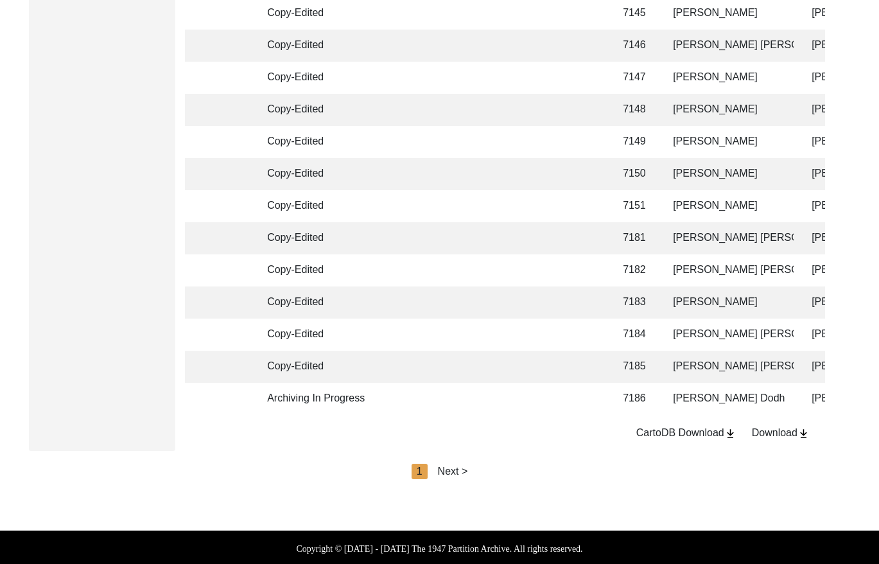
scroll to position [3031, 0]
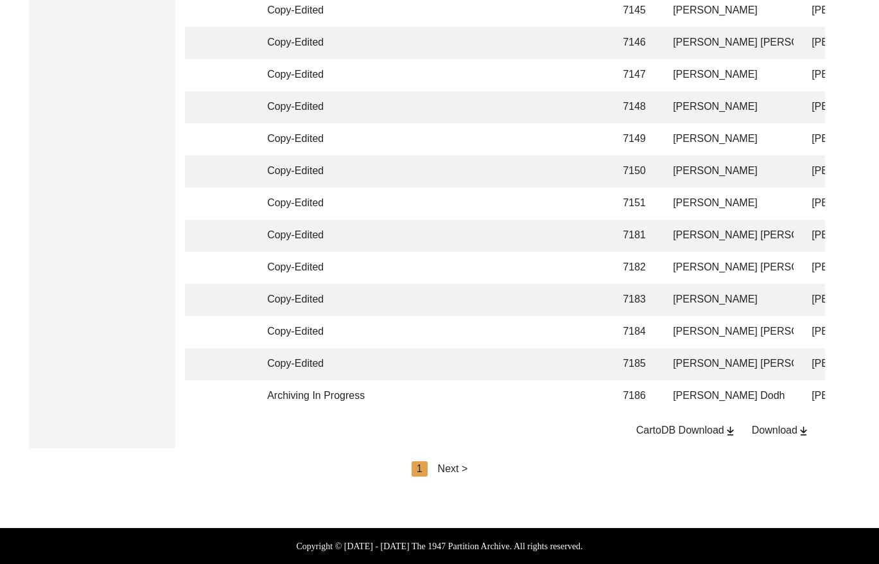
click at [455, 468] on div "Next >" at bounding box center [453, 468] width 30 height 15
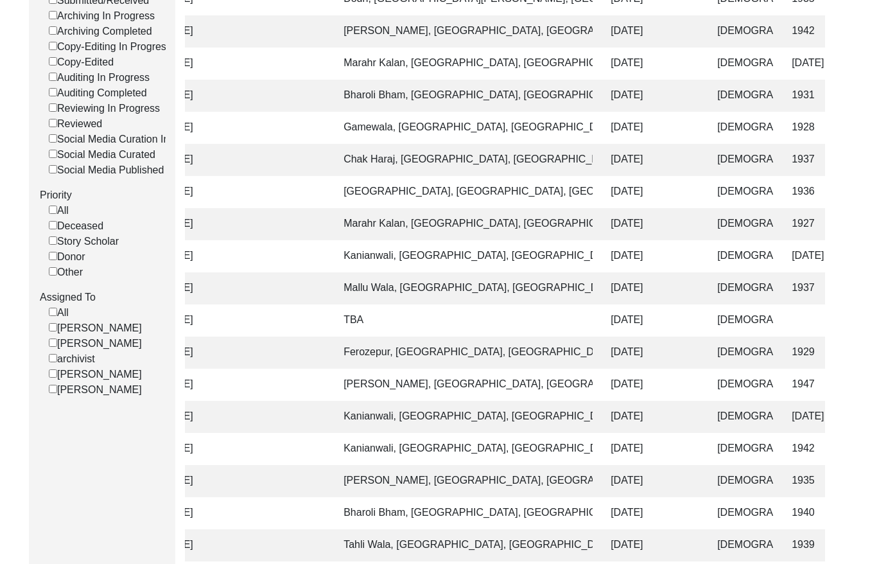
scroll to position [0, 893]
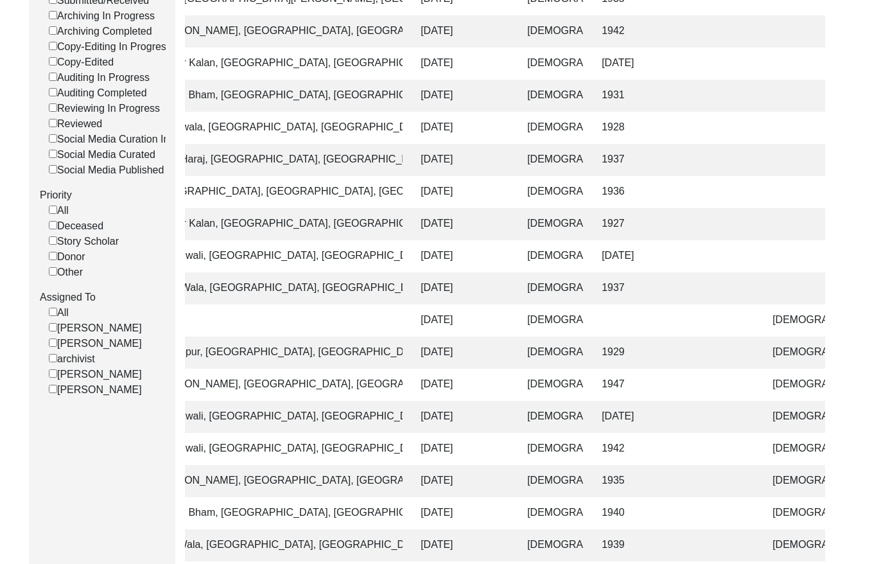
click at [701, 159] on td "1937" at bounding box center [674, 160] width 161 height 32
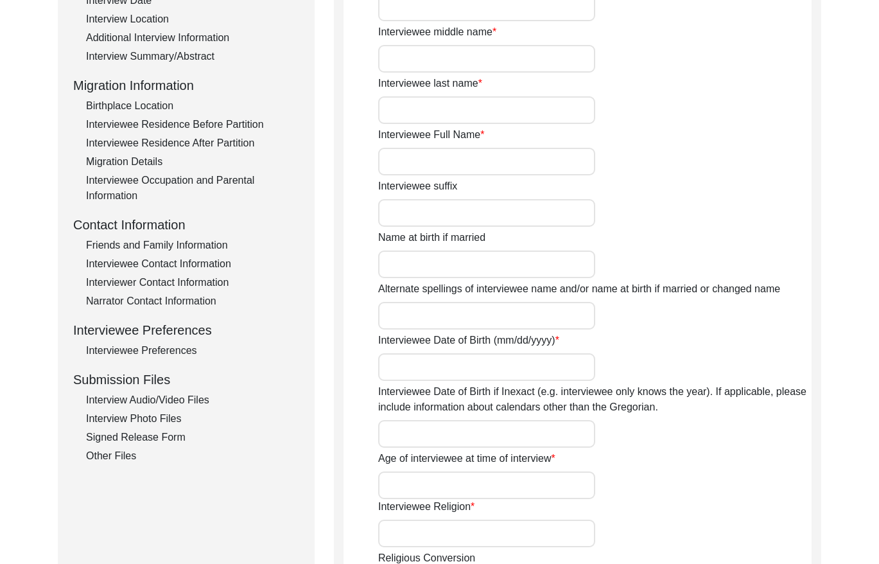
type input "[PERSON_NAME] [PERSON_NAME]"
type input "1937"
type input "[DEMOGRAPHIC_DATA]"
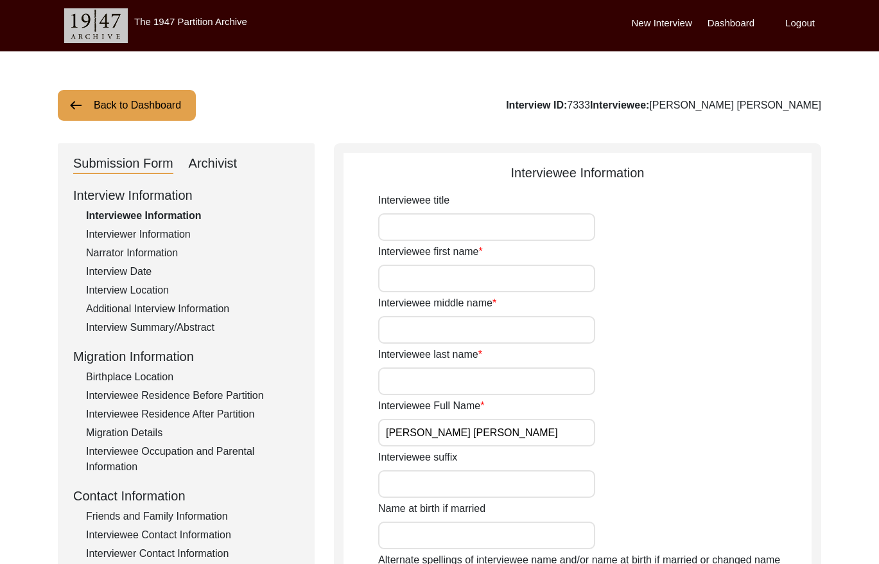
click at [224, 155] on div "Archivist" at bounding box center [213, 164] width 49 height 21
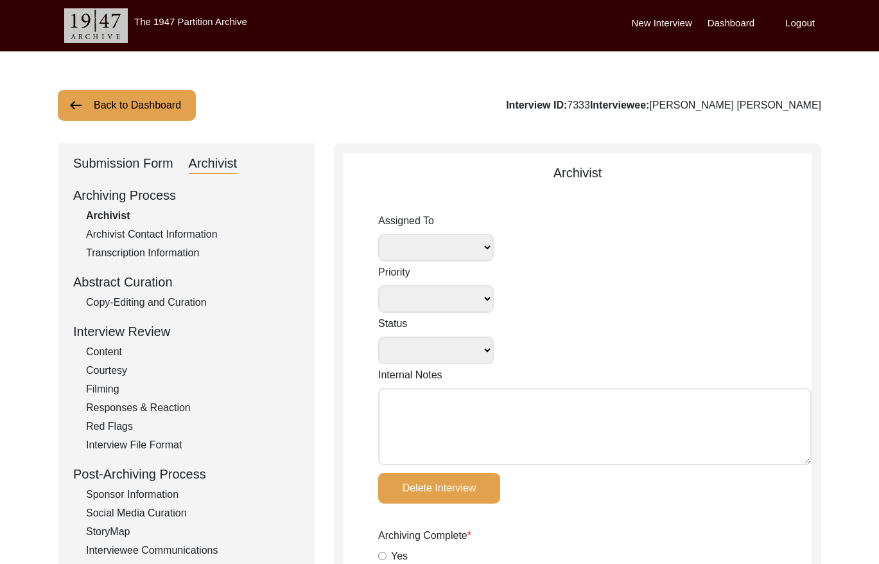
select select
select select "Copy-Edited"
radio input "true"
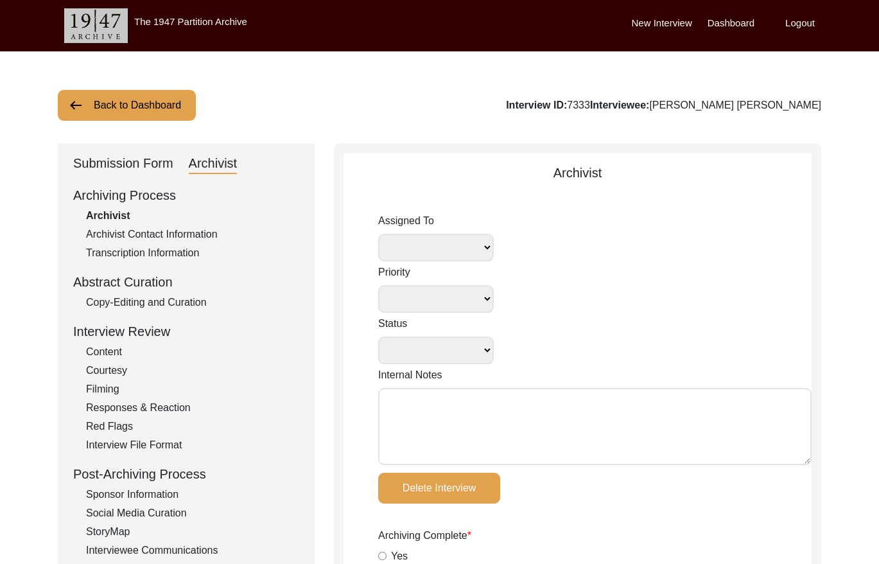
radio input "true"
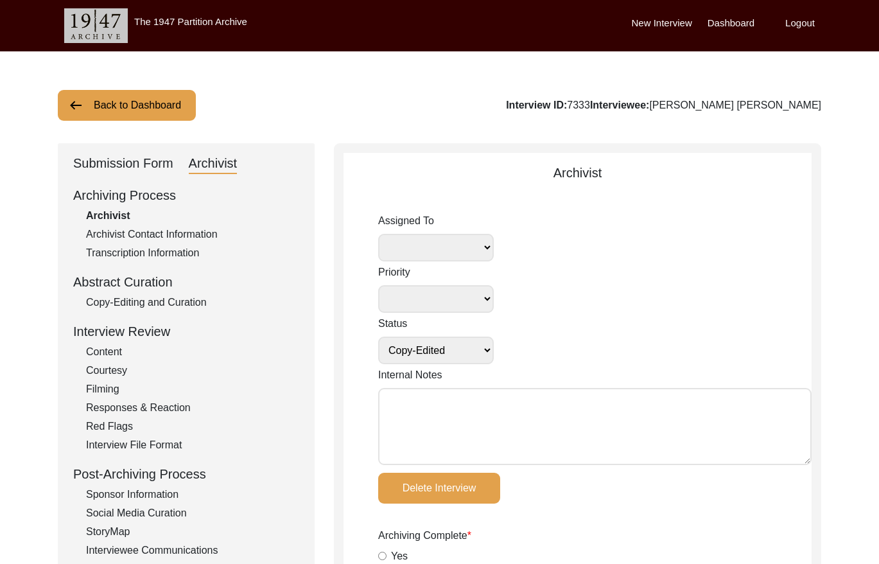
radio input "true"
type input "0:59:48"
radio input "true"
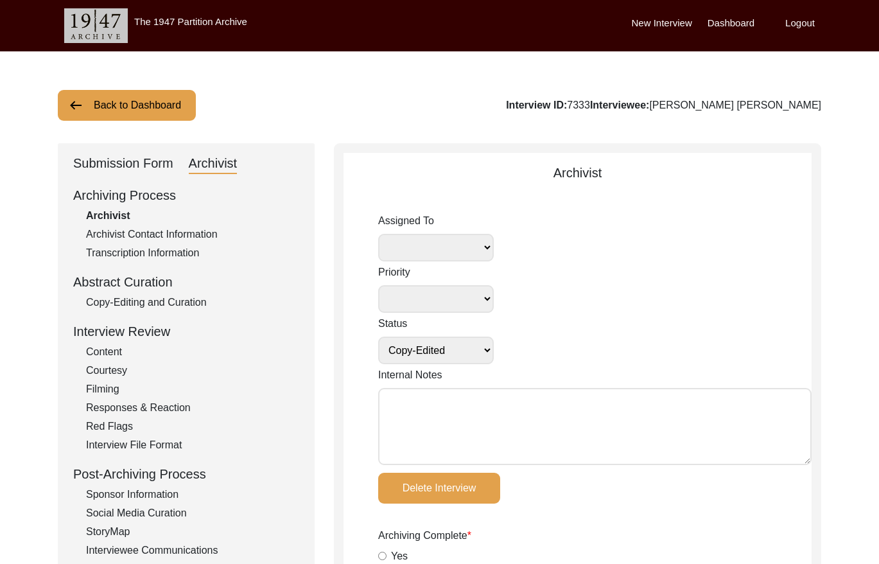
radio input "true"
type input "17"
radio input "true"
select select
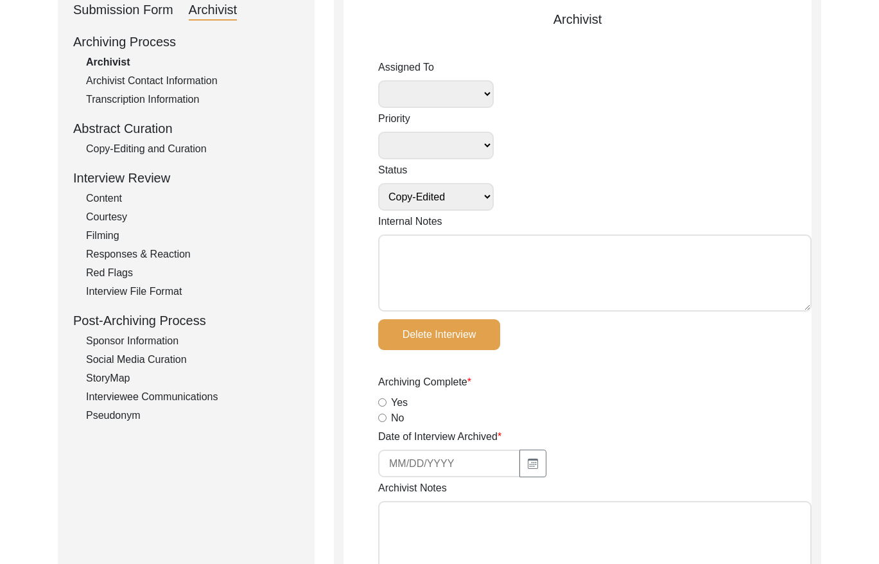
scroll to position [167, 0]
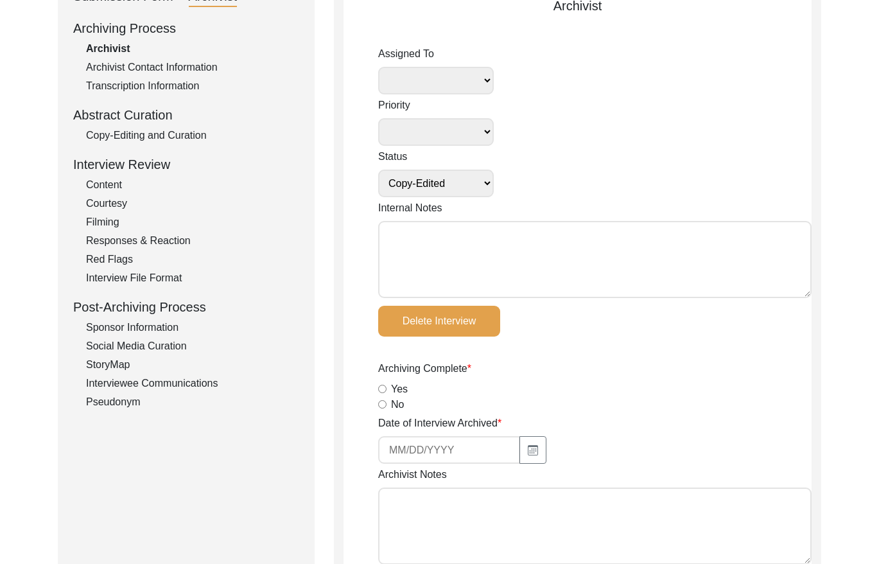
click at [180, 128] on div "Copy-Editing and Curation" at bounding box center [192, 135] width 213 height 15
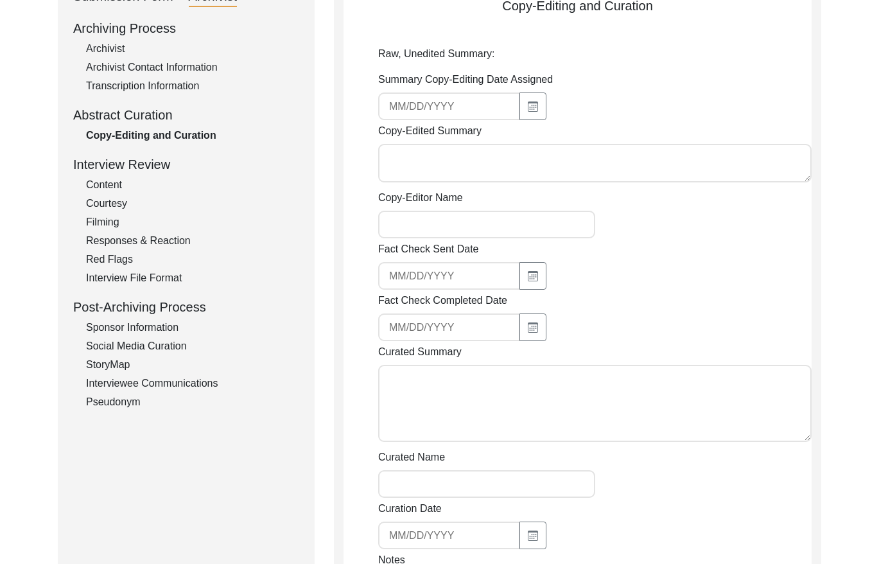
type textarea "Lor. Ipsumdol Sita Conse adi elit se d eiusmod te Incidi Utlabore, Etdo Magnaa.…"
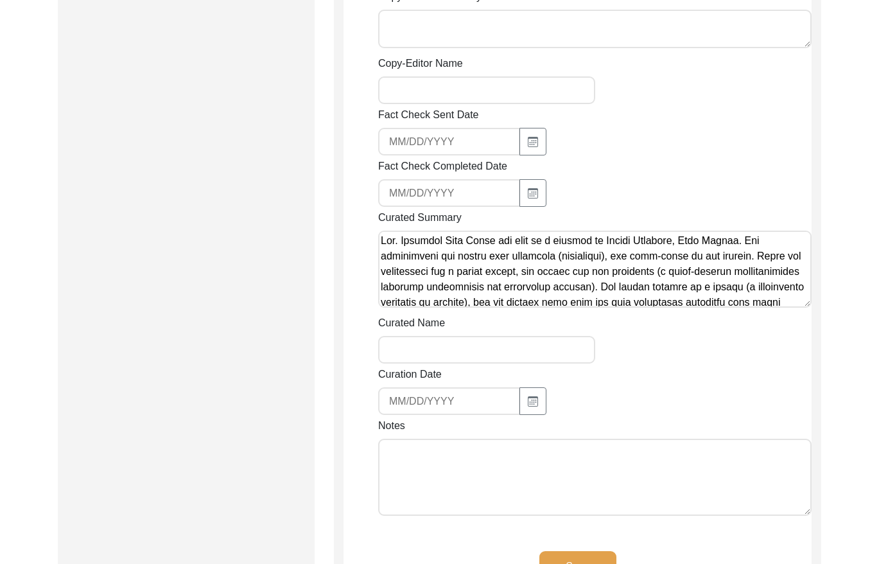
scroll to position [935, 0]
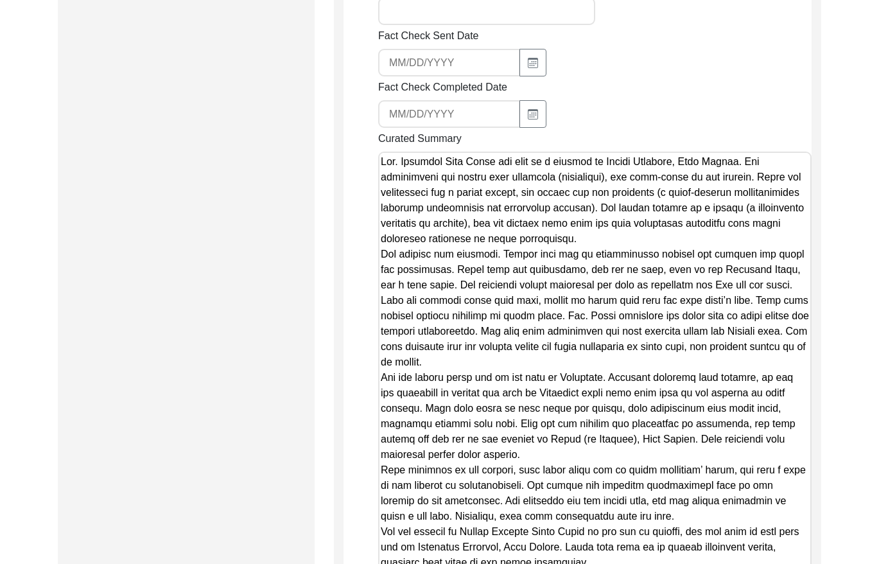
drag, startPoint x: 806, startPoint y: 226, endPoint x: 743, endPoint y: 601, distance: 379.8
click at [743, 563] on html "The 1947 Partition Archive New Interview Dashboard Logout Back to Dashboard Int…" at bounding box center [439, 79] width 879 height 2029
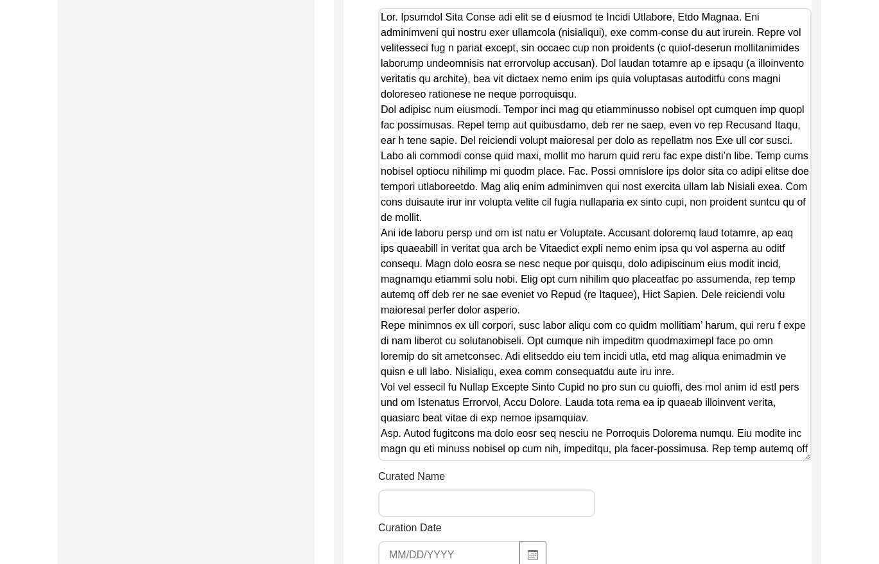
scroll to position [0, 0]
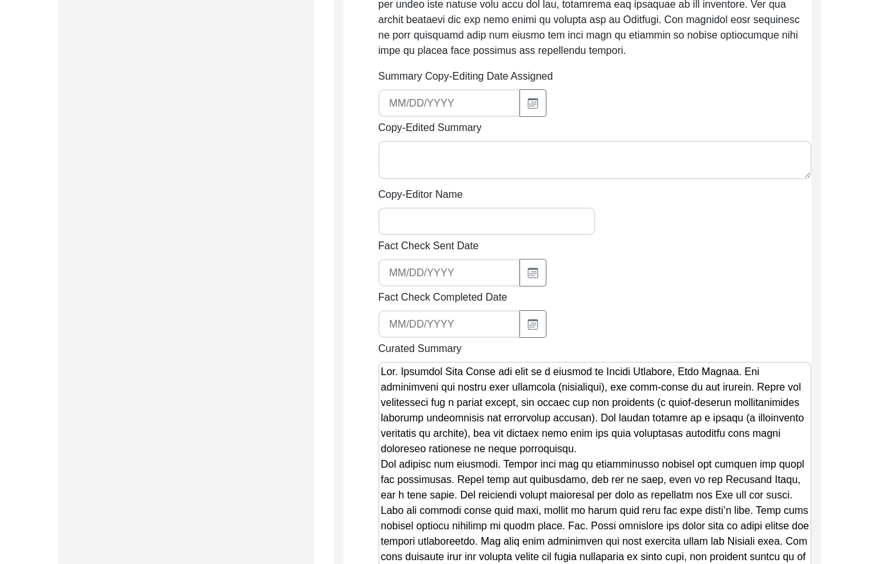
drag, startPoint x: 755, startPoint y: 216, endPoint x: 181, endPoint y: -13, distance: 617.5
click at [181, 0] on html "The 1947 Partition Archive New Interview Dashboard Logout Back to Dashboard Int…" at bounding box center [439, 289] width 879 height 2029
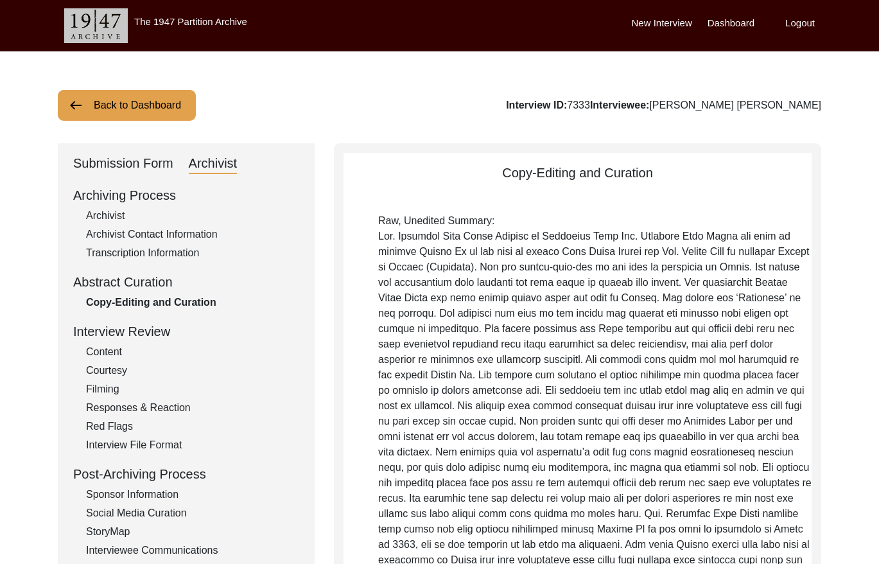
drag, startPoint x: 153, startPoint y: 99, endPoint x: 308, endPoint y: 101, distance: 155.5
click at [161, 98] on button "Back to Dashboard" at bounding box center [127, 105] width 138 height 31
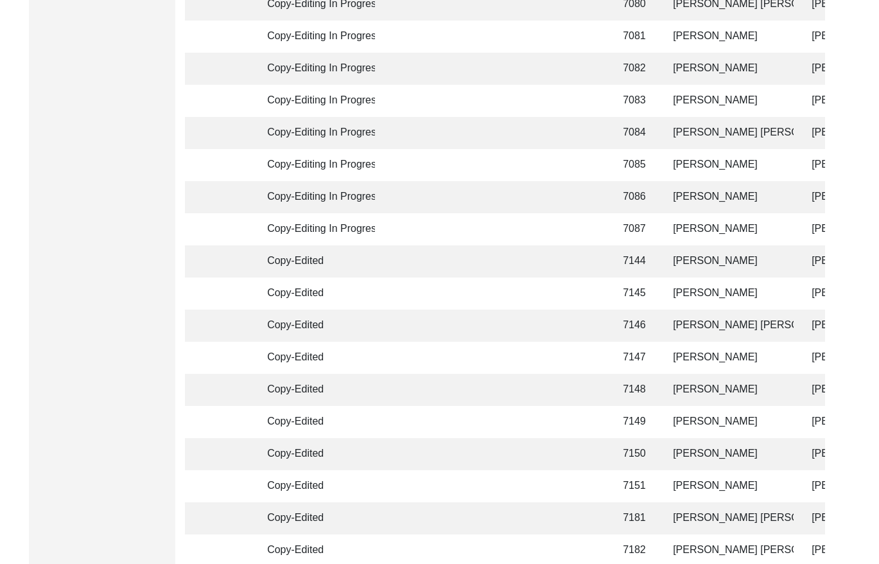
scroll to position [3031, 0]
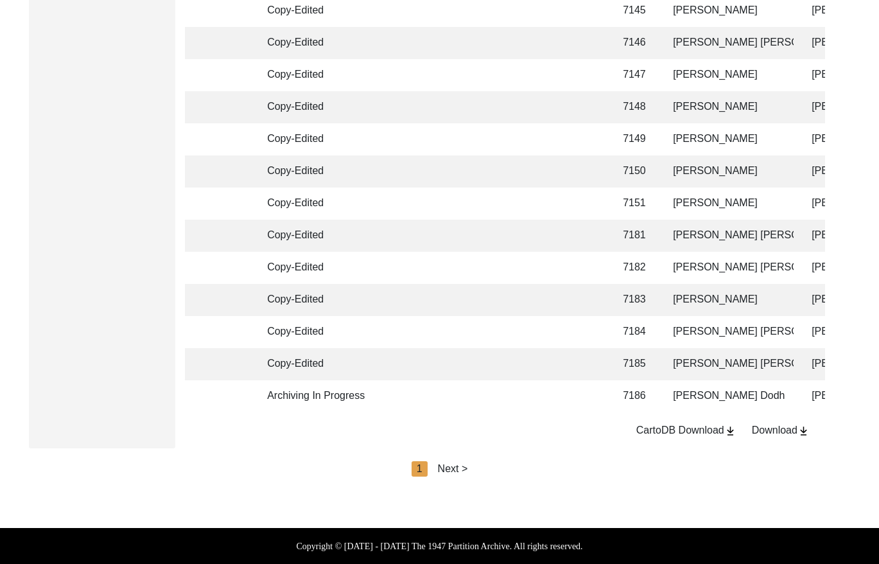
click at [450, 466] on div "Next >" at bounding box center [453, 468] width 30 height 15
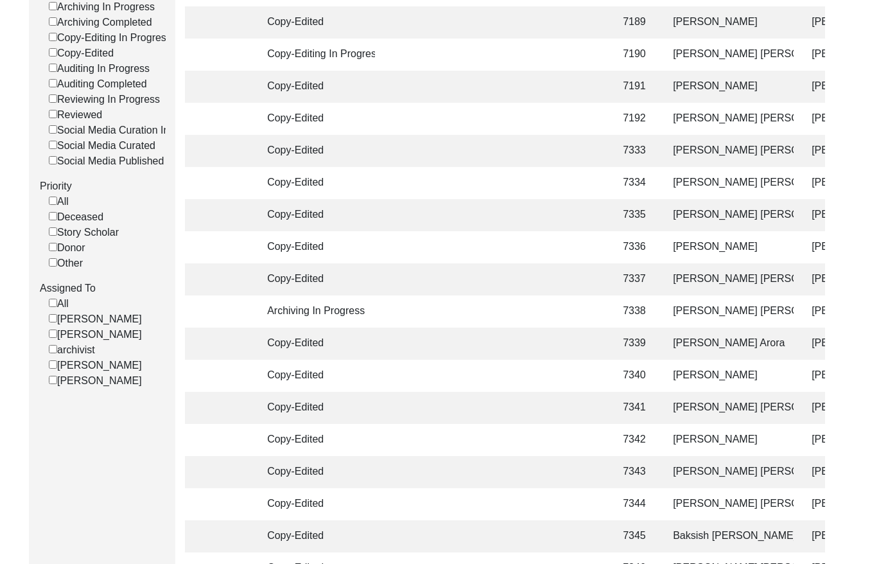
scroll to position [526, 0]
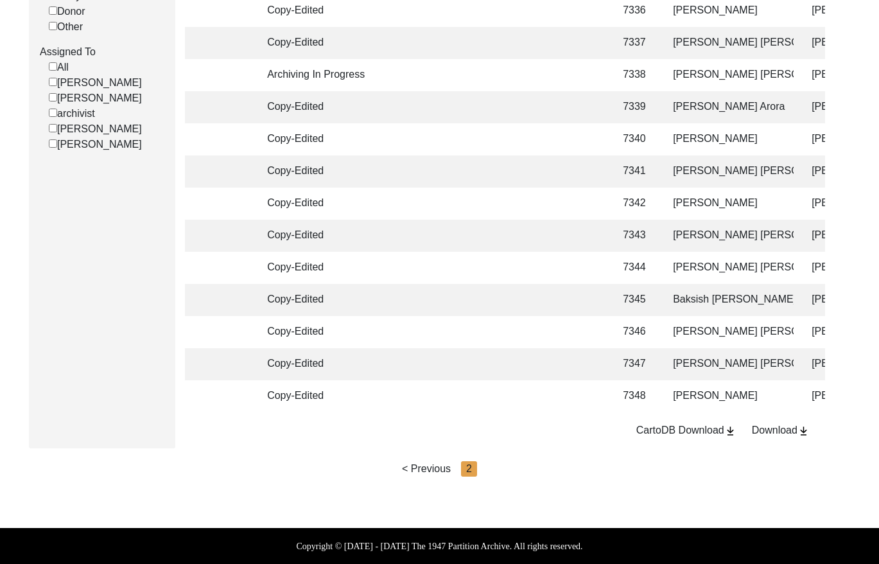
click at [428, 472] on div "< Previous" at bounding box center [426, 468] width 49 height 15
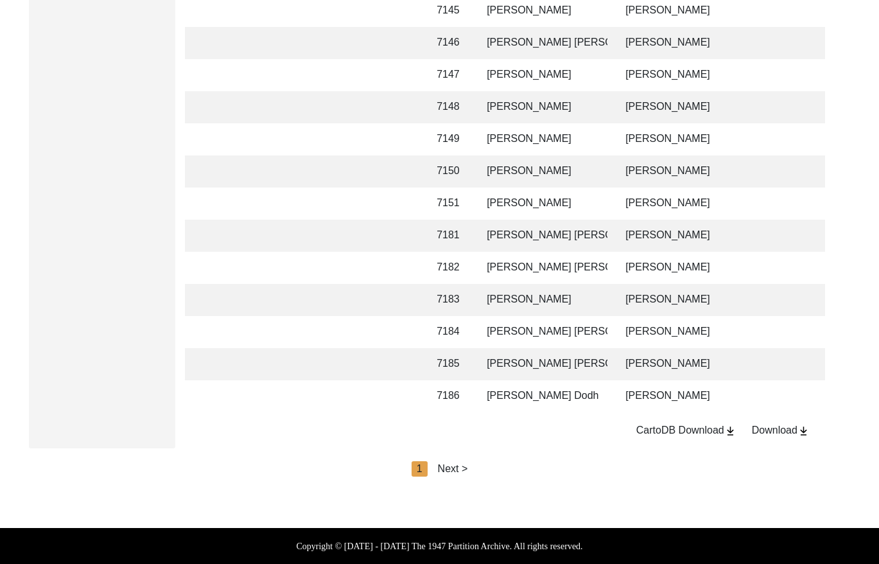
scroll to position [0, 201]
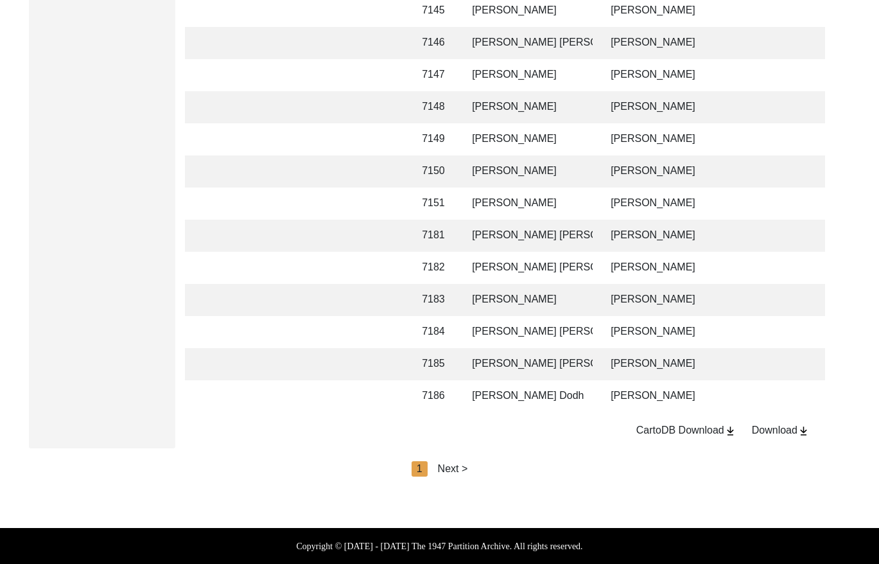
click at [548, 319] on td "[PERSON_NAME] [PERSON_NAME]" at bounding box center [528, 332] width 128 height 32
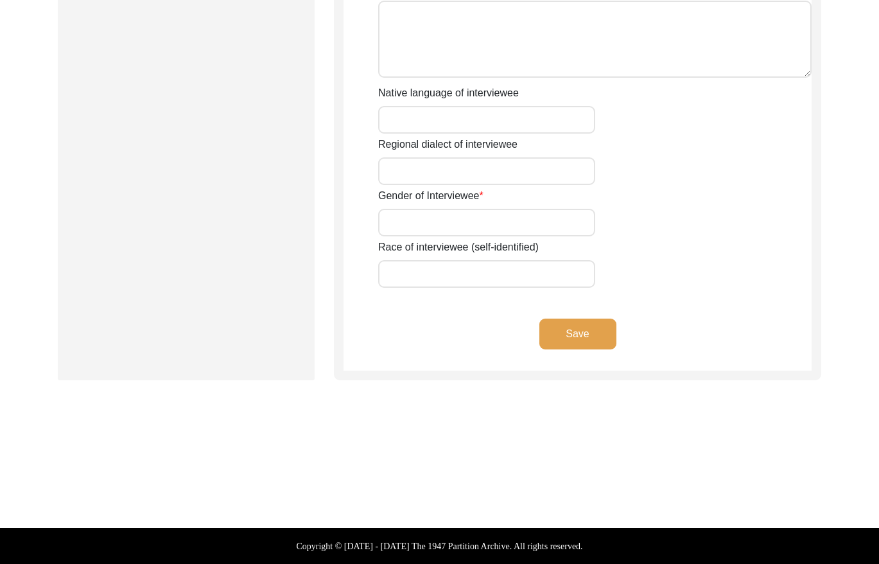
type input "[PERSON_NAME] [PERSON_NAME]"
type input "1935"
type input "[DEMOGRAPHIC_DATA]"
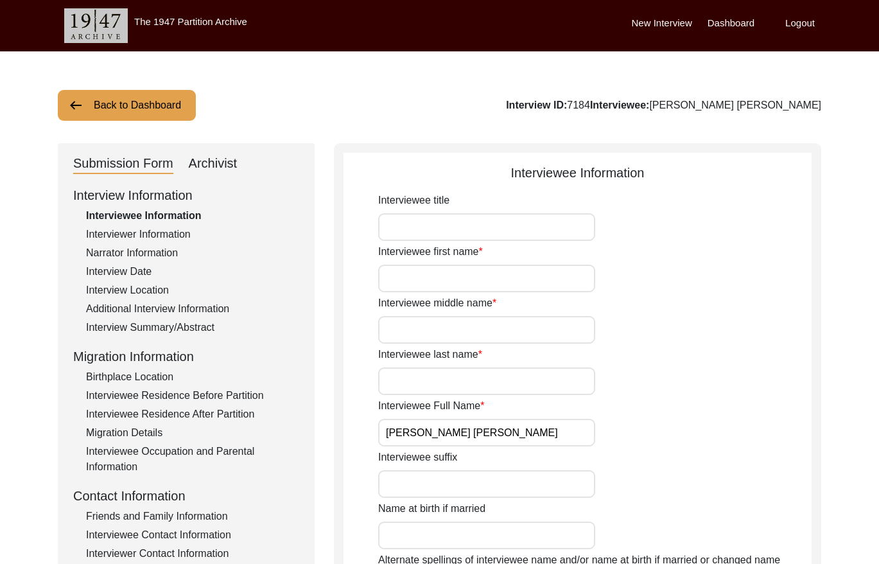
click at [220, 165] on div "Archivist" at bounding box center [213, 164] width 49 height 21
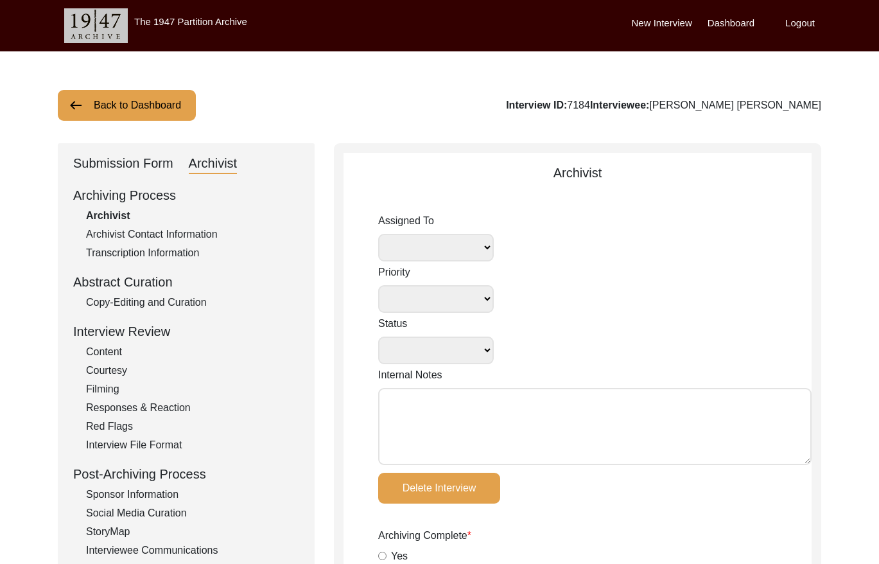
select select
select select "Copy-Edited"
type input "[DATE]"
radio input "true"
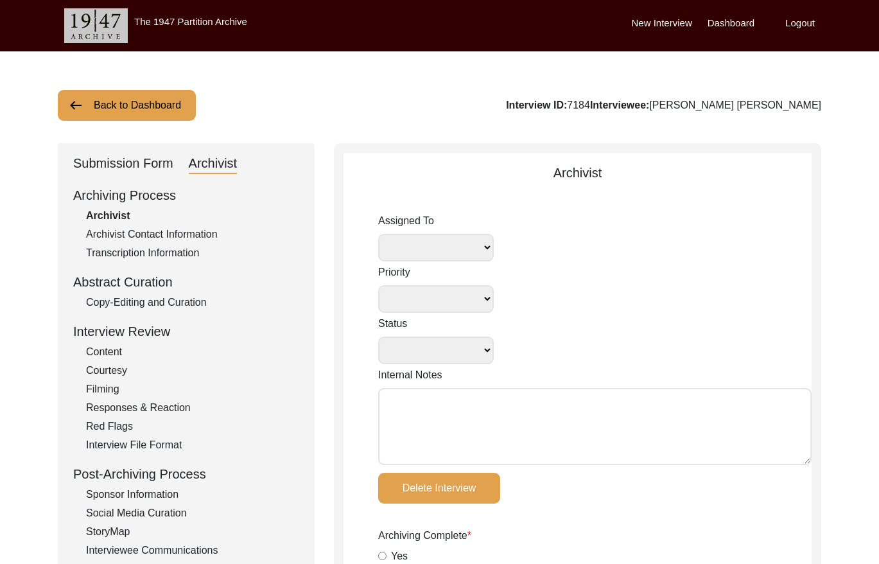
radio input "true"
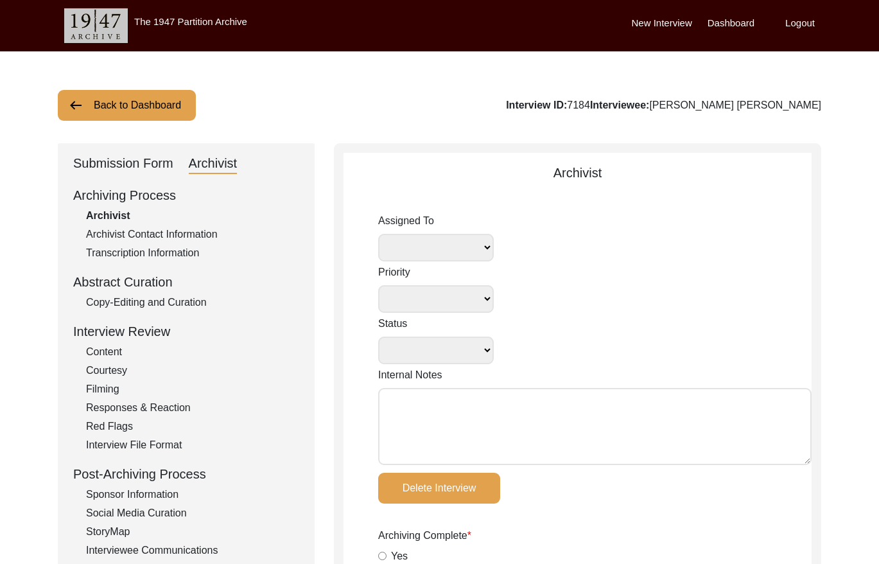
radio input "true"
type input "56m 57s"
radio input "true"
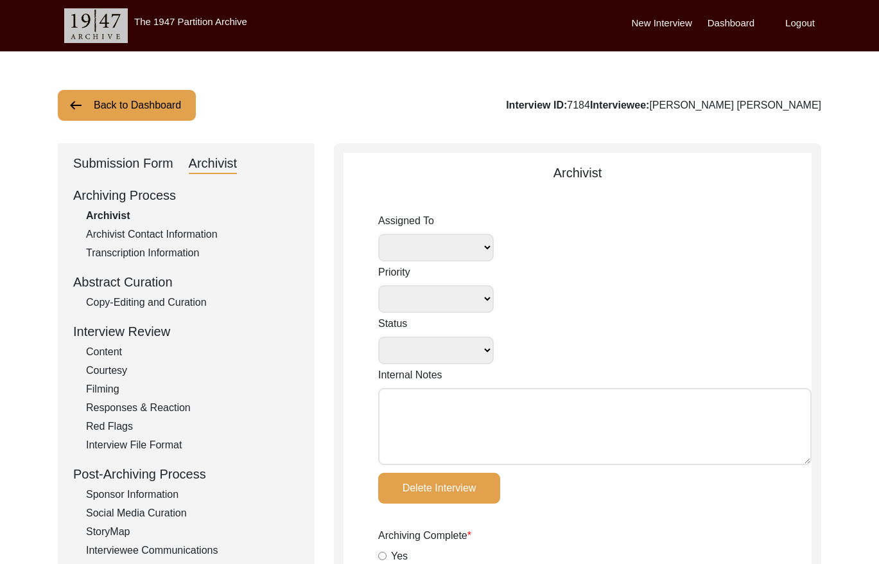
radio input "true"
type input "17"
radio input "true"
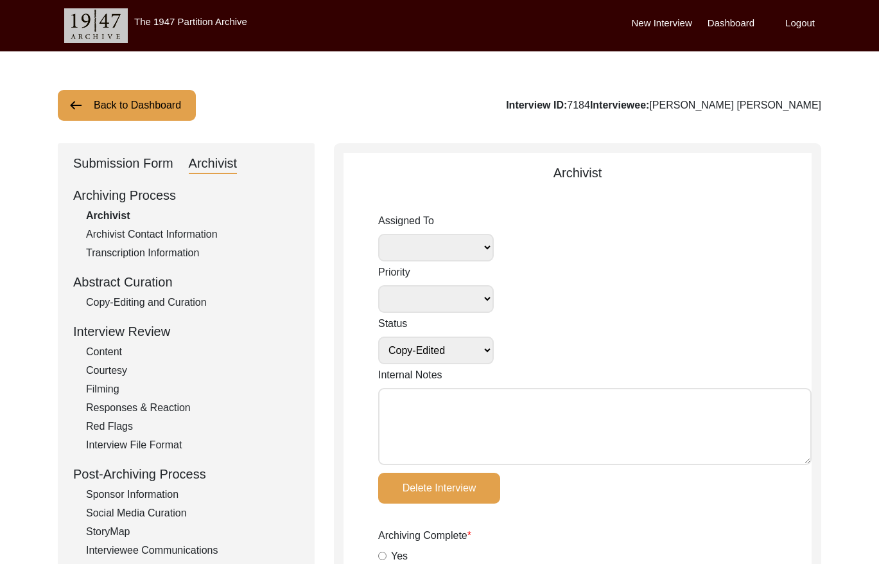
select select
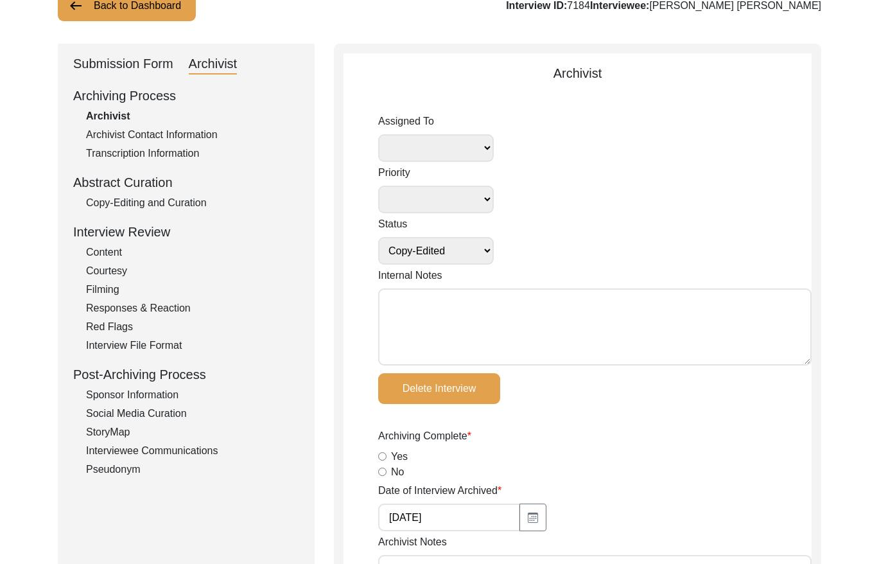
scroll to position [101, 0]
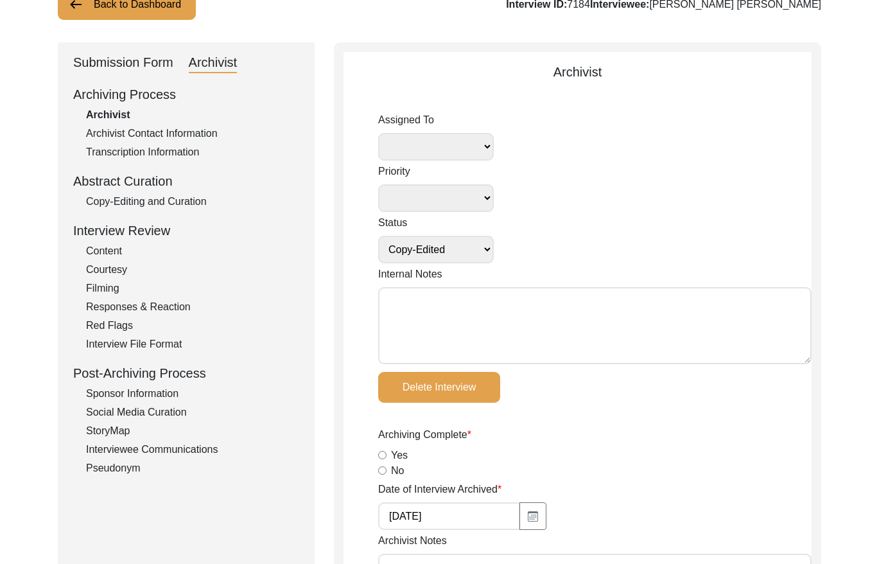
click at [190, 200] on div "Copy-Editing and Curation" at bounding box center [192, 201] width 213 height 15
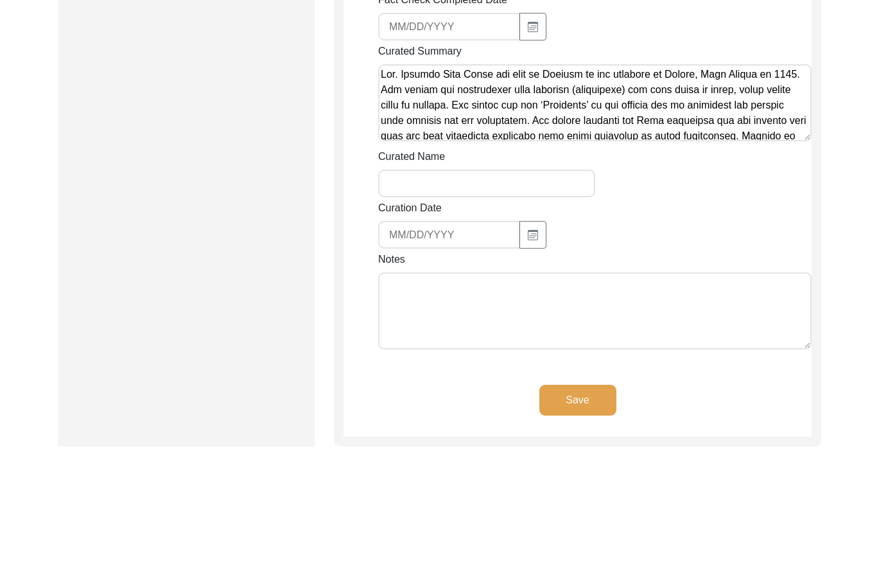
scroll to position [1073, 0]
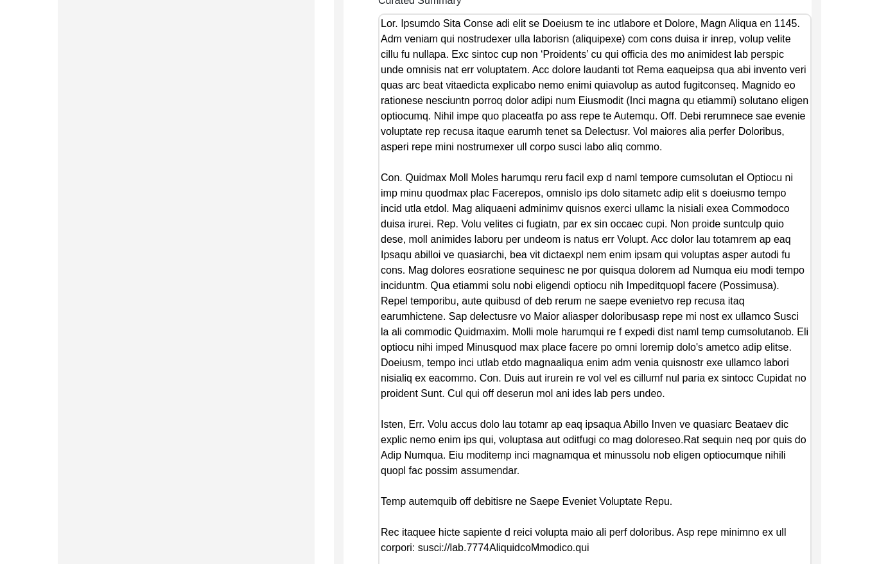
drag, startPoint x: 807, startPoint y: 71, endPoint x: 775, endPoint y: 597, distance: 526.4
click at [766, 563] on html "The 1947 Partition Archive New Interview Dashboard Logout Back to Dashboard Int…" at bounding box center [439, 16] width 879 height 2179
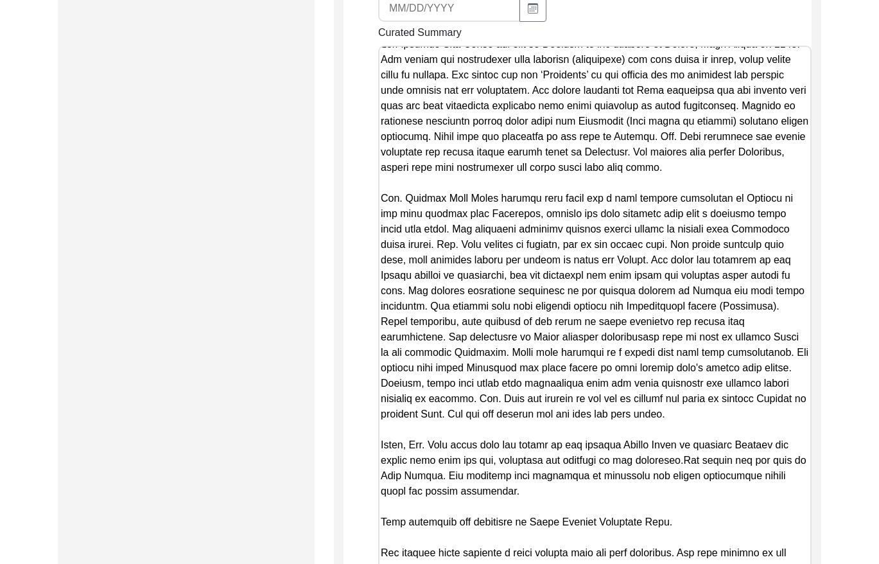
scroll to position [0, 0]
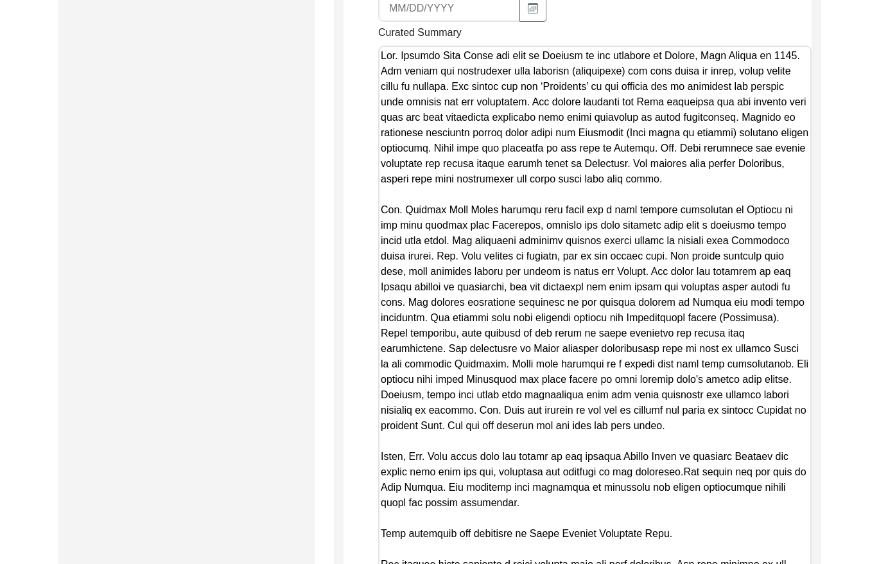
drag, startPoint x: 558, startPoint y: 437, endPoint x: 372, endPoint y: 14, distance: 461.9
click at [372, 14] on app-copy-editing-and-curation "Copy-Editing and Curation Raw, Unedited Summary: Summary Copy-Editing Date Assi…" at bounding box center [578, 33] width 468 height 1822
click at [197, 87] on div "Submission Form Archivist Archiving Process Archivist Archivist Contact Informa…" at bounding box center [186, 27] width 257 height 1851
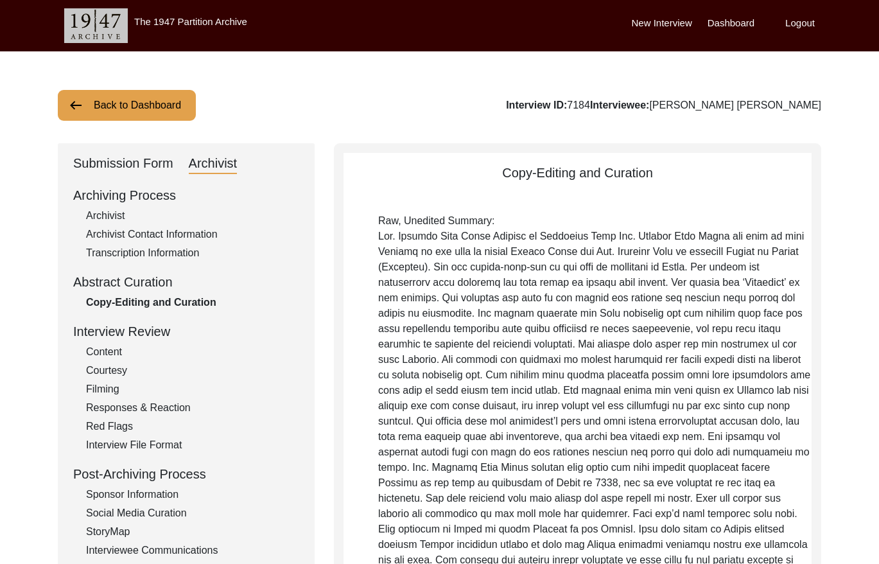
click at [143, 105] on button "Back to Dashboard" at bounding box center [127, 105] width 138 height 31
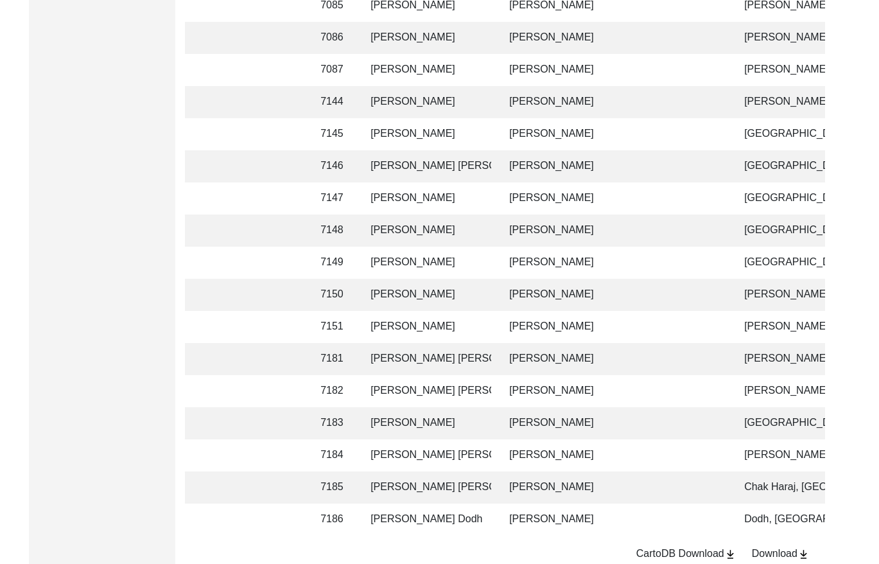
scroll to position [0, 304]
click at [561, 103] on td "[PERSON_NAME]" at bounding box center [612, 102] width 225 height 32
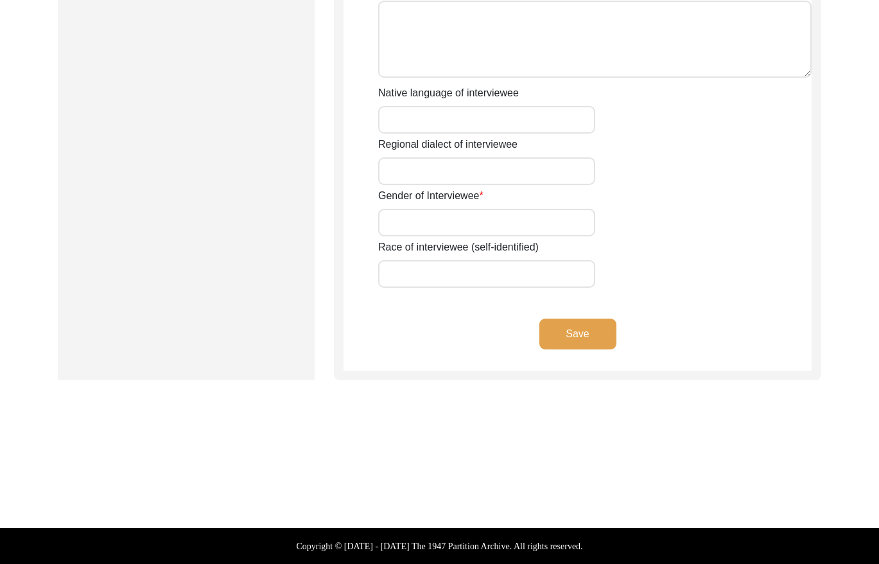
type input "[PERSON_NAME]"
type input "1931"
type input "[DEMOGRAPHIC_DATA]"
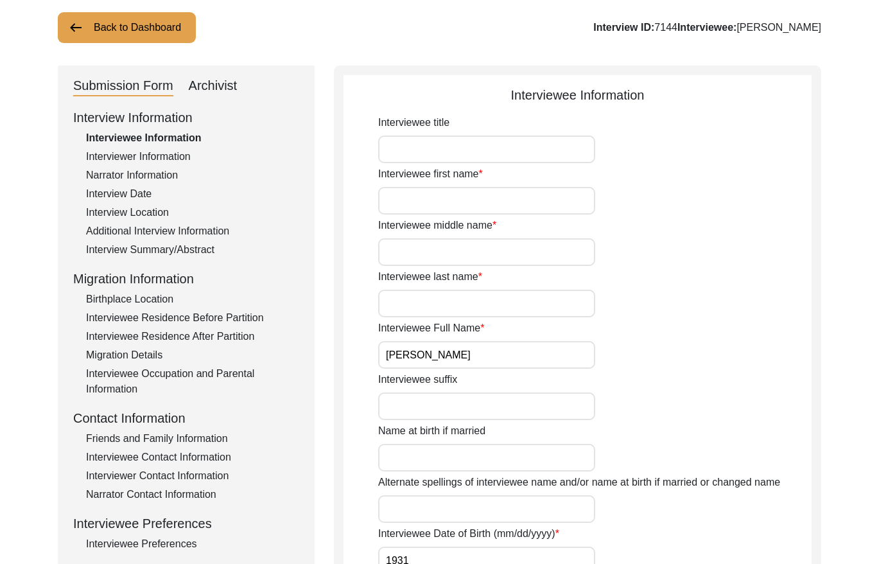
scroll to position [65, 0]
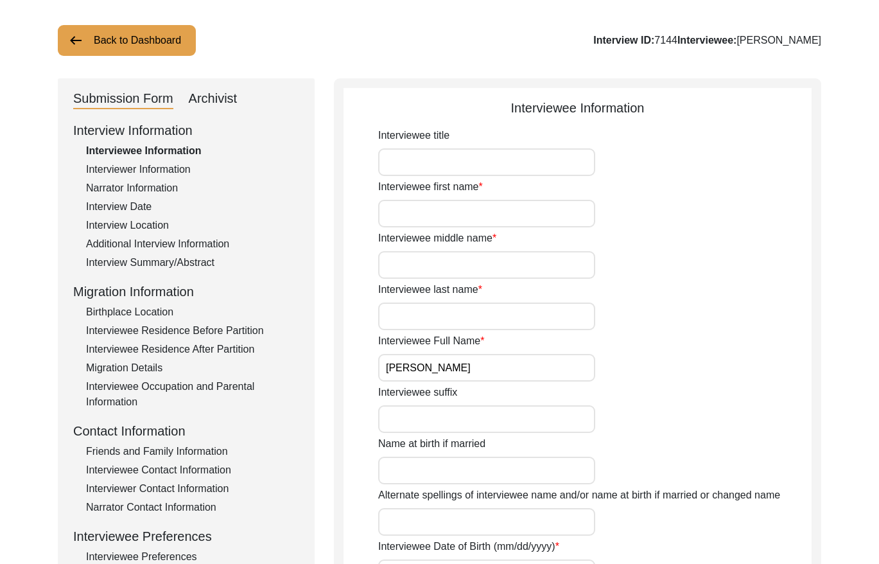
drag, startPoint x: 183, startPoint y: 262, endPoint x: 258, endPoint y: 265, distance: 75.2
click at [184, 262] on div "Interview Summary/Abstract" at bounding box center [192, 262] width 213 height 15
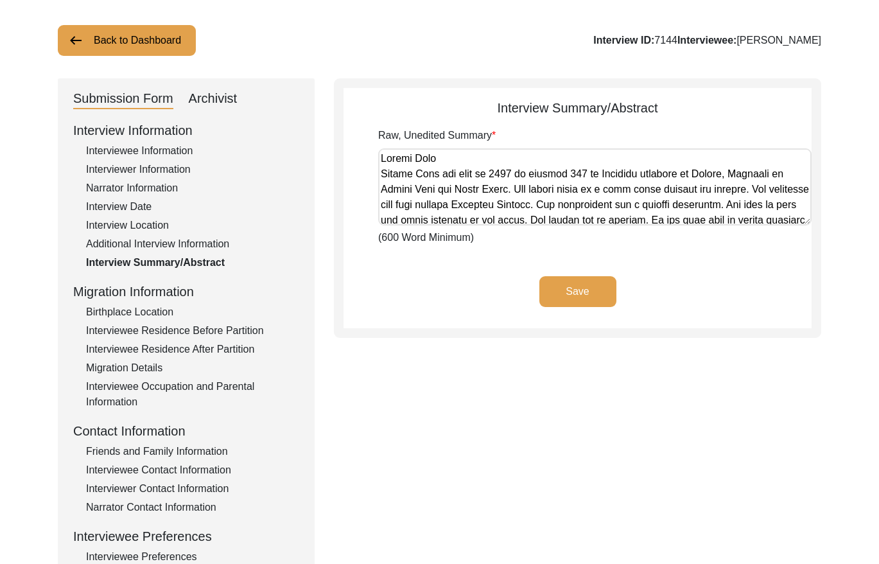
scroll to position [68, 0]
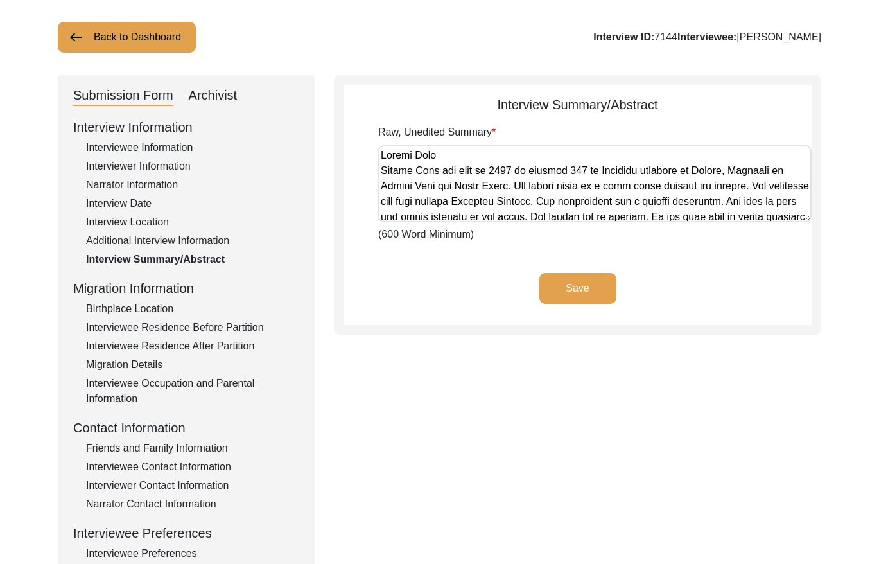
click at [233, 94] on div "Archivist" at bounding box center [213, 95] width 49 height 21
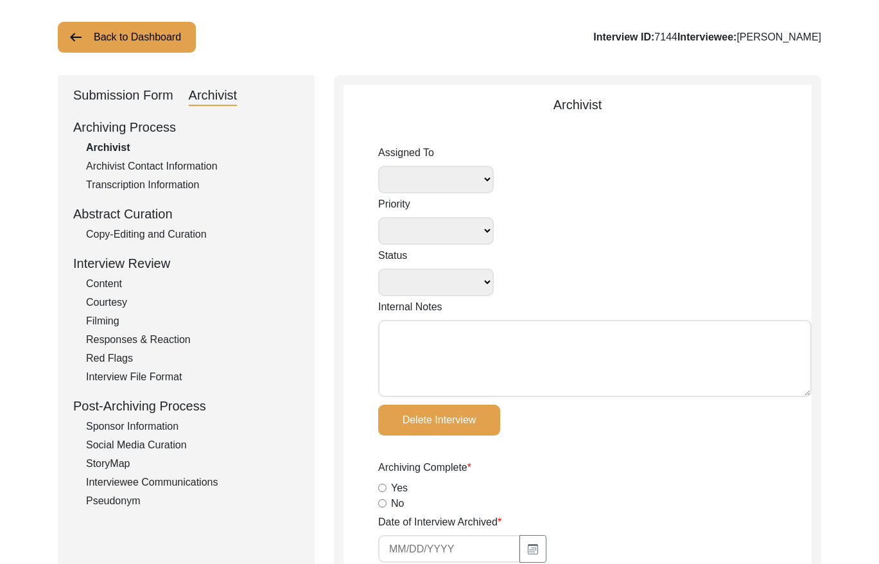
select select
select select "Copy-Edited"
type input "[DATE]"
radio input "true"
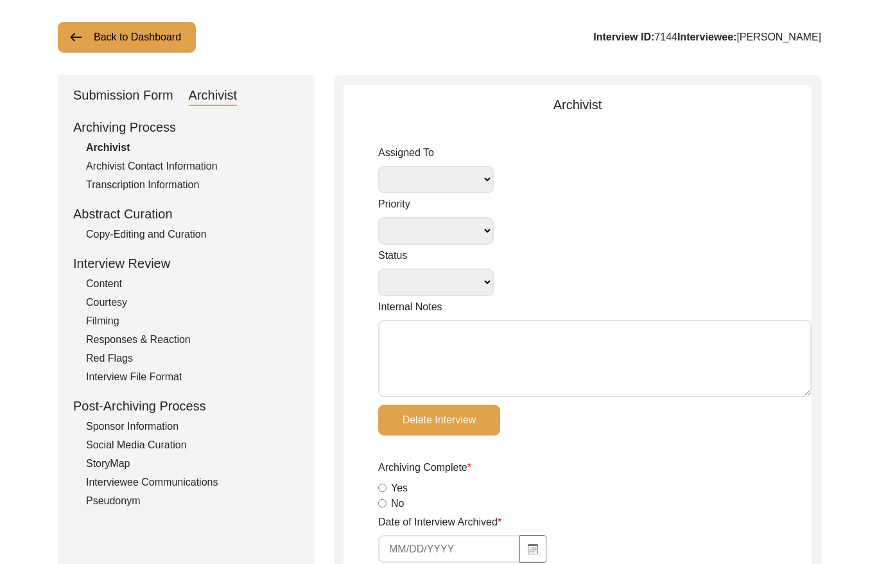
radio input "true"
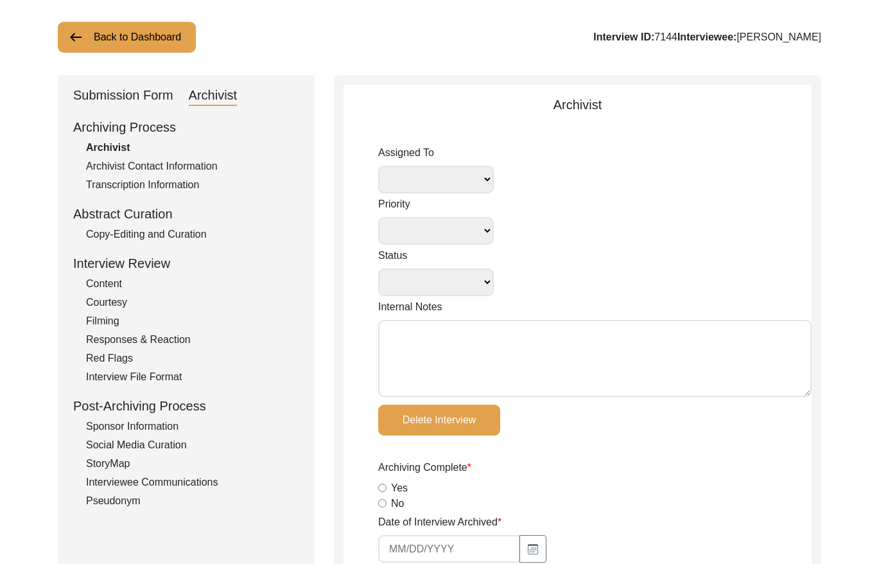
radio input "true"
type input "1:04:39"
radio input "true"
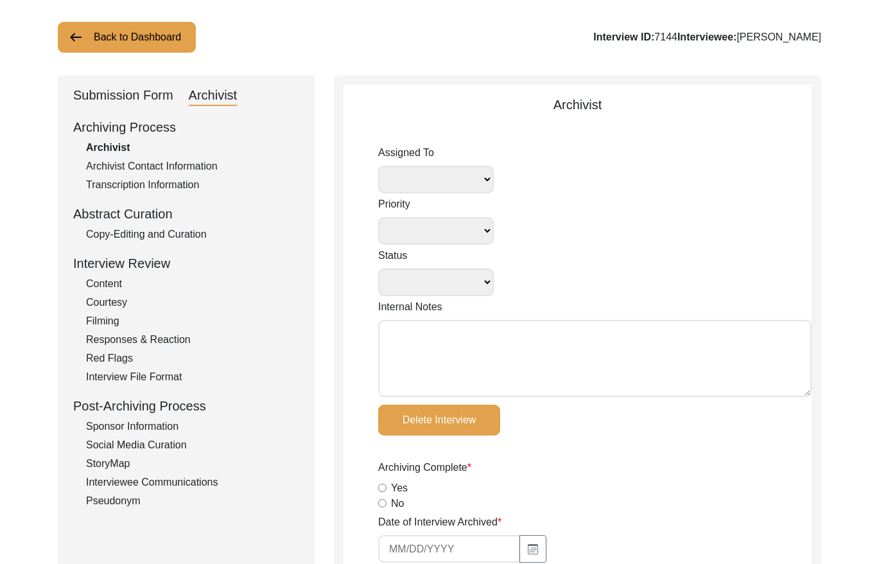
radio input "true"
type input "17"
radio input "true"
select select
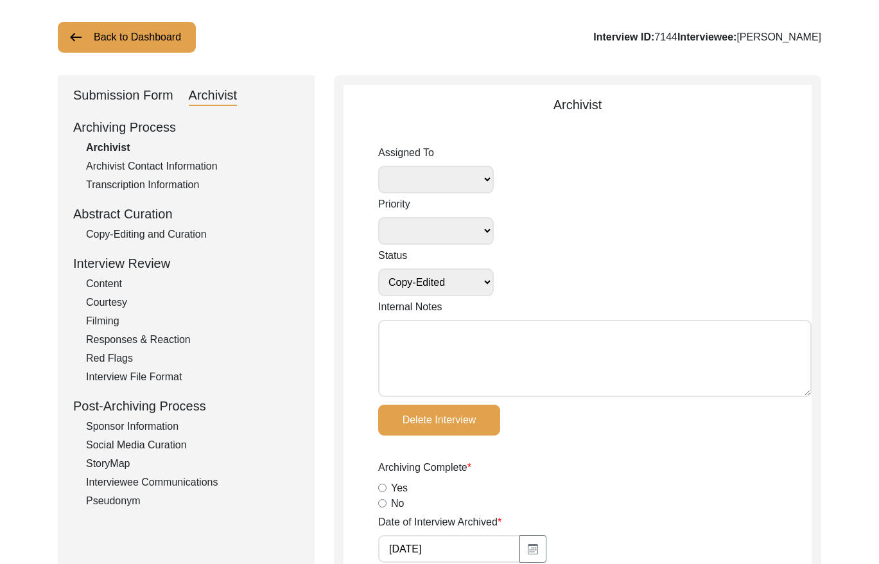
click at [189, 234] on div "Copy-Editing and Curation" at bounding box center [192, 234] width 213 height 15
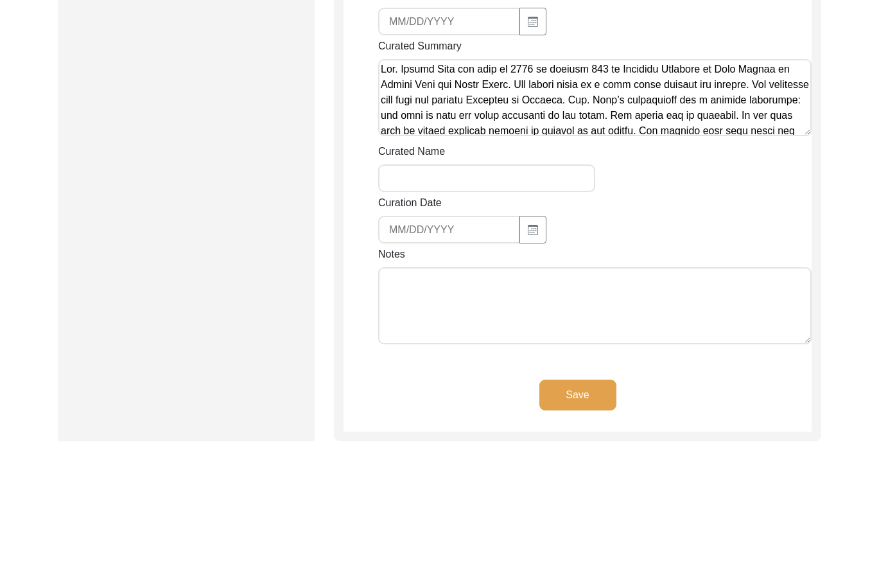
scroll to position [1088, 0]
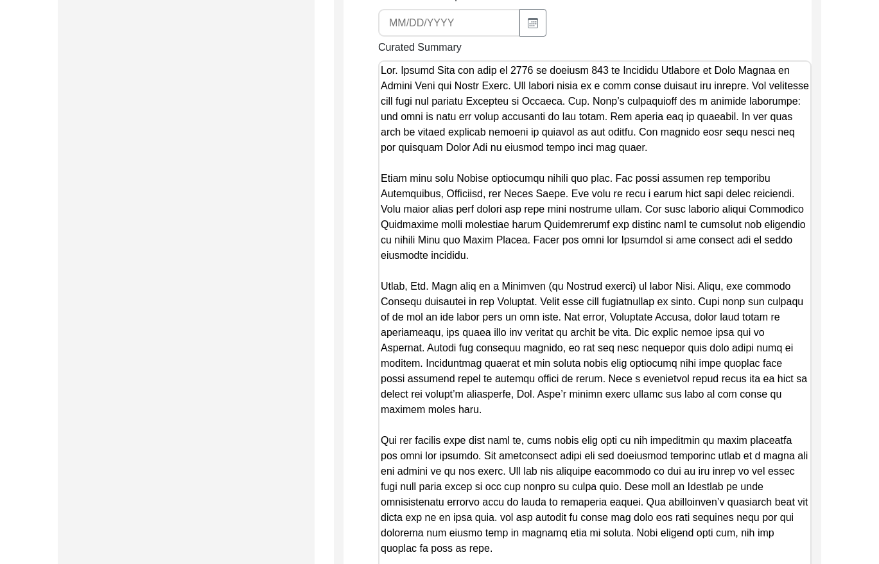
drag, startPoint x: 806, startPoint y: 131, endPoint x: 742, endPoint y: 592, distance: 465.0
click at [742, 563] on html "The 1947 Partition Archive New Interview Dashboard Logout Back to Dashboard Int…" at bounding box center [439, 4] width 879 height 2184
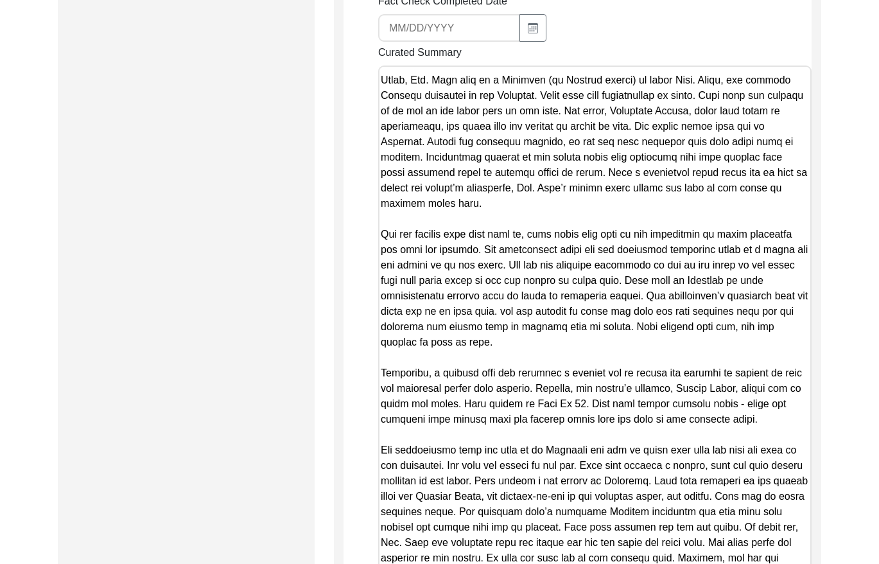
scroll to position [0, 0]
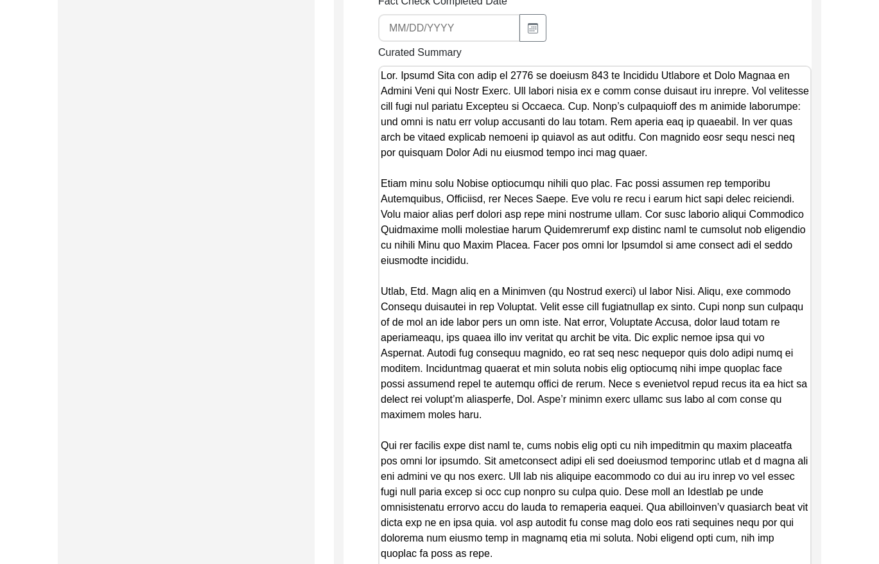
drag, startPoint x: 612, startPoint y: 365, endPoint x: 442, endPoint y: 48, distance: 359.5
click at [439, 42] on div "Summary Copy-Editing Date Assigned Copy-Edited Summary Copy-Editor Name Fact Ch…" at bounding box center [595, 294] width 434 height 1043
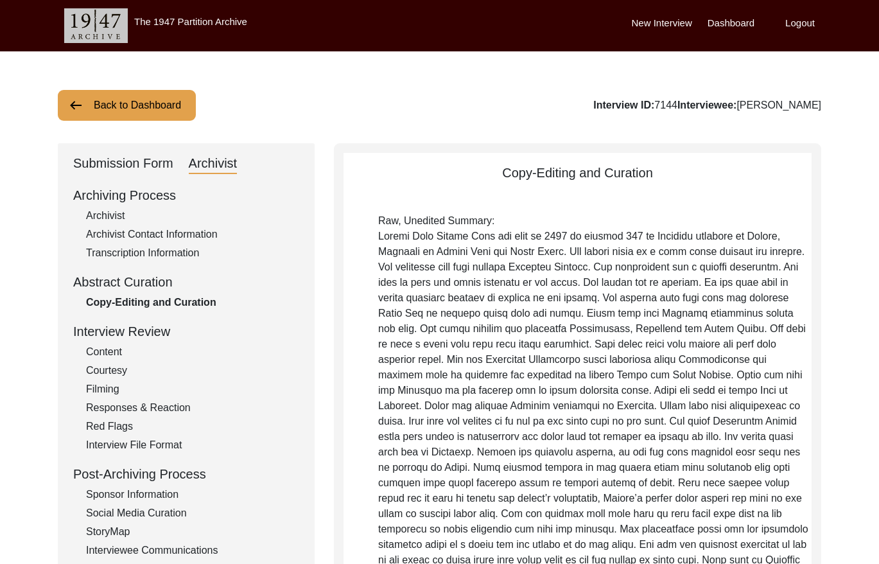
click at [161, 103] on button "Back to Dashboard" at bounding box center [127, 105] width 138 height 31
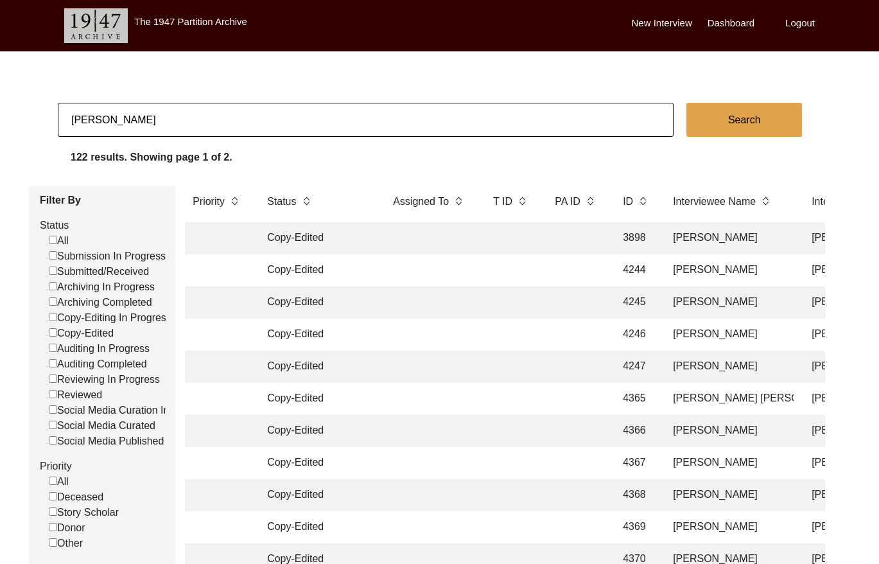
click at [399, 127] on input "[PERSON_NAME]" at bounding box center [366, 120] width 616 height 34
paste input "[PERSON_NAME]"
type input "[PERSON_NAME]"
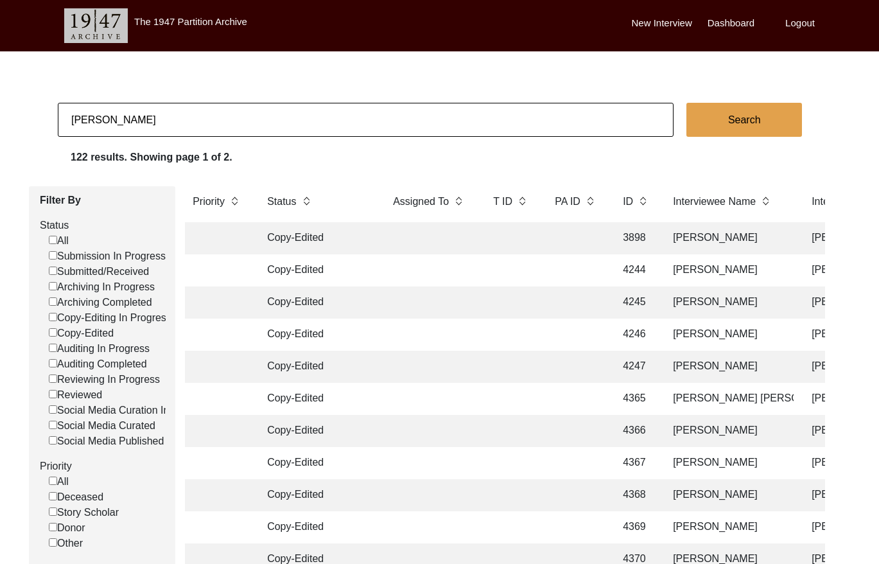
checkbox input "false"
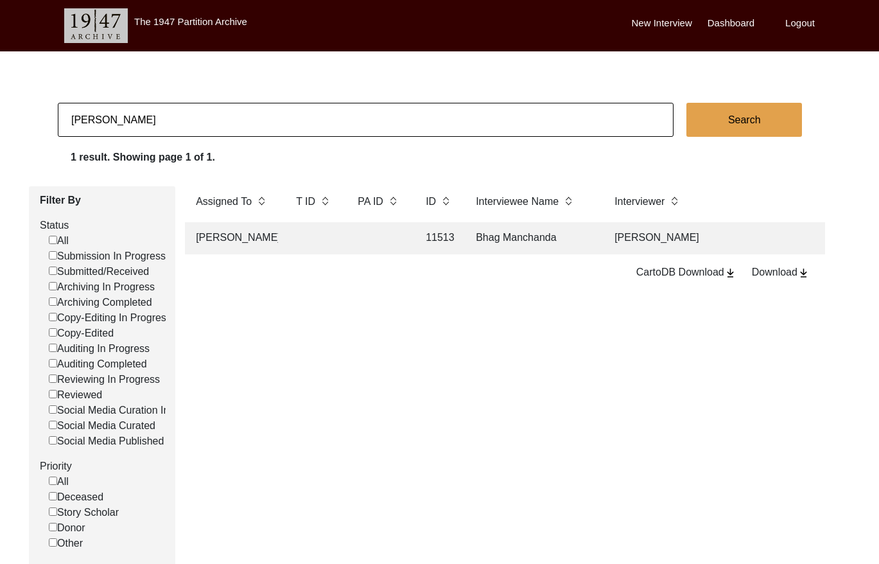
scroll to position [0, 222]
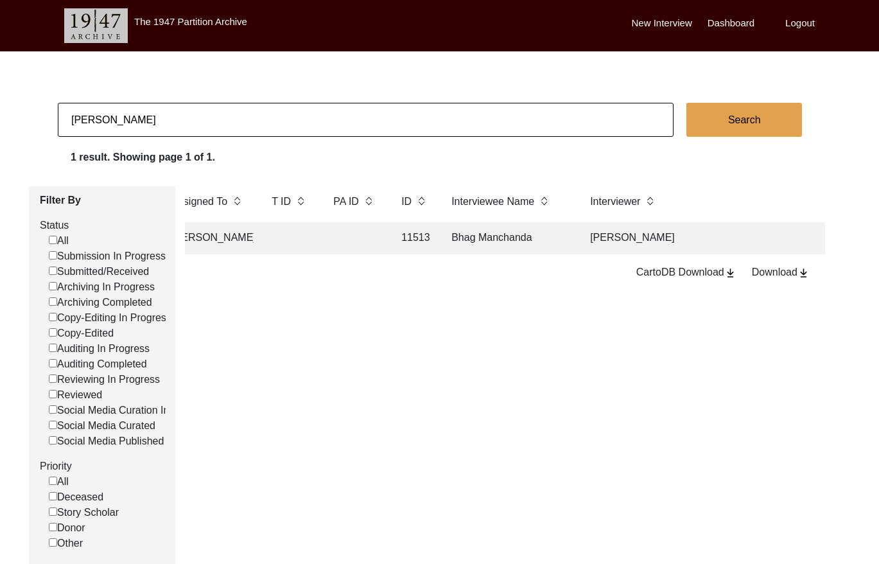
click at [521, 236] on td "Bhag Manchanda" at bounding box center [508, 238] width 128 height 32
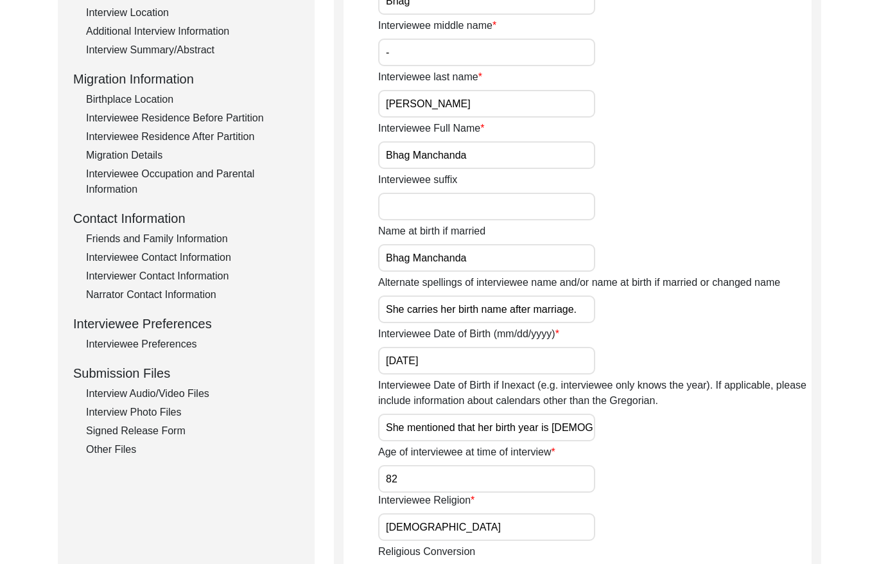
scroll to position [330, 0]
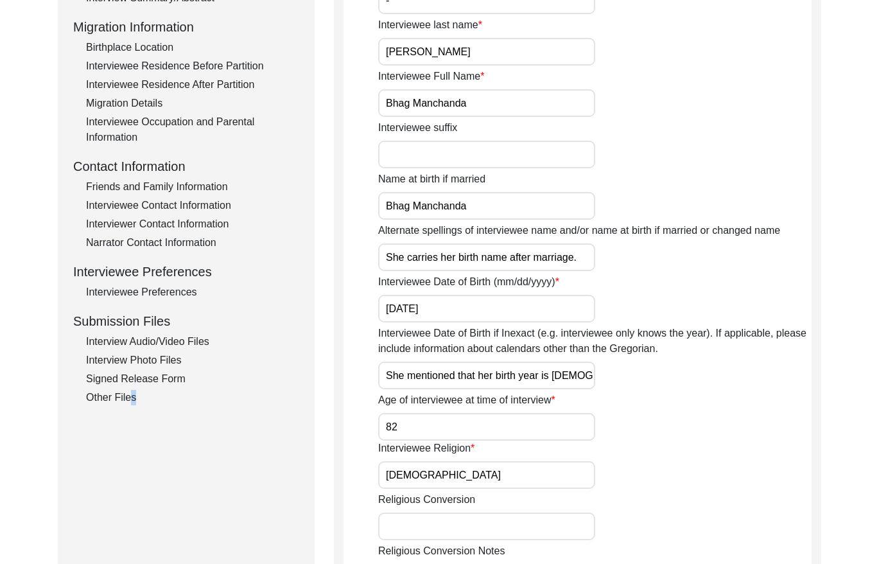
click at [128, 394] on div "Other Files" at bounding box center [192, 397] width 213 height 15
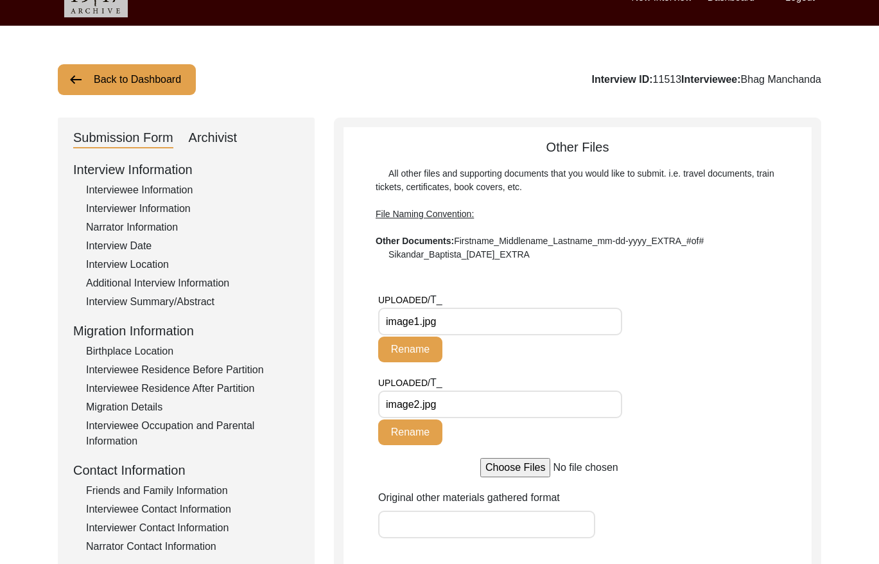
scroll to position [0, 0]
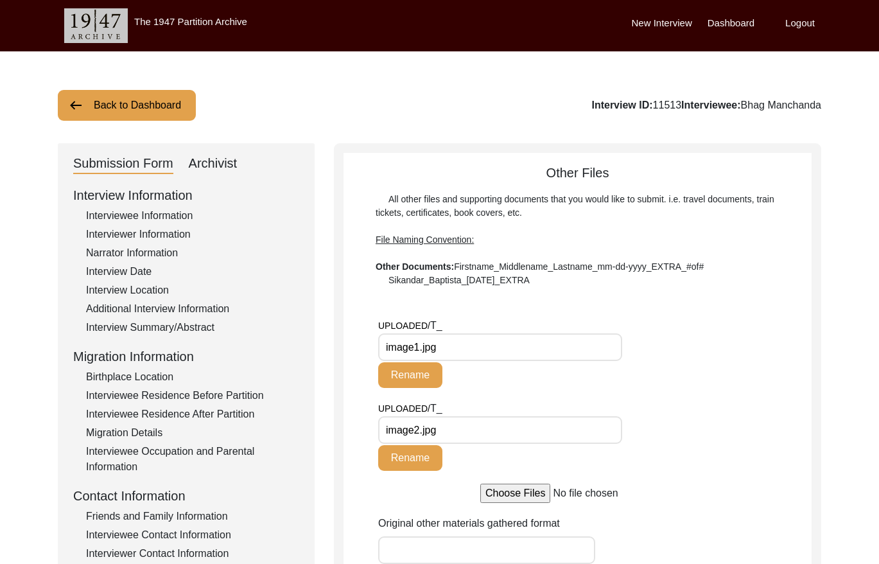
click at [225, 156] on div "Archivist" at bounding box center [213, 164] width 49 height 21
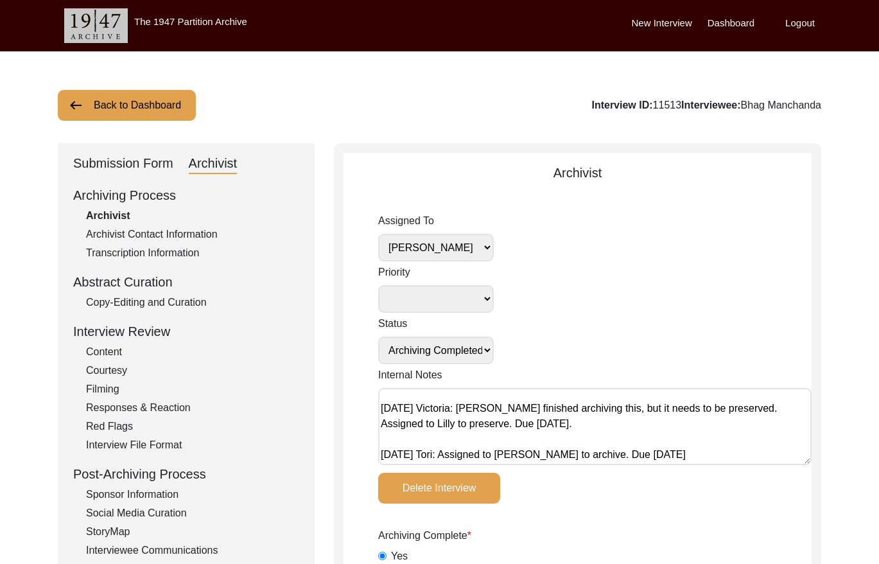
click at [136, 160] on div "Submission Form" at bounding box center [123, 164] width 100 height 21
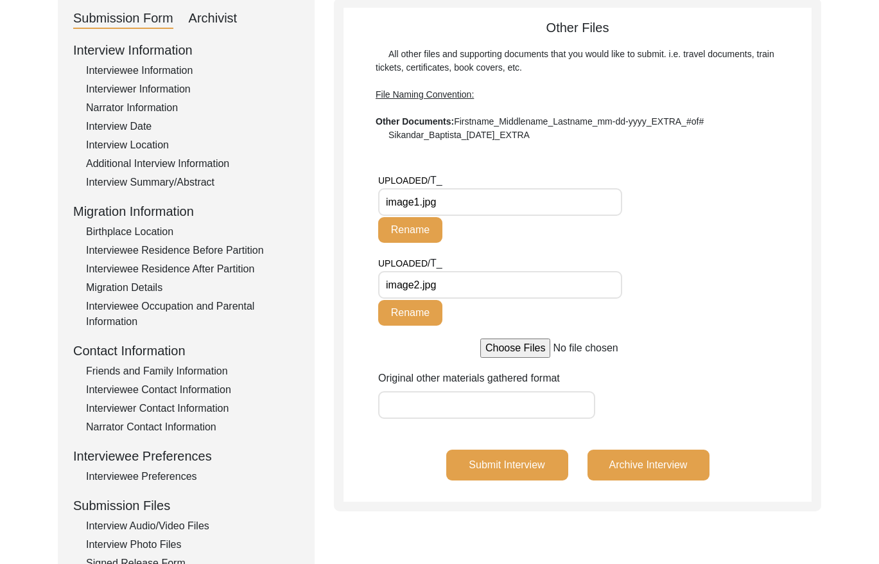
scroll to position [143, 0]
